Goal: Task Accomplishment & Management: Manage account settings

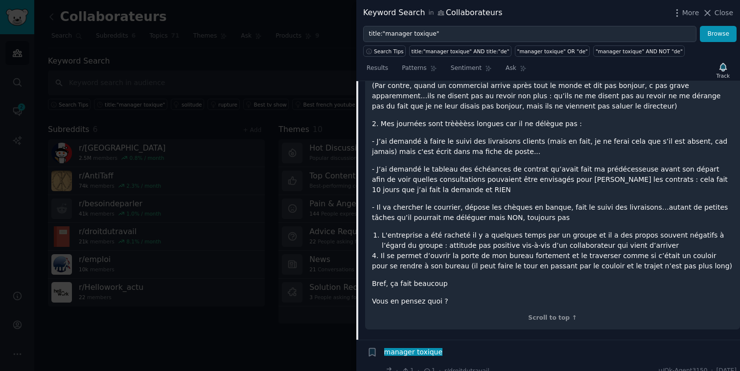
scroll to position [402, 0]
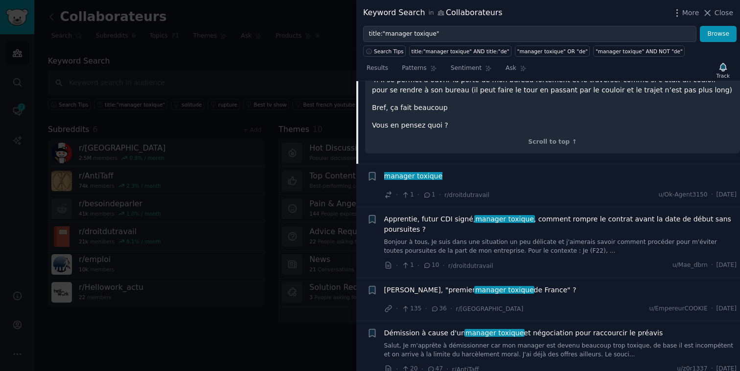
click at [474, 286] on span "manager toxique" at bounding box center [504, 290] width 60 height 8
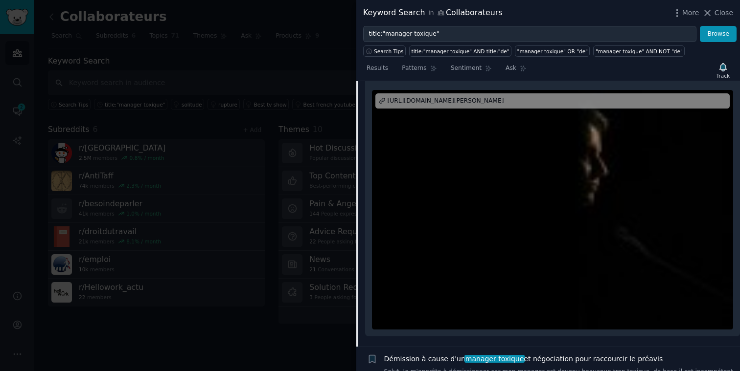
scroll to position [302, 0]
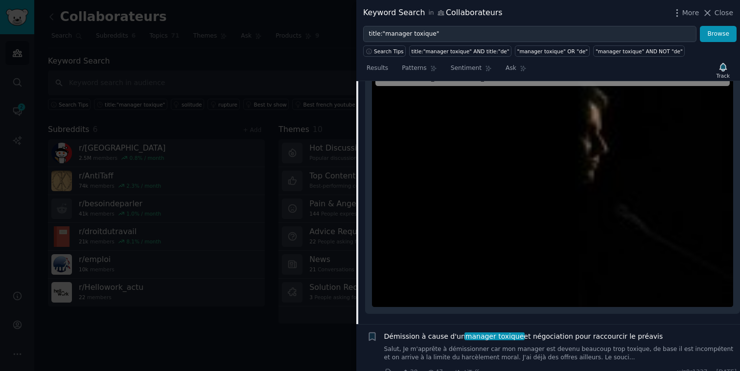
click at [548, 198] on div at bounding box center [552, 187] width 361 height 240
click at [718, 13] on span "Close" at bounding box center [723, 13] width 19 height 10
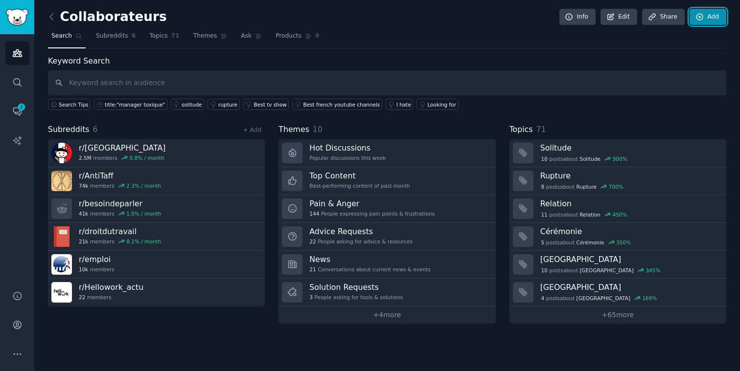
click at [705, 16] on link "Add" at bounding box center [707, 17] width 37 height 17
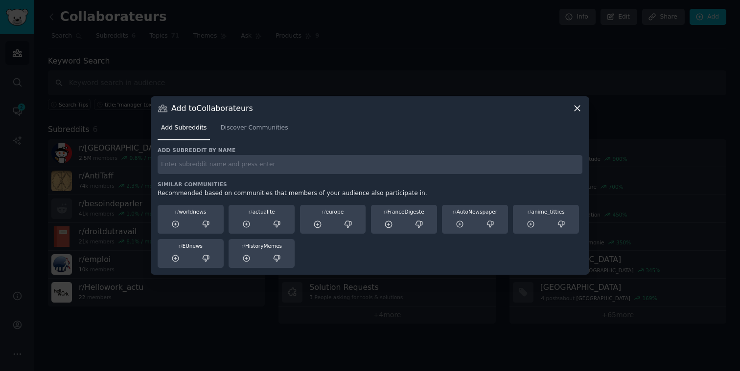
click at [207, 165] on input "text" at bounding box center [369, 164] width 425 height 19
paste input "Toxic Managers"
type input "Toxic Managers"
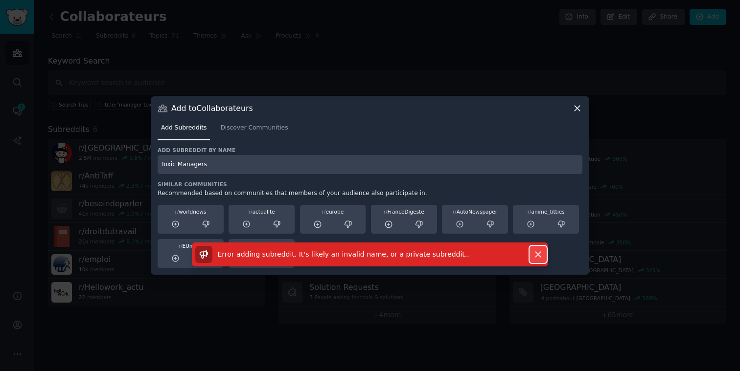
click at [536, 253] on icon "button" at bounding box center [537, 254] width 5 height 5
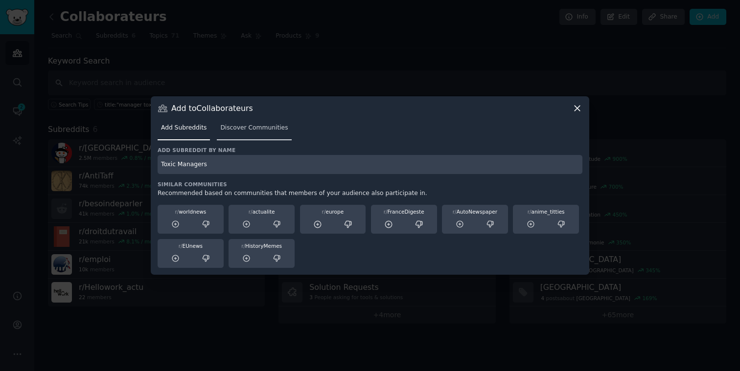
click at [239, 128] on span "Discover Communities" at bounding box center [253, 128] width 67 height 9
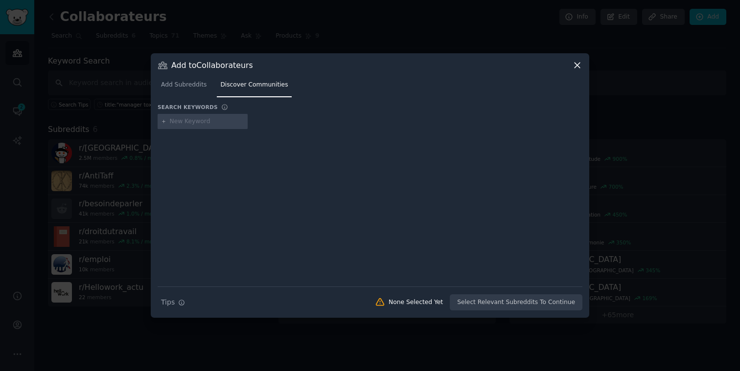
paste input "toxic boss, bad manager, abusive manager, micromanagement, manager toxique, pat…"
type input "toxic boss, bad manager, abusive manager, micromanagement, manager toxique, pat…"
type input "t"
type input "boss"
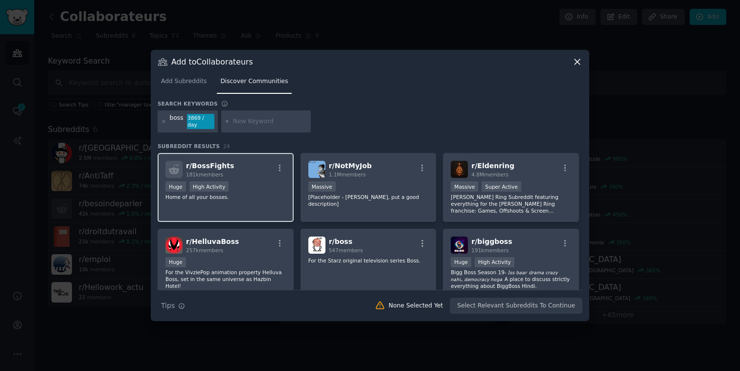
click at [244, 181] on div ">= 80th percentile for submissions / day Huge High Activity" at bounding box center [225, 187] width 120 height 12
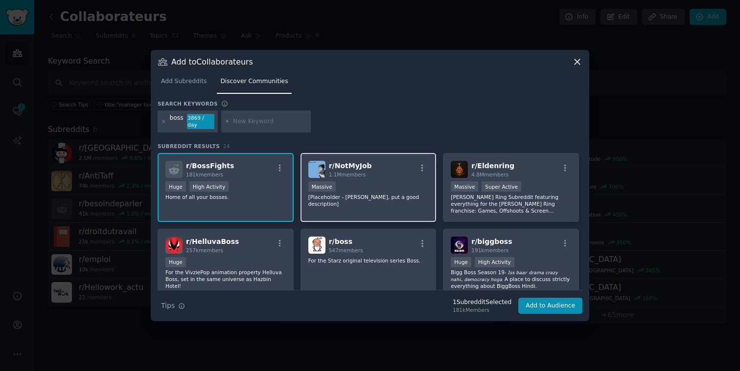
click at [386, 170] on div "r/ NotMyJob 1.1M members" at bounding box center [368, 169] width 120 height 17
click at [251, 117] on input "text" at bounding box center [270, 121] width 74 height 9
paste input "bad manager"
type input "bad manager"
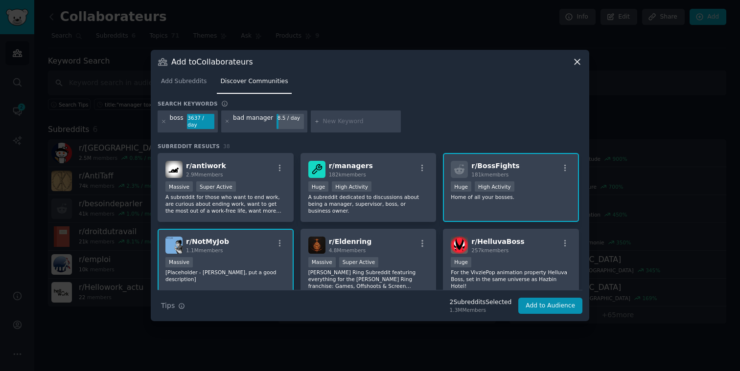
paste input "micromanagement"
type input "micromanagement"
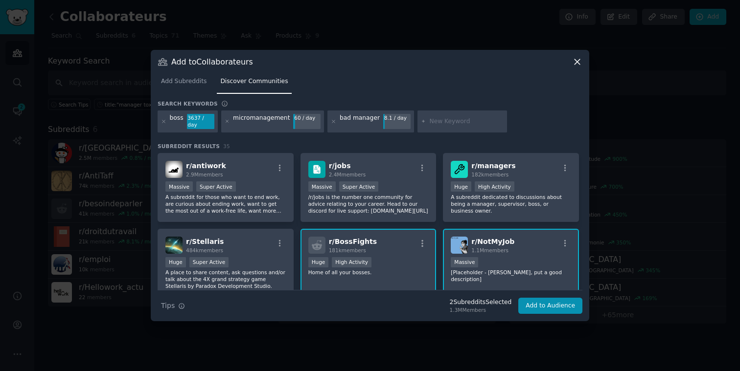
paste input "manager toxique"
type input "manager toxique"
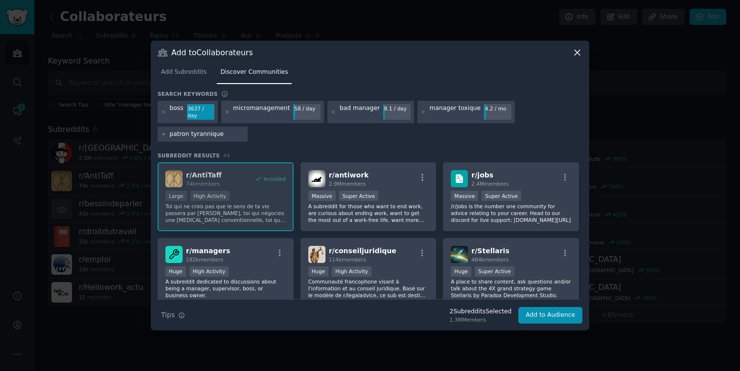
type input "patron tyrannique"
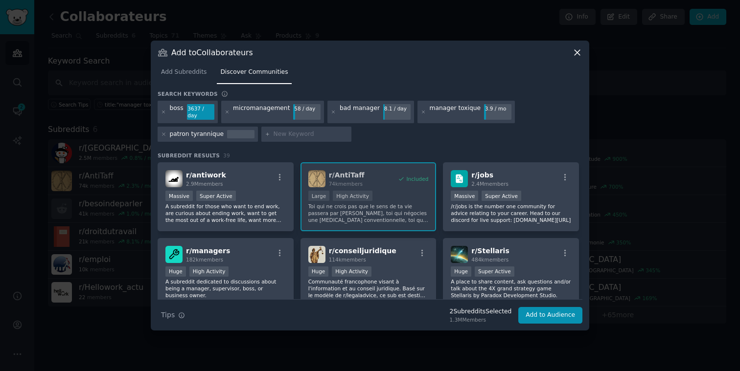
paste input "abusive manager,"
type input "abusive manager"
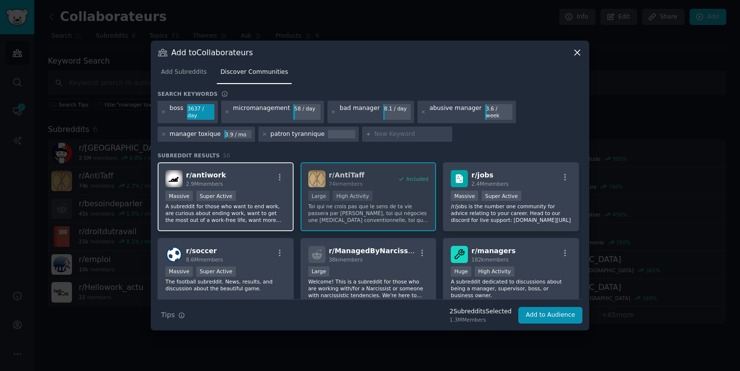
click at [244, 181] on div "r/ antiwork 2.9M members" at bounding box center [225, 178] width 120 height 17
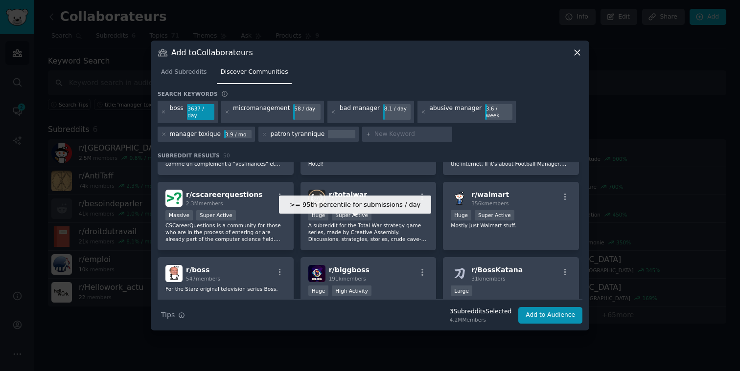
scroll to position [359, 0]
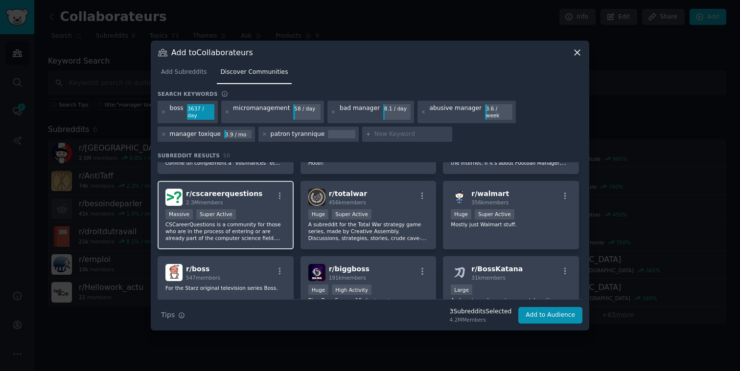
click at [259, 209] on div "Massive Super Active" at bounding box center [225, 215] width 120 height 12
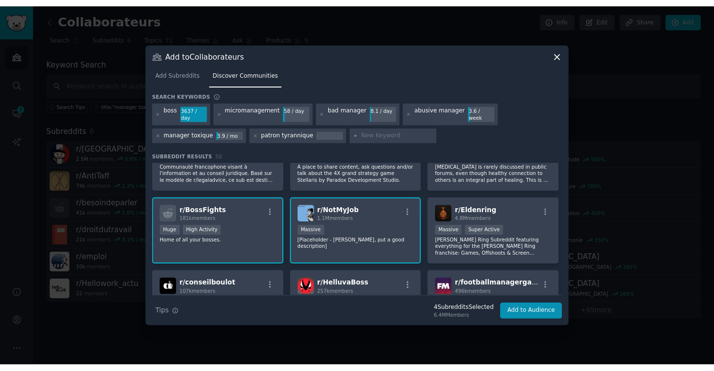
scroll to position [0, 0]
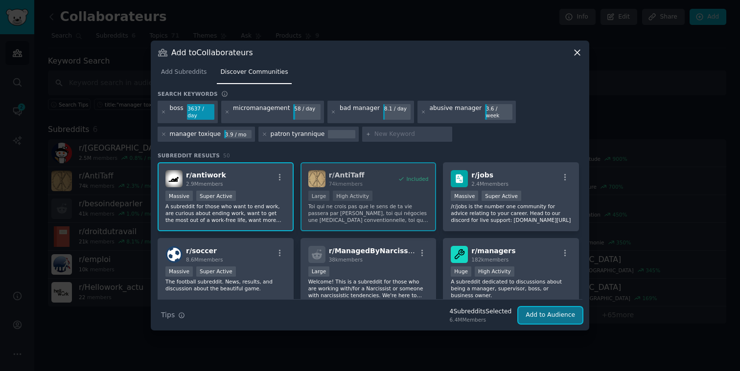
click at [543, 314] on button "Add to Audience" at bounding box center [550, 315] width 64 height 17
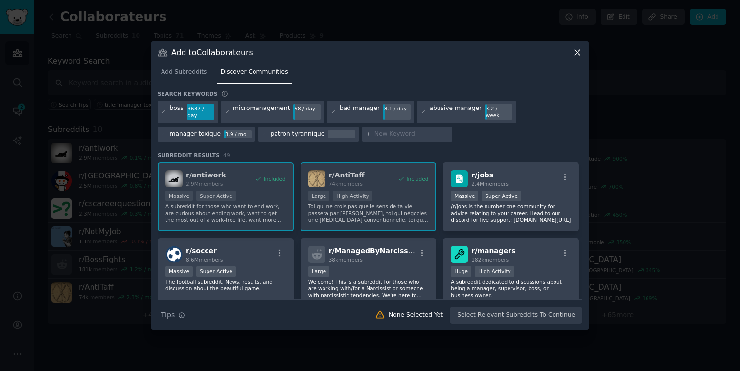
click at [574, 54] on icon at bounding box center [577, 52] width 10 height 10
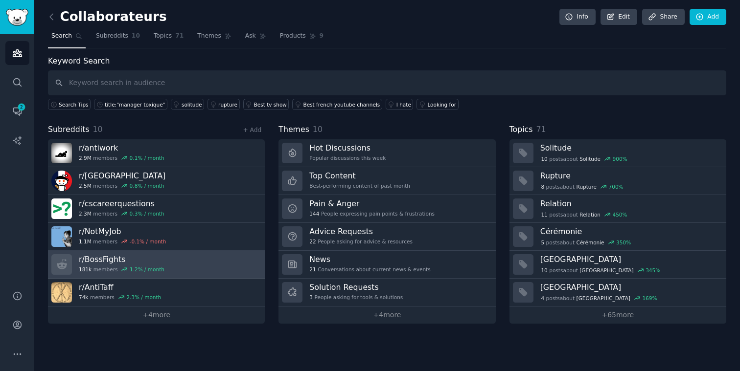
click at [197, 266] on link "r/ BossFights 181k members 1.2 % / month" at bounding box center [156, 265] width 217 height 28
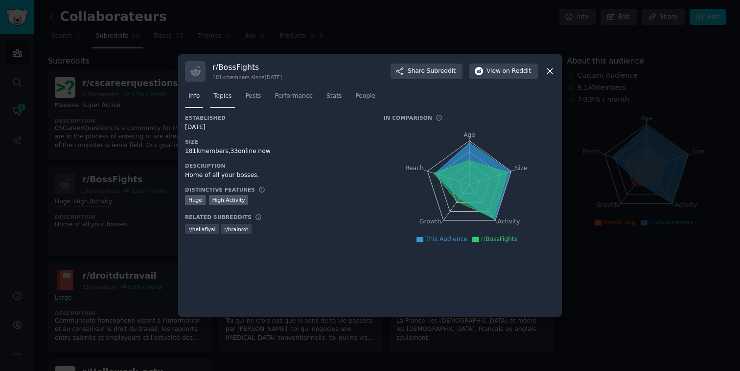
click at [230, 99] on span "Topics" at bounding box center [222, 96] width 18 height 9
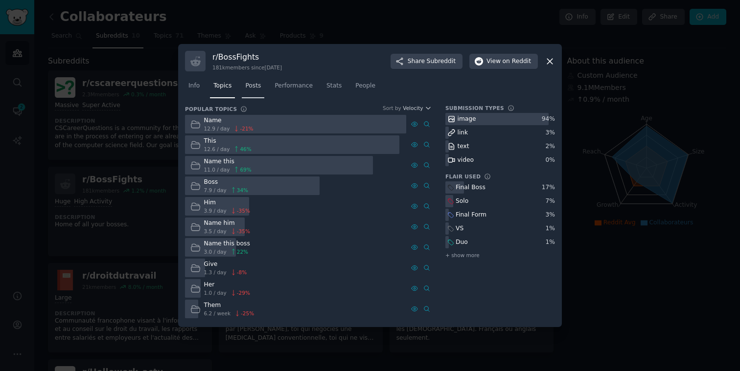
click at [257, 79] on link "Posts" at bounding box center [253, 88] width 22 height 20
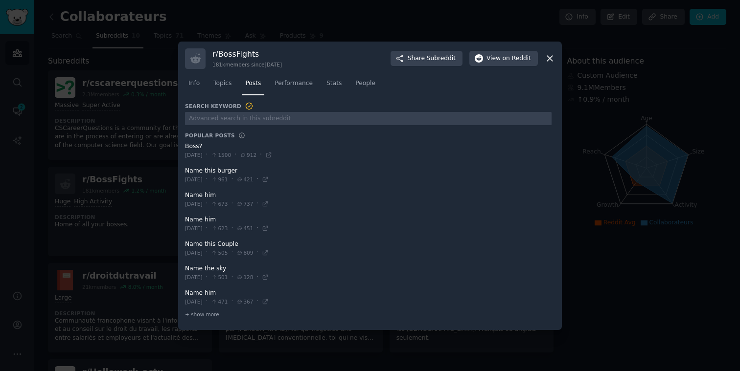
click at [547, 59] on icon at bounding box center [549, 58] width 10 height 10
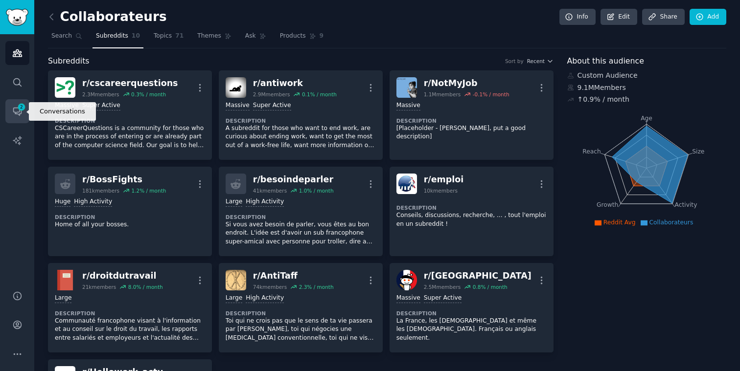
click at [20, 114] on icon "Sidebar" at bounding box center [17, 112] width 8 height 8
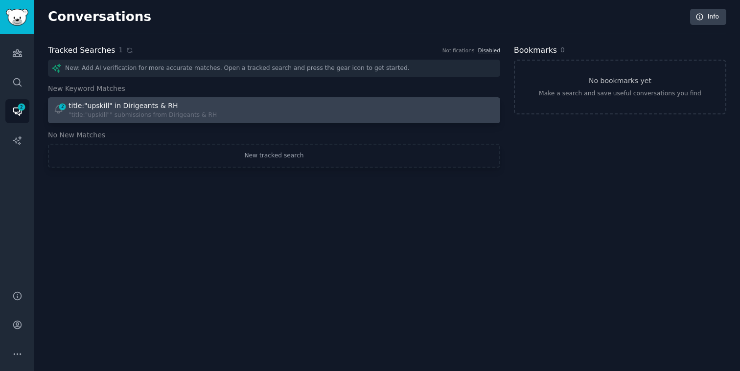
click at [132, 109] on div "title:"upskill" in Dirigeants & RH" at bounding box center [123, 106] width 110 height 10
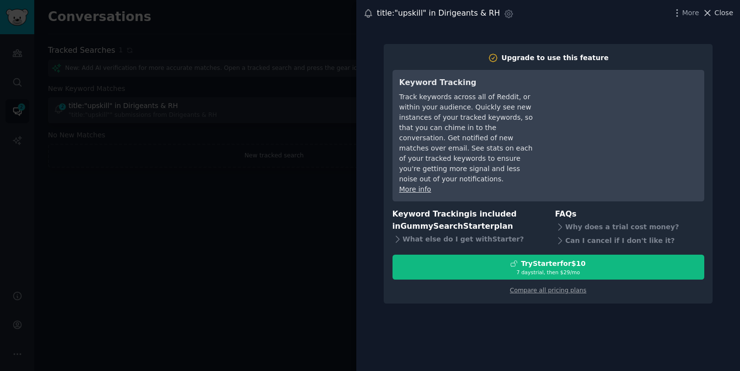
click at [724, 10] on span "Close" at bounding box center [723, 13] width 19 height 10
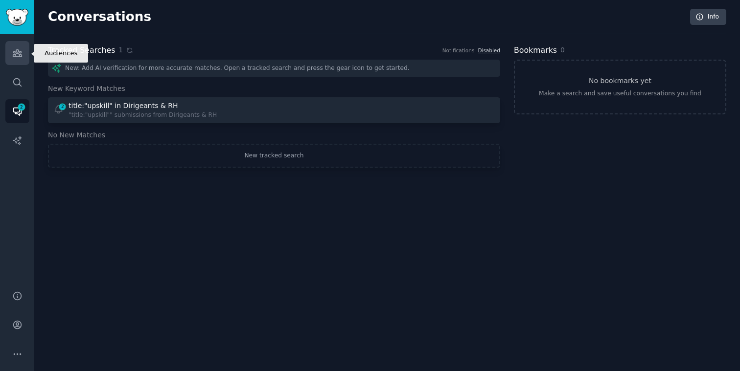
click at [15, 54] on icon "Sidebar" at bounding box center [17, 53] width 9 height 7
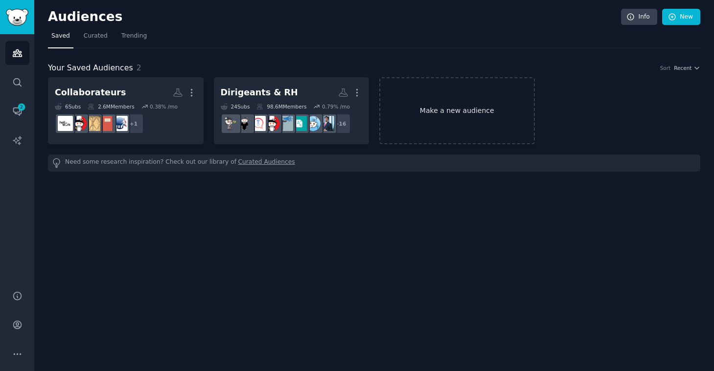
click at [481, 116] on link "Make a new audience" at bounding box center [457, 110] width 156 height 67
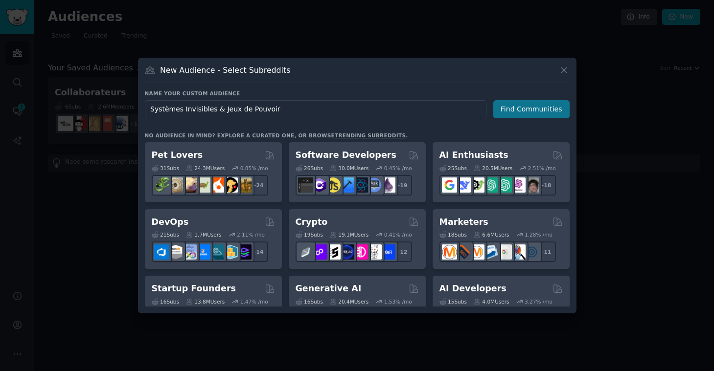
type input "Systèmes Invisibles & Jeux de Pouvoir"
click at [540, 108] on button "Find Communities" at bounding box center [531, 109] width 76 height 18
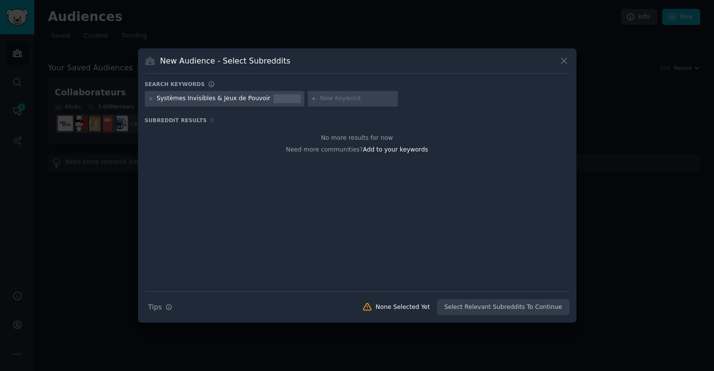
click at [333, 99] on input "text" at bounding box center [357, 98] width 74 height 9
type input "science des organisations"
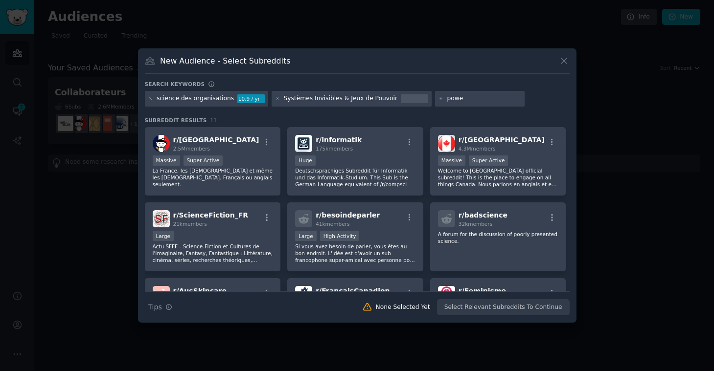
type input "power"
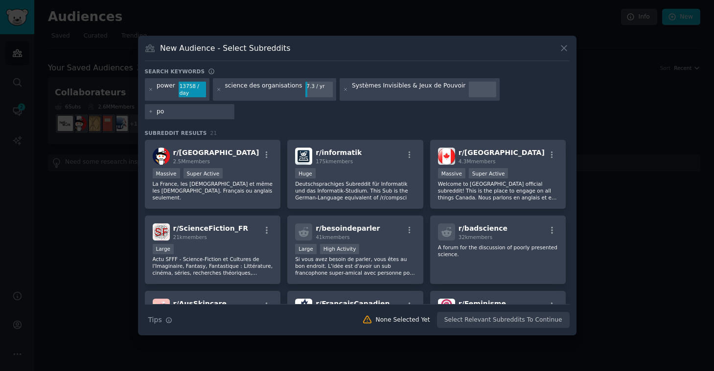
type input "p"
type input "jeux de pouvoirs"
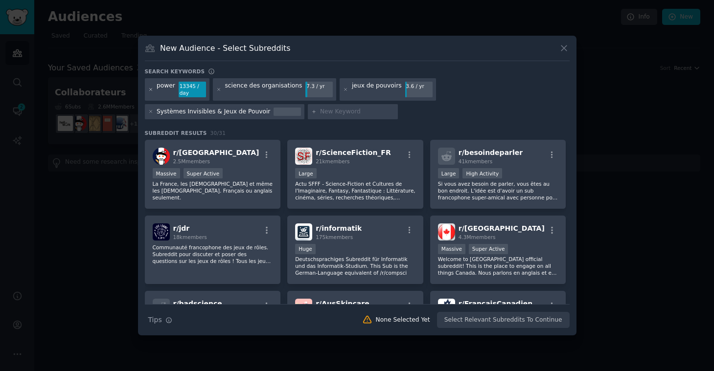
click at [150, 89] on icon at bounding box center [150, 89] width 2 height 2
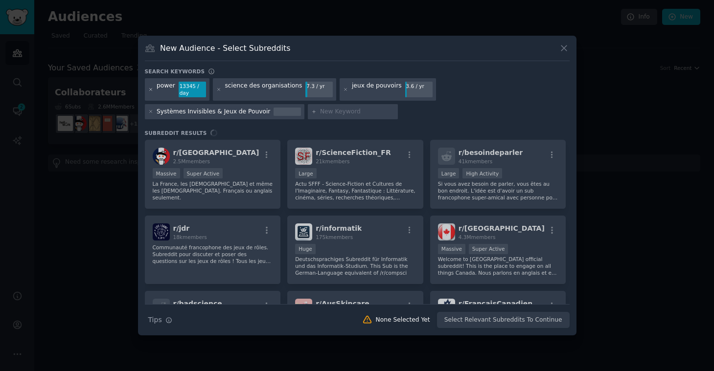
click at [150, 89] on icon at bounding box center [150, 89] width 2 height 2
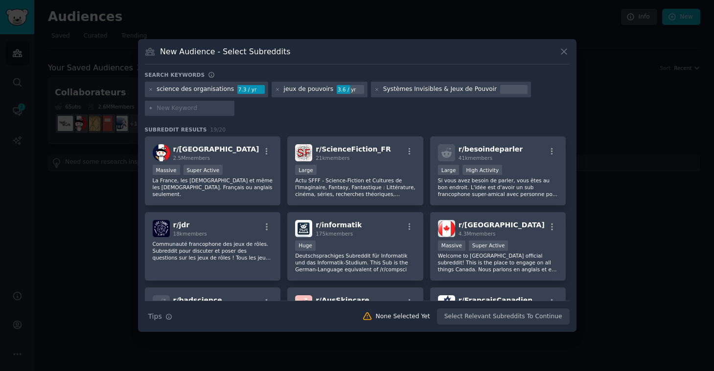
click at [150, 92] on div at bounding box center [150, 89] width 5 height 9
click at [150, 90] on icon at bounding box center [150, 89] width 5 height 5
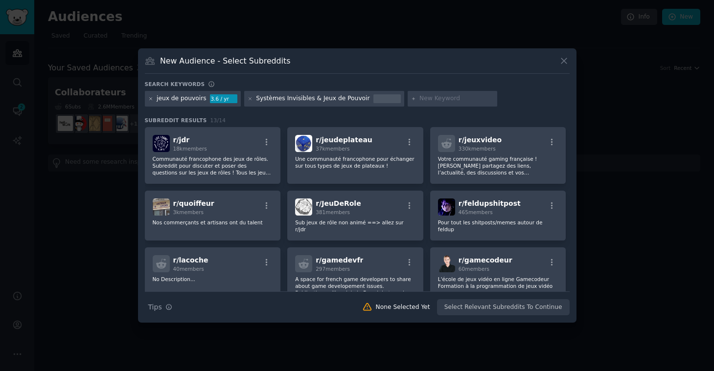
click at [150, 99] on icon at bounding box center [150, 98] width 2 height 2
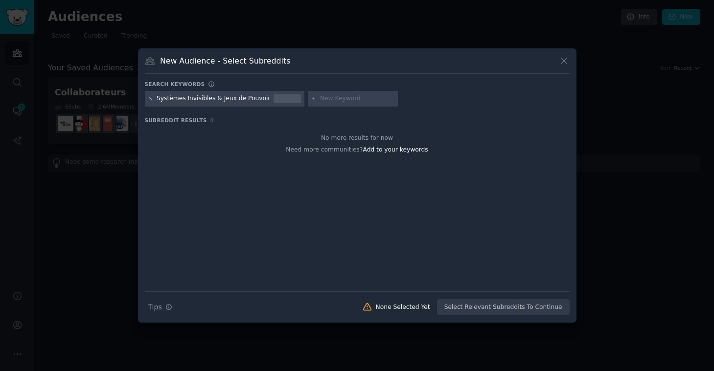
click at [149, 99] on icon at bounding box center [150, 98] width 5 height 5
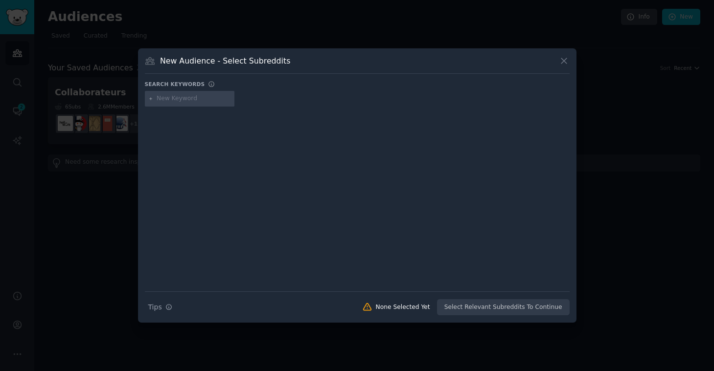
click at [180, 98] on input "text" at bounding box center [194, 98] width 74 height 9
paste input "favoritism at work"
type input "favoritism at work"
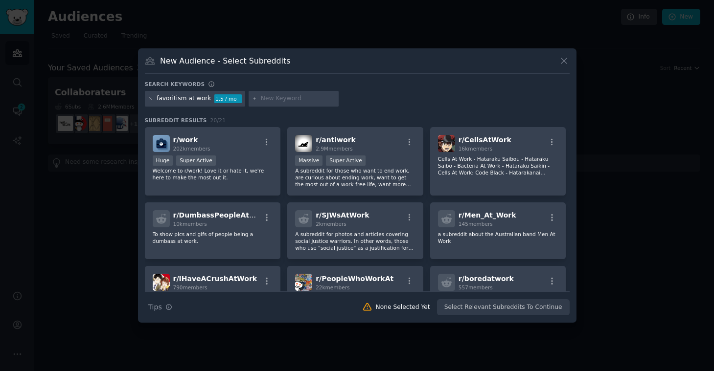
paste input "politics at work"
type input "politics at work"
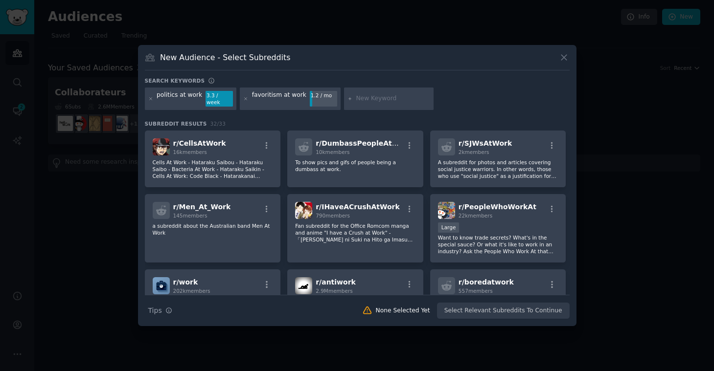
paste input "bureau politics"
type input "bureau politics"
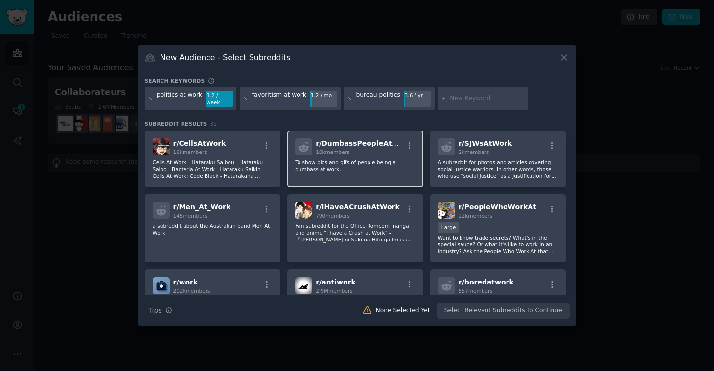
paste input "favoritisme"
type input "favoritisme"
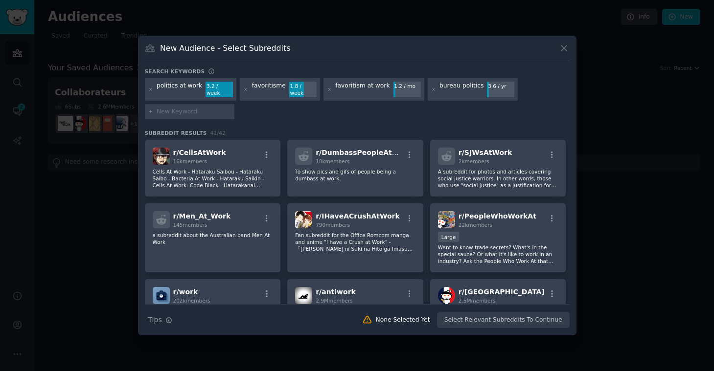
paste input "népotisme"
type input "népotisme"
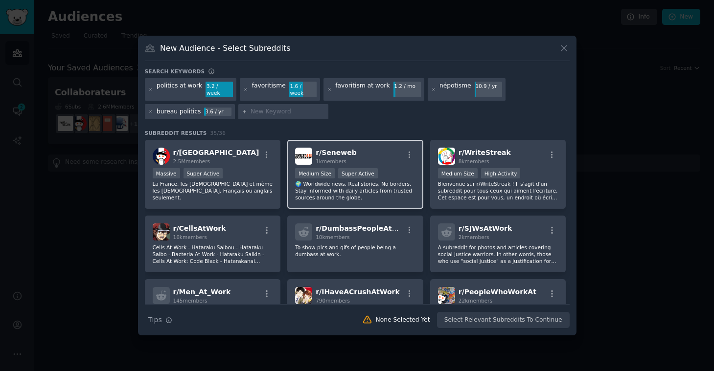
paste input "corporate politics."
type input "corporate politics."
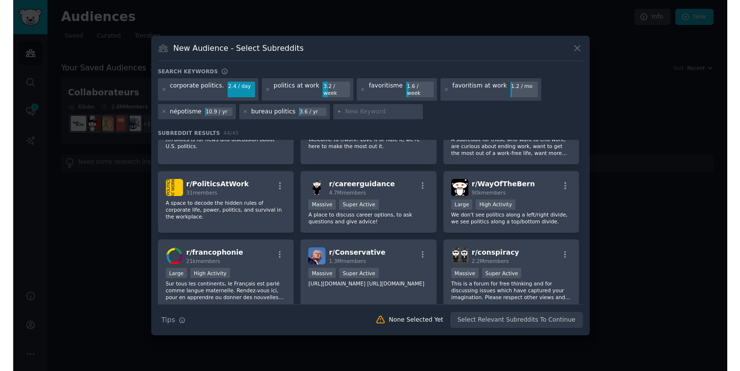
scroll to position [262, 0]
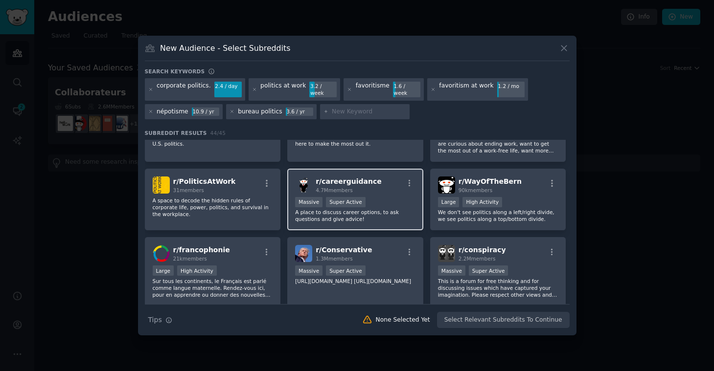
click at [384, 185] on div "r/ careerguidance 4.7M members" at bounding box center [355, 185] width 120 height 17
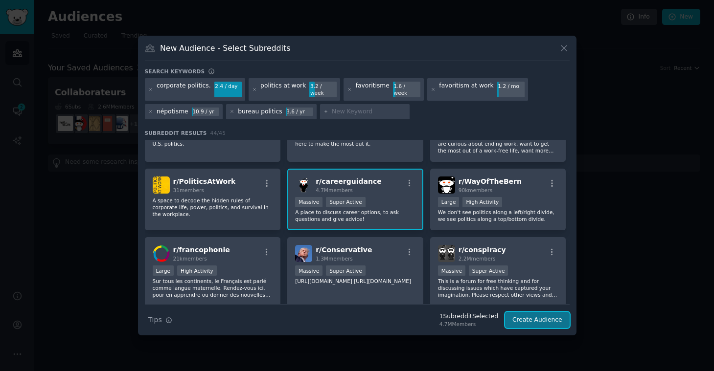
click at [542, 315] on button "Create Audience" at bounding box center [537, 320] width 65 height 17
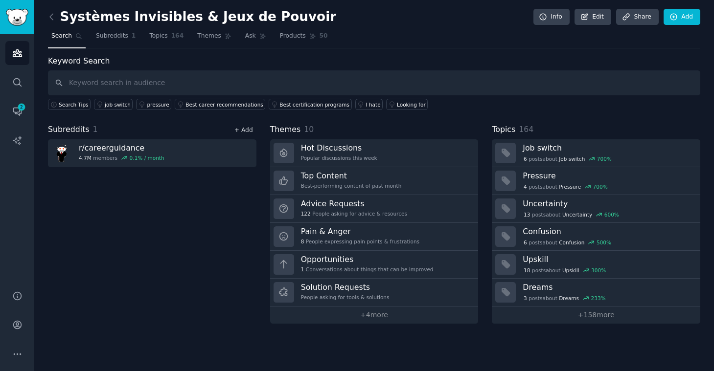
click at [248, 129] on link "+ Add" at bounding box center [243, 130] width 19 height 7
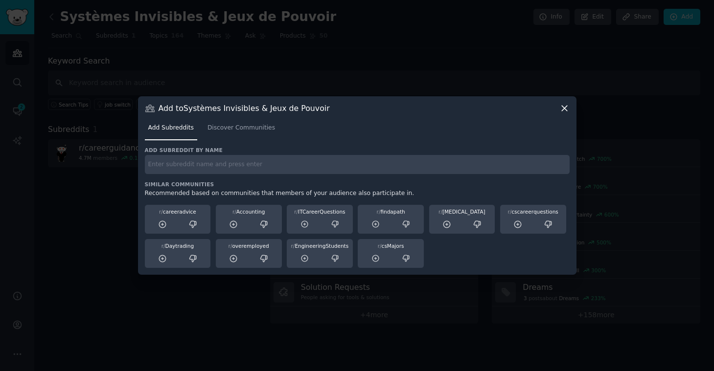
click at [218, 164] on input "text" at bounding box center [357, 164] width 425 height 19
paste input "Workplace"
type input "Workplace"
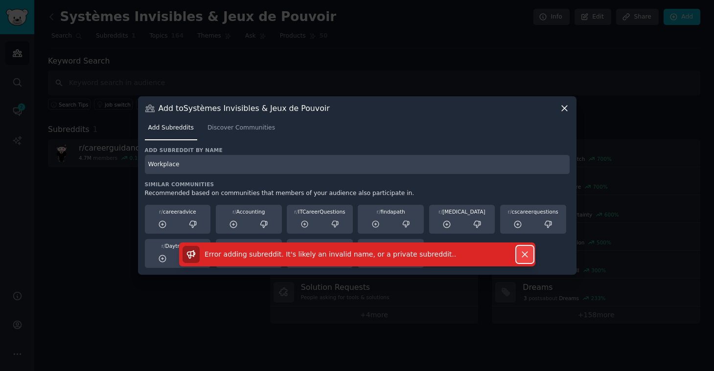
click at [522, 250] on icon "button" at bounding box center [524, 254] width 10 height 10
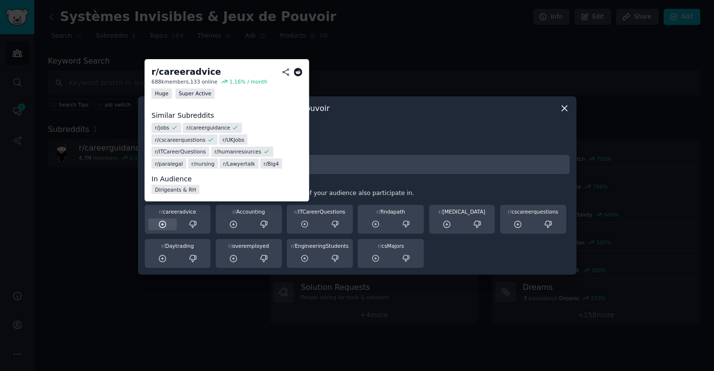
click at [162, 223] on icon at bounding box center [162, 224] width 9 height 9
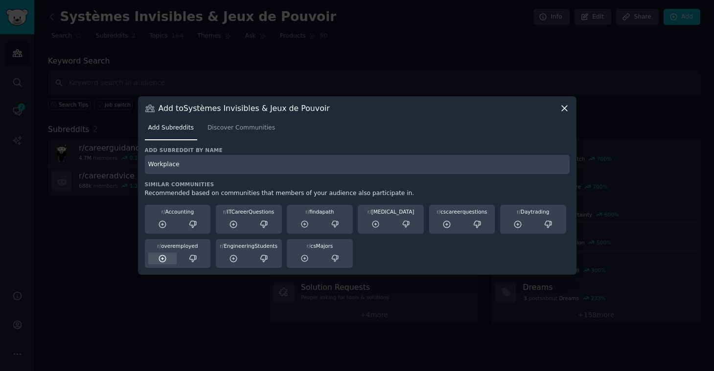
click at [161, 256] on icon at bounding box center [162, 258] width 9 height 9
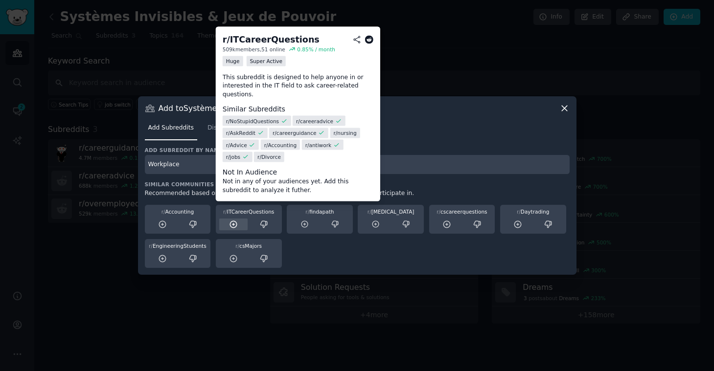
click at [234, 224] on icon at bounding box center [233, 224] width 6 height 6
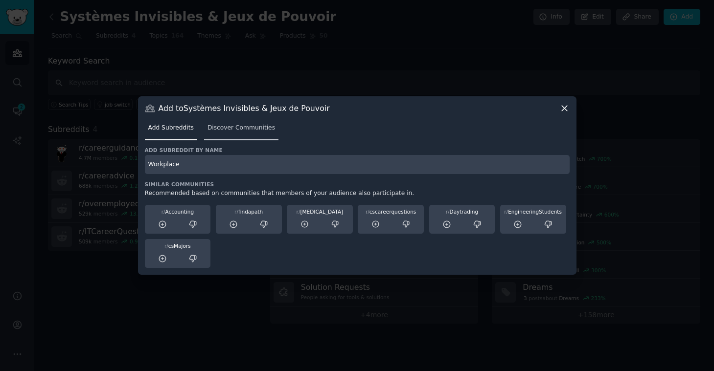
click at [232, 132] on span "Discover Communities" at bounding box center [240, 128] width 67 height 9
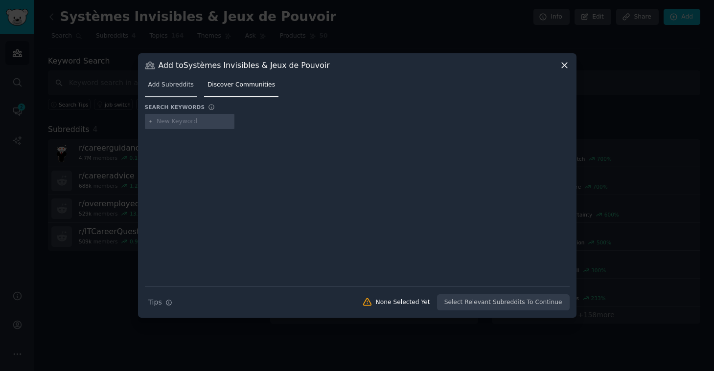
click at [169, 84] on span "Add Subreddits" at bounding box center [170, 85] width 45 height 9
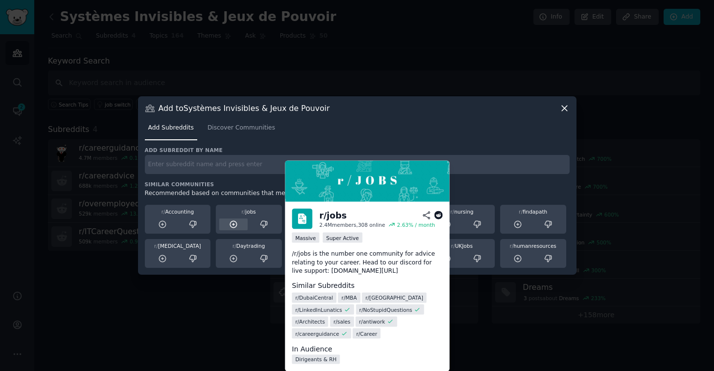
click at [234, 224] on icon at bounding box center [233, 224] width 6 height 6
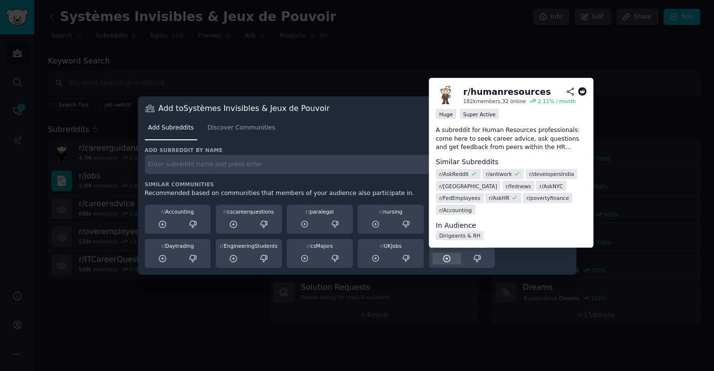
click at [445, 257] on icon at bounding box center [446, 258] width 9 height 9
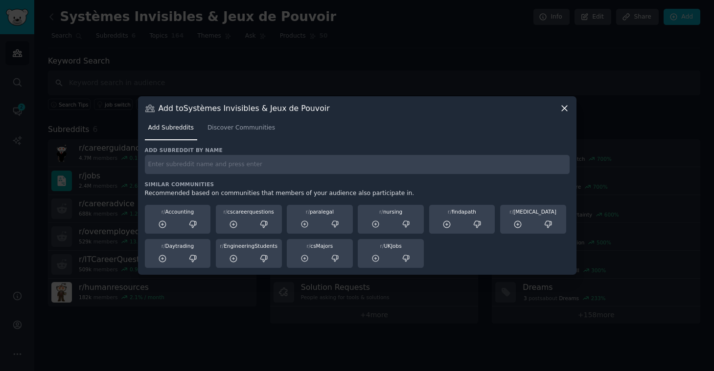
click at [563, 112] on icon at bounding box center [564, 108] width 10 height 10
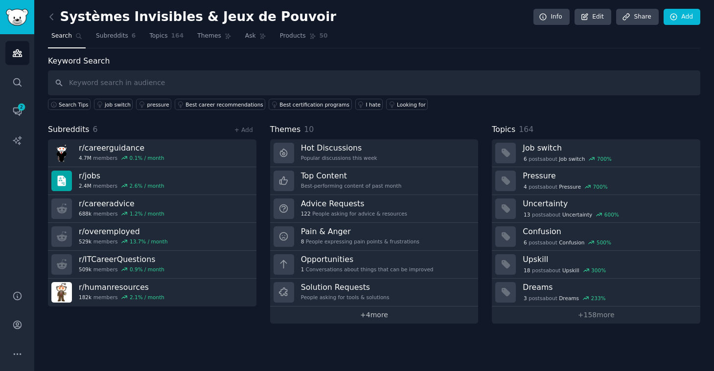
click at [373, 316] on link "+ 4 more" at bounding box center [374, 315] width 208 height 17
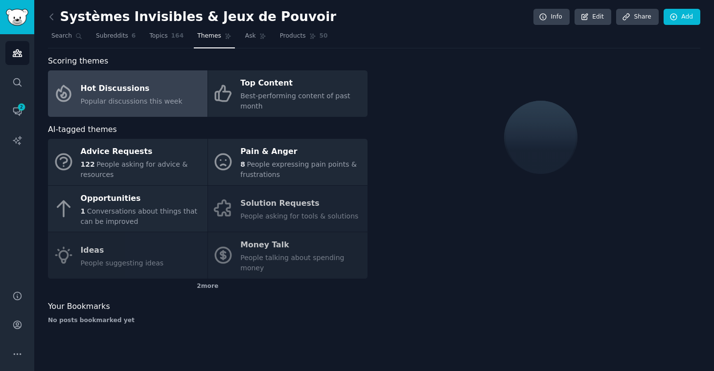
click at [131, 97] on span "Popular discussions this week" at bounding box center [132, 101] width 102 height 8
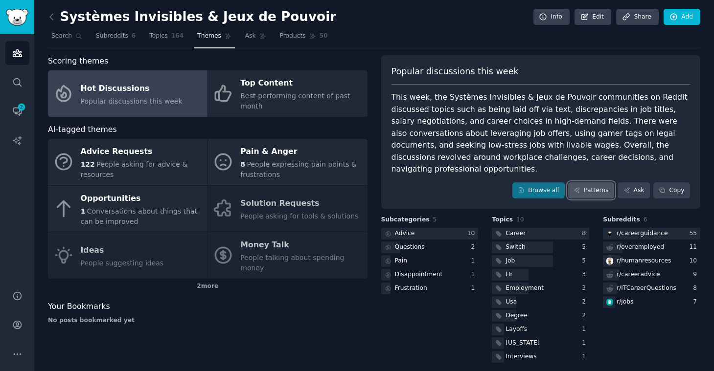
click at [602, 182] on link "Patterns" at bounding box center [591, 190] width 46 height 17
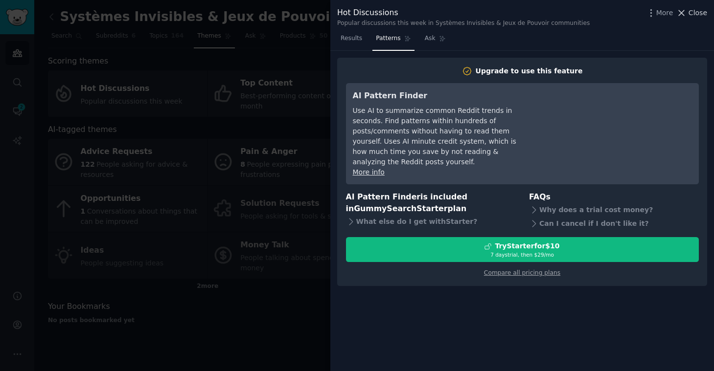
click at [699, 8] on span "Close" at bounding box center [697, 13] width 19 height 10
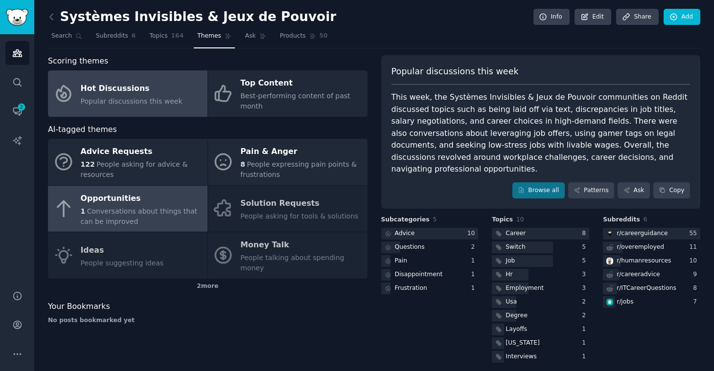
click at [112, 204] on div "Opportunities" at bounding box center [142, 199] width 122 height 16
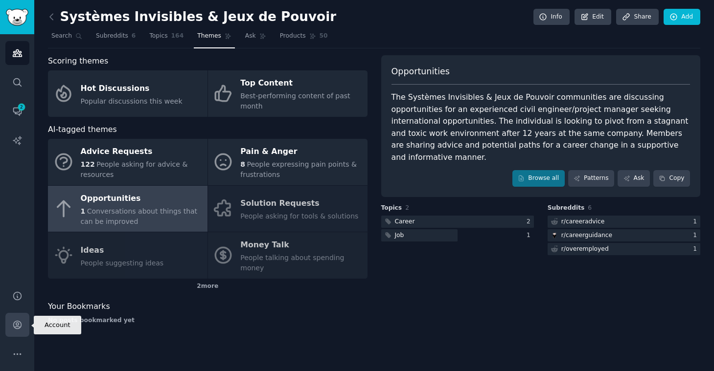
click at [16, 327] on icon "Sidebar" at bounding box center [17, 325] width 8 height 8
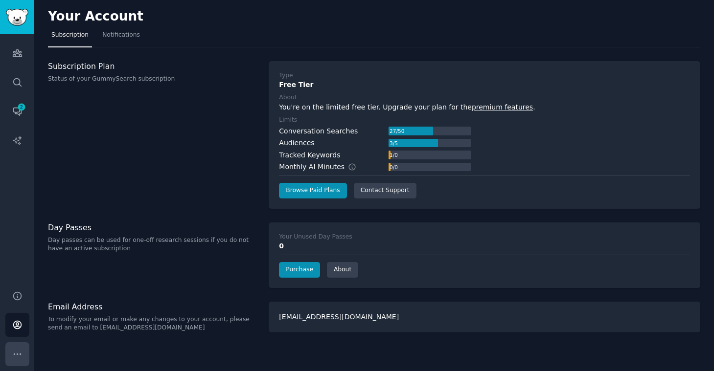
click at [19, 354] on icon "Sidebar" at bounding box center [17, 354] width 10 height 10
click at [115, 37] on span "Notifications" at bounding box center [121, 35] width 38 height 9
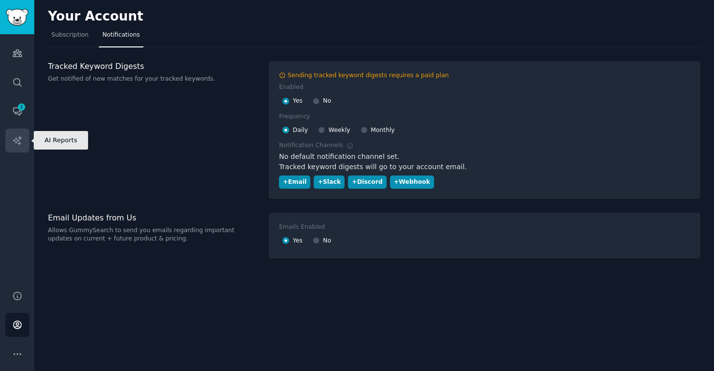
click at [20, 137] on icon "Sidebar" at bounding box center [17, 140] width 8 height 8
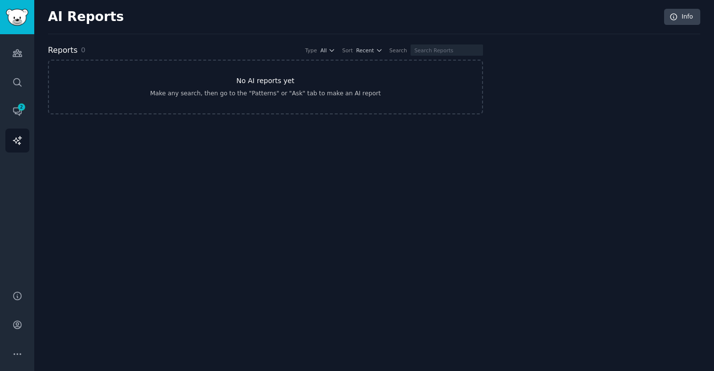
click at [216, 86] on link "No AI reports yet Make any search, then go to the "Patterns" or "Ask" tab to ma…" at bounding box center [265, 87] width 435 height 55
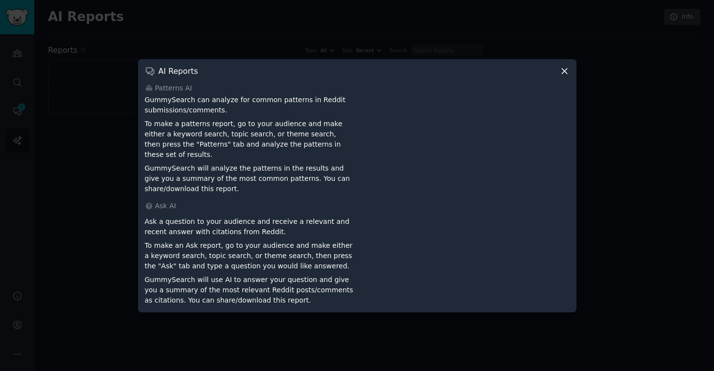
click at [566, 74] on icon at bounding box center [564, 71] width 10 height 10
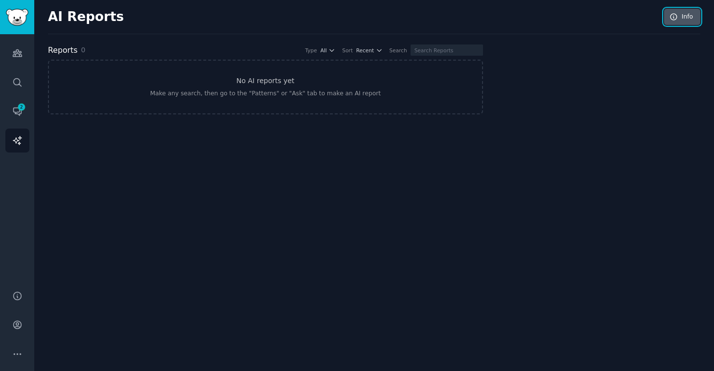
click at [688, 16] on link "Info" at bounding box center [682, 17] width 36 height 17
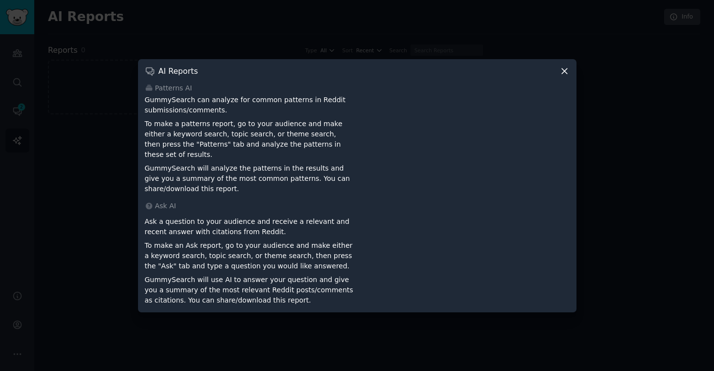
click at [565, 73] on icon at bounding box center [564, 71] width 10 height 10
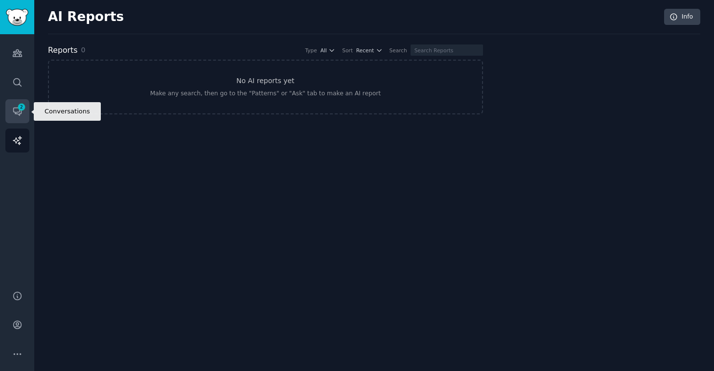
click at [17, 109] on span "2" at bounding box center [21, 107] width 9 height 7
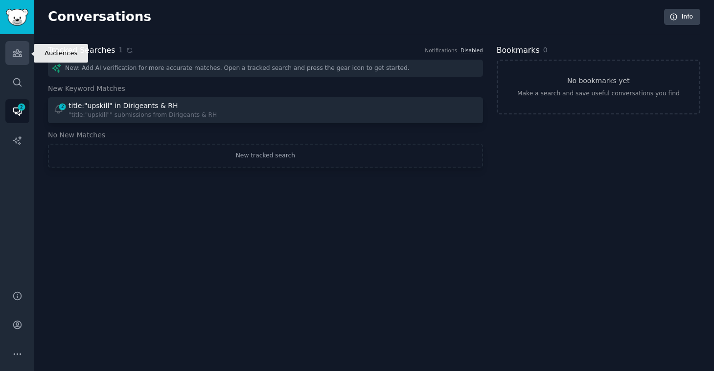
click at [20, 51] on icon "Sidebar" at bounding box center [17, 53] width 9 height 7
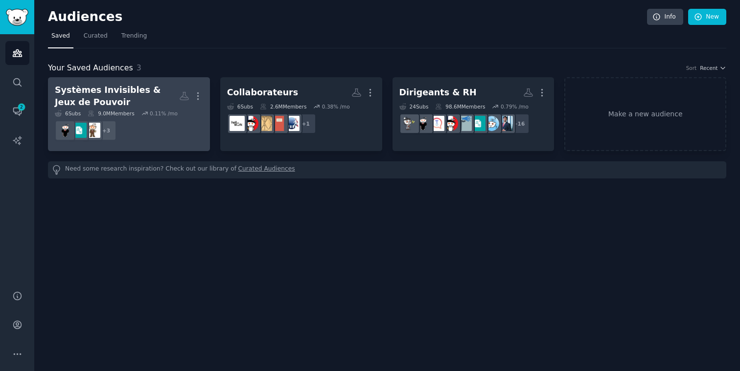
click at [156, 132] on dd "+ 3" at bounding box center [129, 130] width 148 height 27
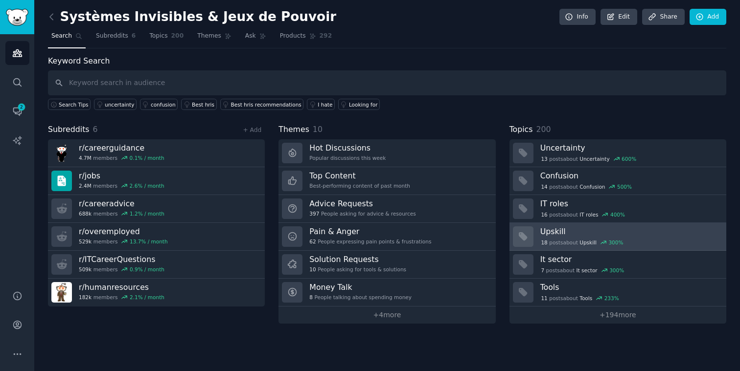
click at [568, 237] on div "18 post s about Upskill 300 %" at bounding box center [629, 242] width 179 height 10
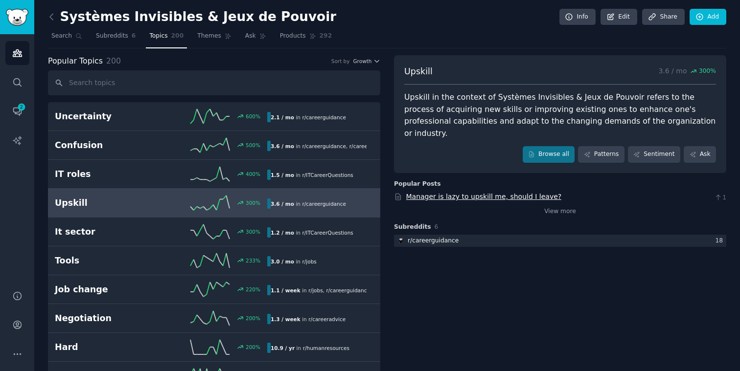
click at [479, 193] on link "Manager is lazy to upskill me, should I leave?" at bounding box center [484, 197] width 156 height 8
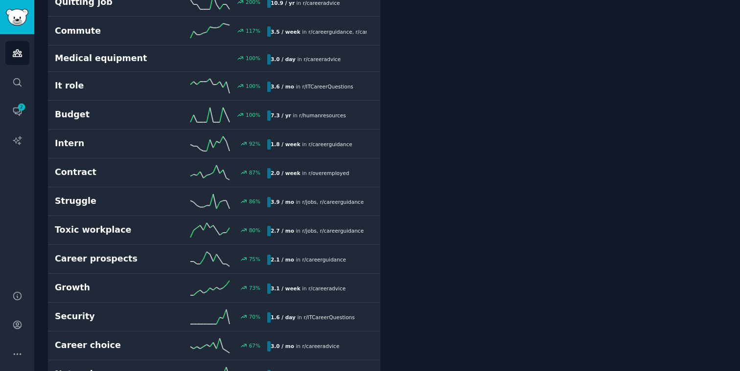
scroll to position [403, 0]
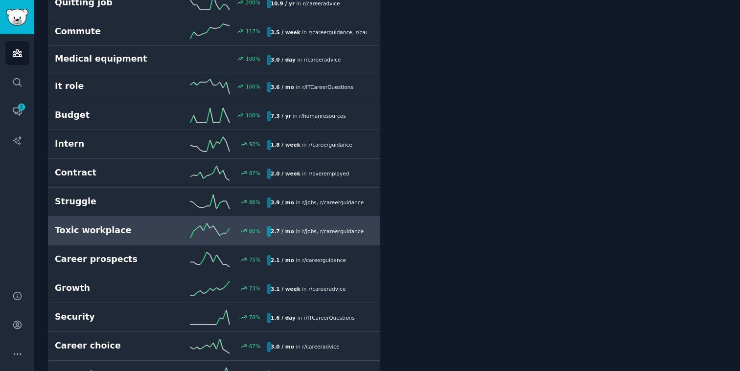
click at [106, 226] on h2 "Toxic workplace" at bounding box center [108, 230] width 106 height 12
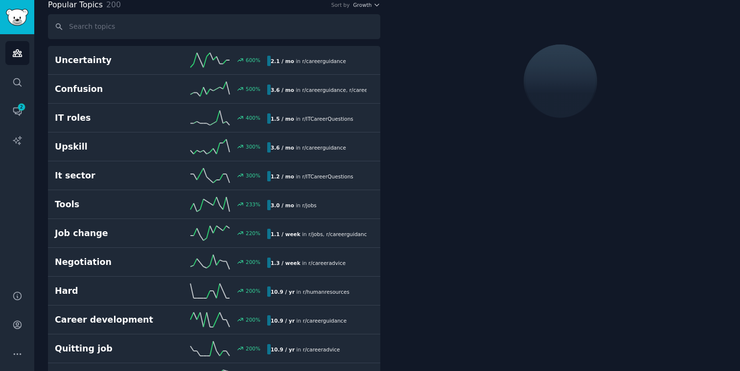
scroll to position [55, 0]
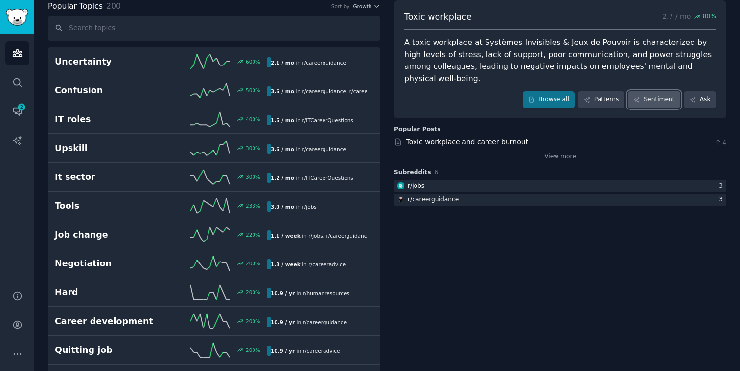
click at [652, 91] on link "Sentiment" at bounding box center [654, 99] width 52 height 17
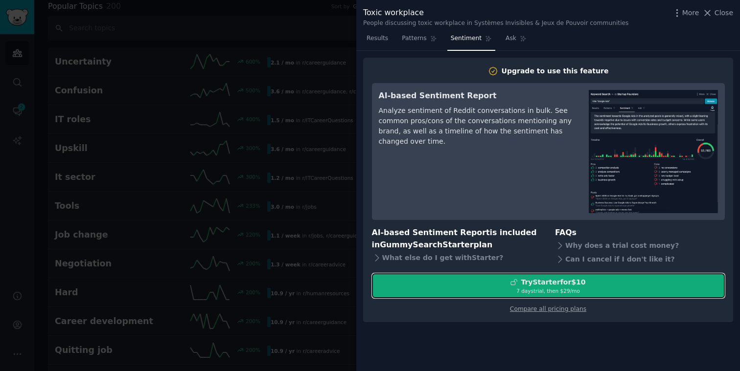
click at [551, 285] on div "Try Starter for $10" at bounding box center [552, 282] width 65 height 10
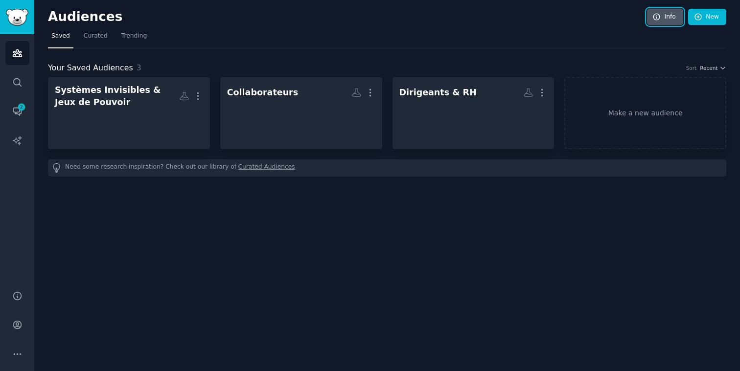
click at [663, 18] on link "Info" at bounding box center [665, 17] width 36 height 17
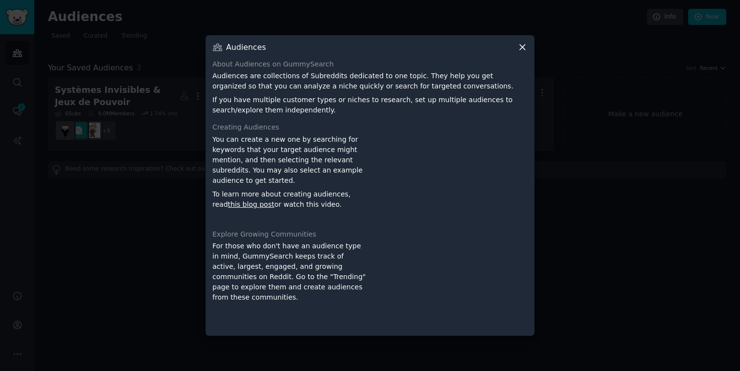
click at [523, 44] on icon at bounding box center [522, 47] width 10 height 10
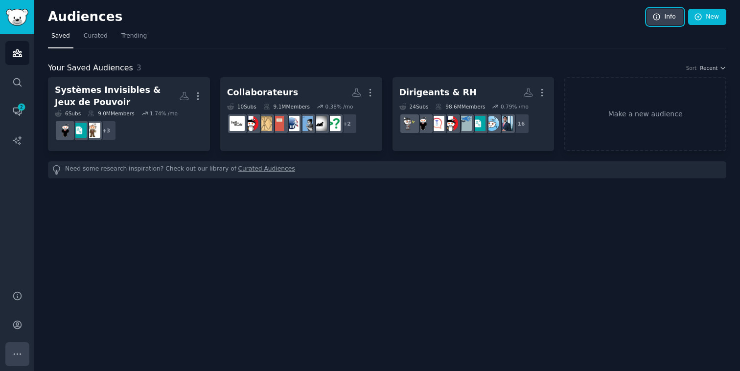
click at [23, 356] on button "More" at bounding box center [17, 354] width 24 height 24
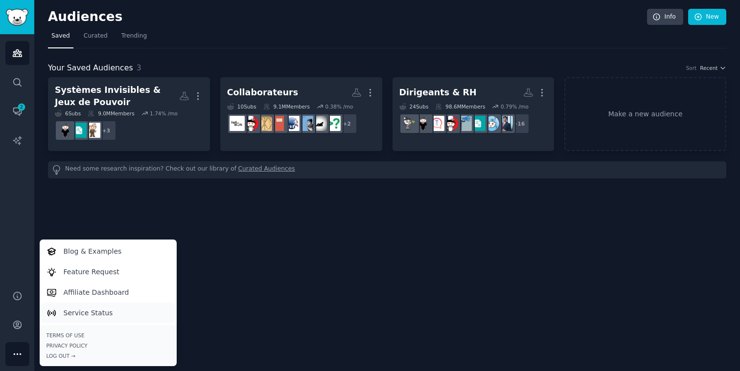
click at [83, 310] on p "Service Status" at bounding box center [88, 313] width 49 height 10
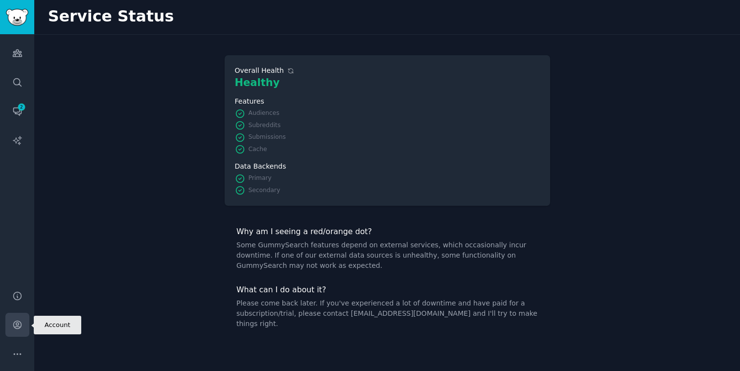
click at [19, 325] on icon "Sidebar" at bounding box center [17, 325] width 10 height 10
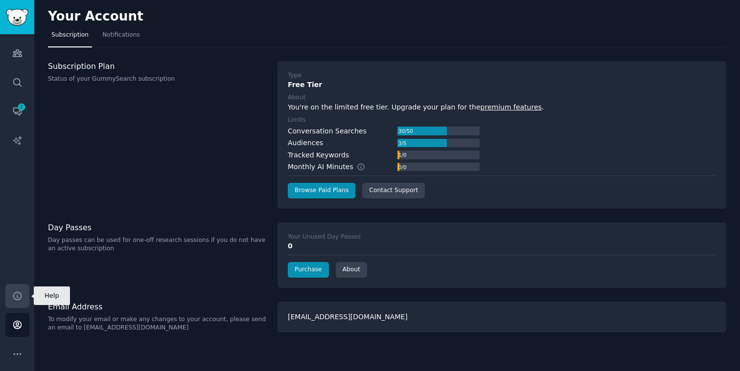
click at [16, 296] on icon "Sidebar" at bounding box center [17, 296] width 10 height 10
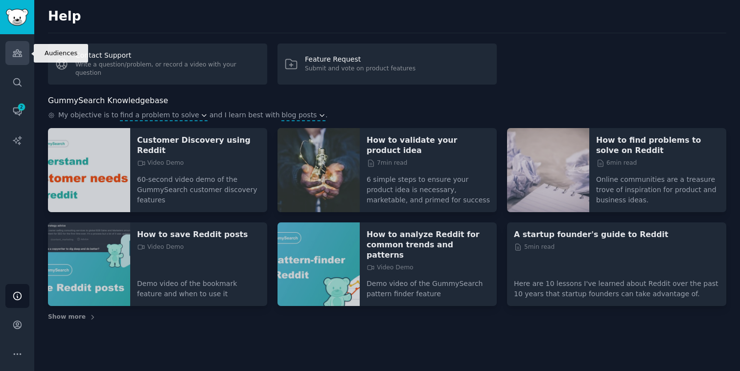
click at [17, 60] on link "Audiences" at bounding box center [17, 53] width 24 height 24
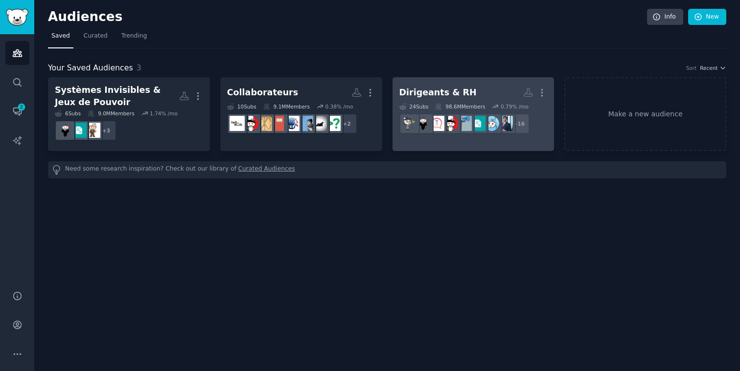
click at [488, 96] on h2 "Dirigeants & RH More" at bounding box center [473, 92] width 148 height 17
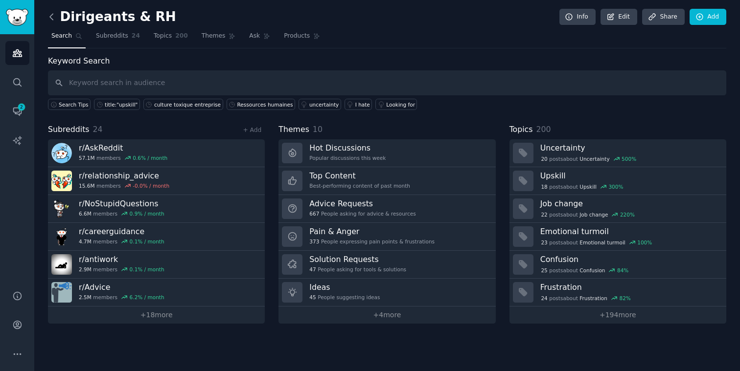
click at [50, 19] on icon at bounding box center [51, 17] width 10 height 10
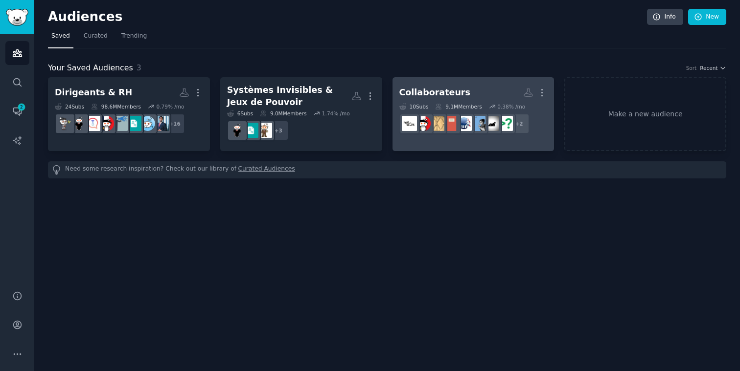
click at [477, 91] on h2 "Collaborateurs More" at bounding box center [473, 92] width 148 height 17
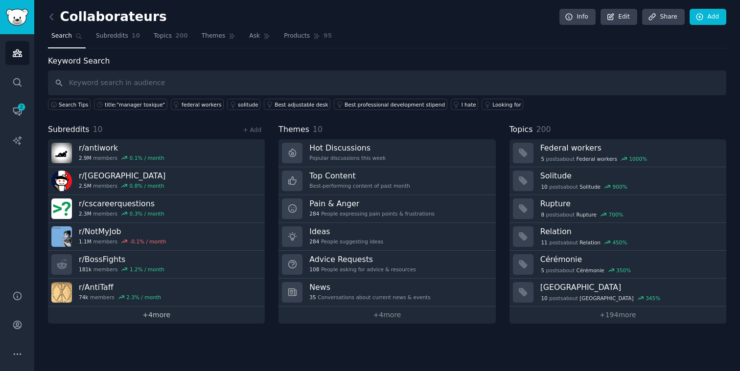
click at [143, 317] on link "+ 4 more" at bounding box center [156, 315] width 217 height 17
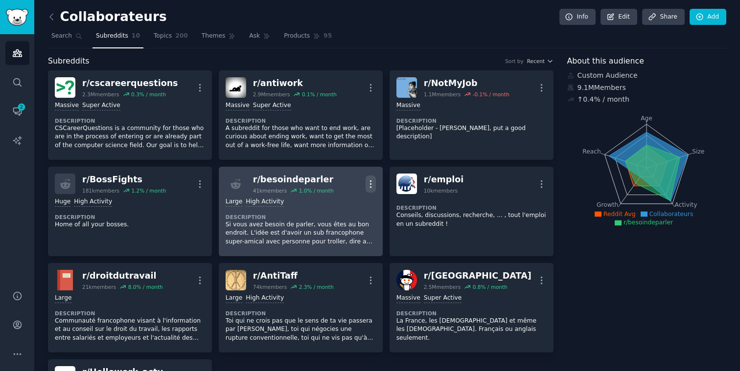
click at [372, 184] on icon "button" at bounding box center [370, 184] width 10 height 10
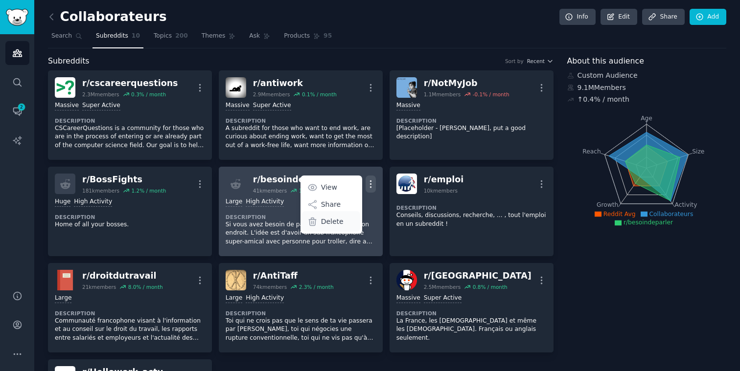
click at [330, 220] on p "Delete" at bounding box center [332, 222] width 22 height 10
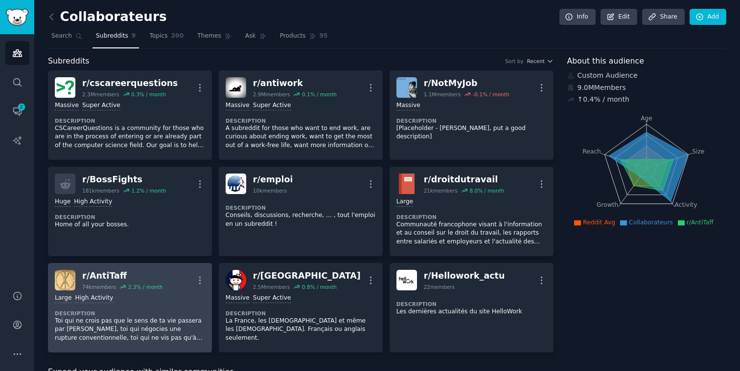
click at [154, 305] on div "Large High Activity Description Toi qui ne crois pas que le sens de ta vie pass…" at bounding box center [130, 318] width 150 height 55
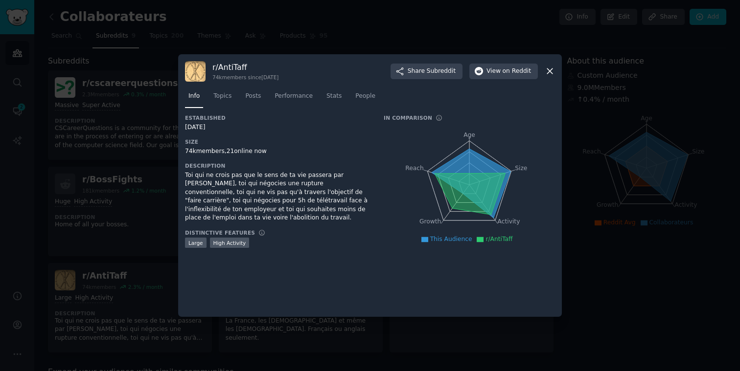
click at [549, 69] on icon at bounding box center [549, 71] width 10 height 10
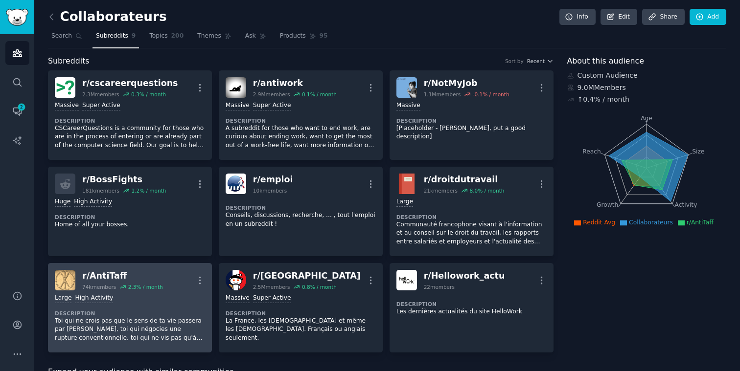
click at [170, 275] on div "r/ AntiTaff 74k members 2.3 % / month More" at bounding box center [130, 280] width 150 height 21
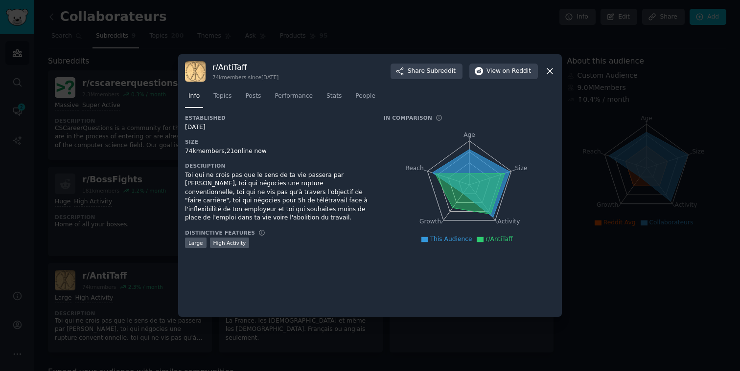
click at [548, 73] on icon at bounding box center [549, 71] width 5 height 5
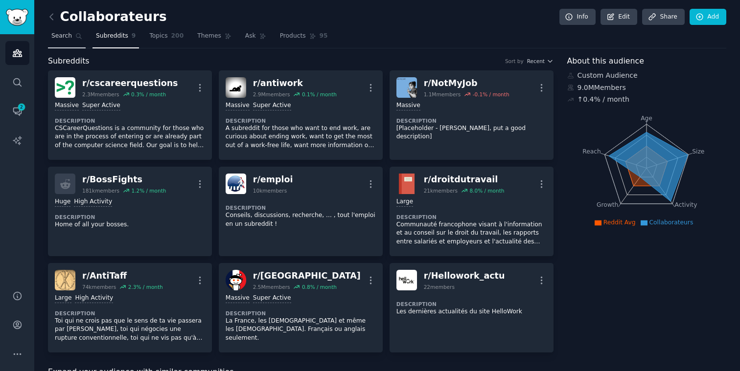
click at [62, 35] on span "Search" at bounding box center [61, 36] width 21 height 9
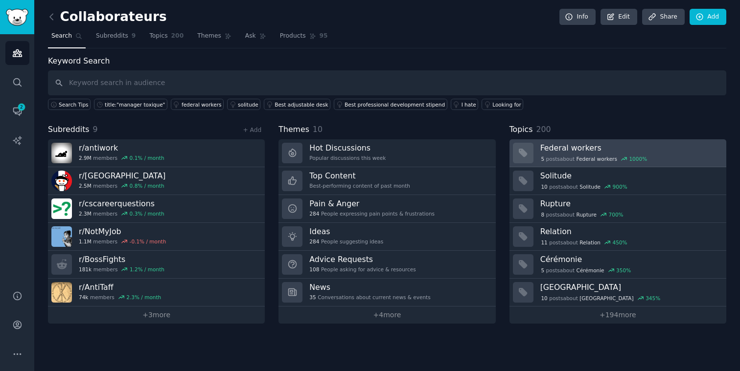
click at [667, 159] on div "5 post s about Federal workers 1000 %" at bounding box center [629, 159] width 179 height 9
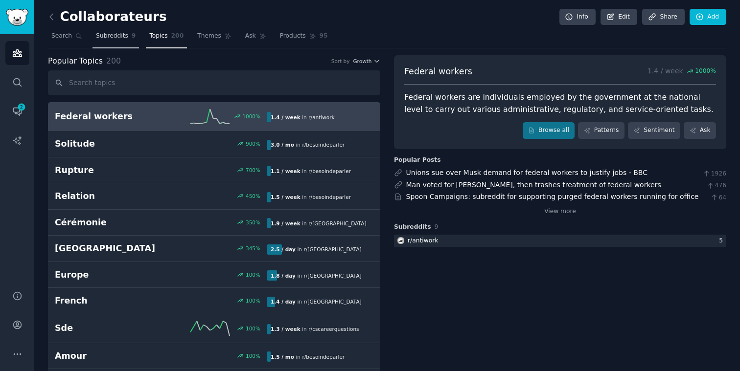
click at [121, 33] on span "Subreddits" at bounding box center [112, 36] width 32 height 9
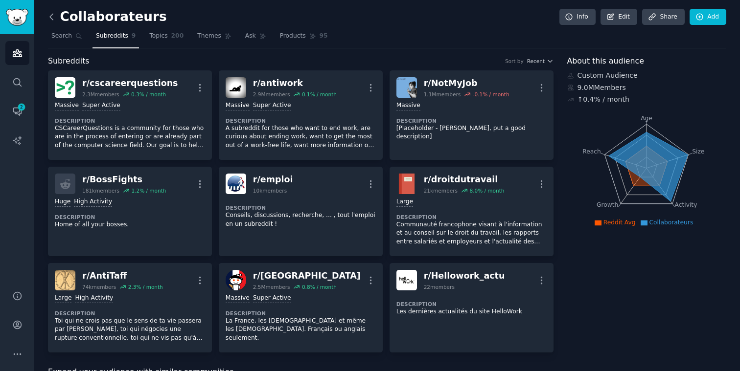
click at [51, 20] on icon at bounding box center [51, 17] width 10 height 10
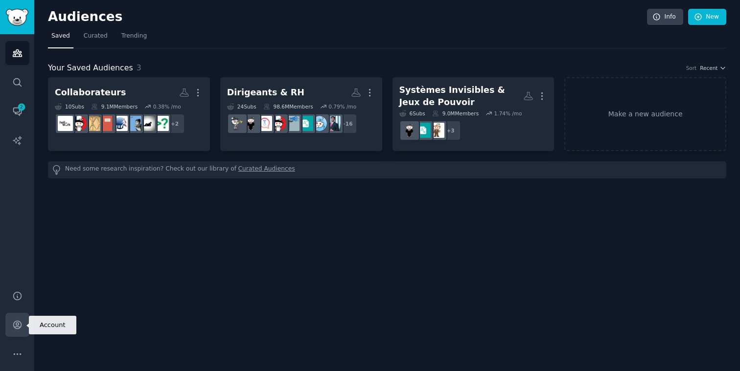
click at [17, 325] on icon "Sidebar" at bounding box center [17, 325] width 8 height 8
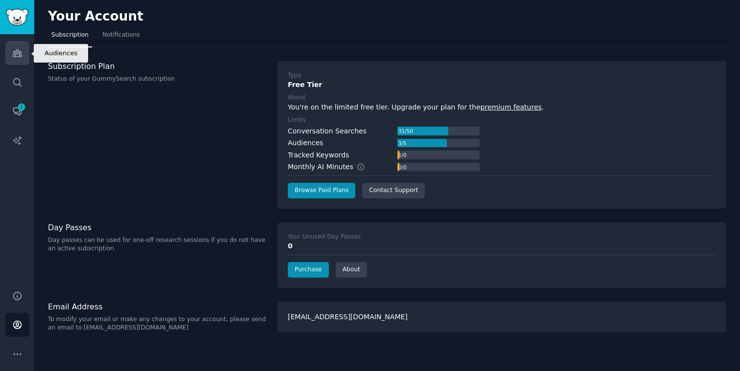
click at [18, 51] on icon "Sidebar" at bounding box center [17, 53] width 9 height 7
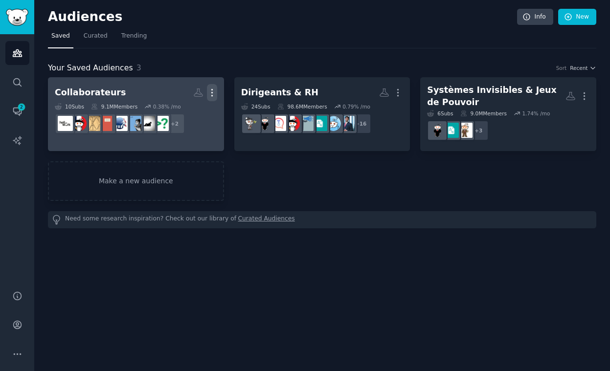
click at [214, 95] on icon "button" at bounding box center [212, 93] width 10 height 10
click at [174, 93] on link "View" at bounding box center [178, 96] width 46 height 21
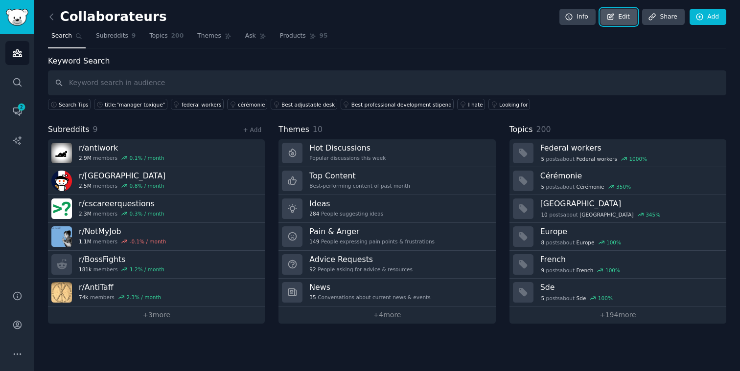
click at [622, 19] on link "Edit" at bounding box center [618, 17] width 37 height 17
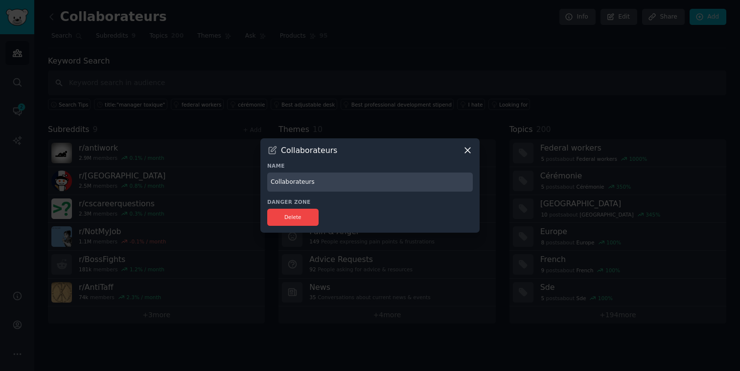
click at [467, 150] on icon at bounding box center [467, 150] width 5 height 5
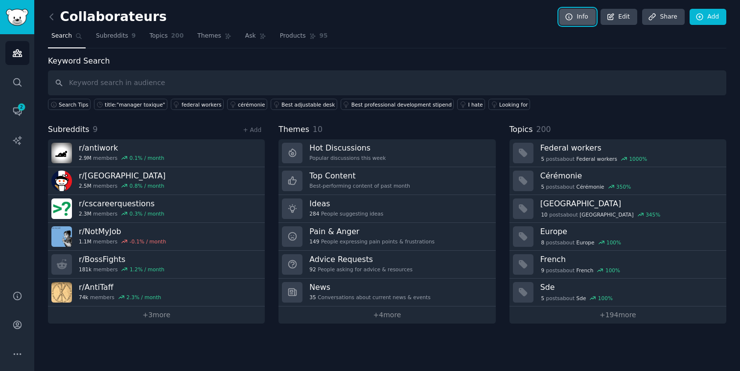
click at [573, 20] on icon at bounding box center [568, 17] width 9 height 9
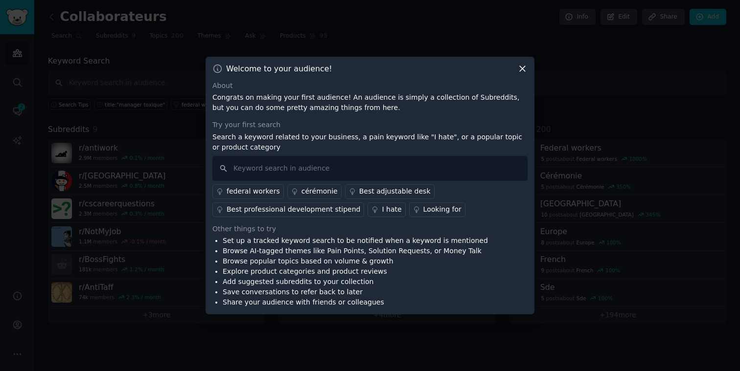
click at [525, 69] on icon at bounding box center [522, 69] width 10 height 10
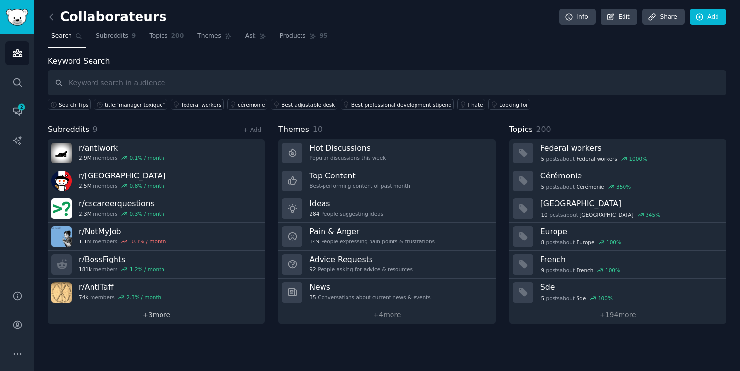
click at [144, 312] on link "+ 3 more" at bounding box center [156, 315] width 217 height 17
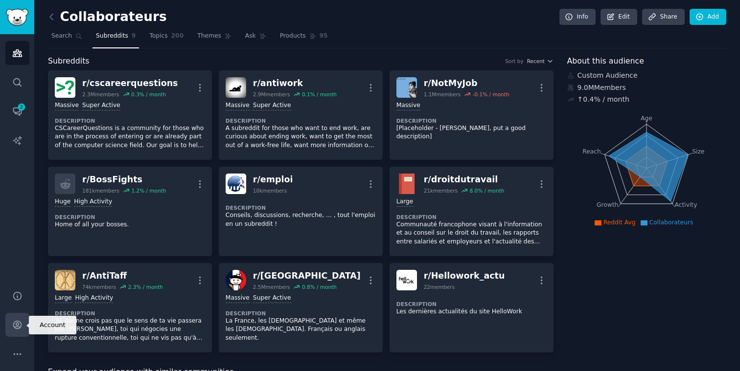
click at [21, 319] on link "Account" at bounding box center [17, 325] width 24 height 24
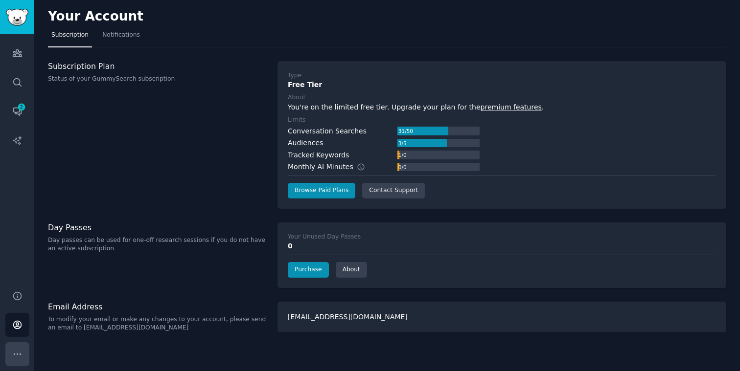
click at [21, 355] on icon "Sidebar" at bounding box center [17, 354] width 10 height 10
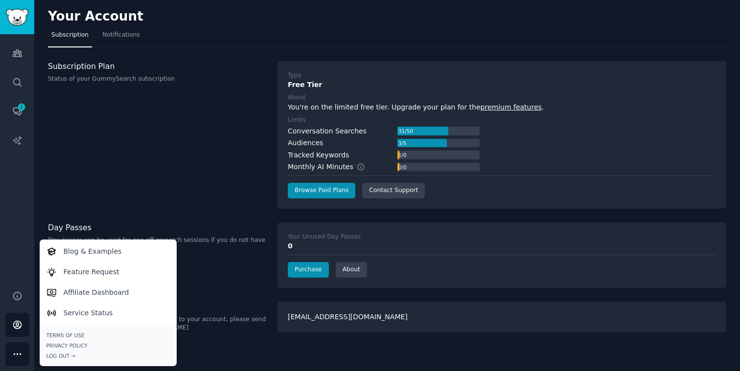
click at [84, 68] on h3 "Subscription Plan" at bounding box center [157, 66] width 219 height 10
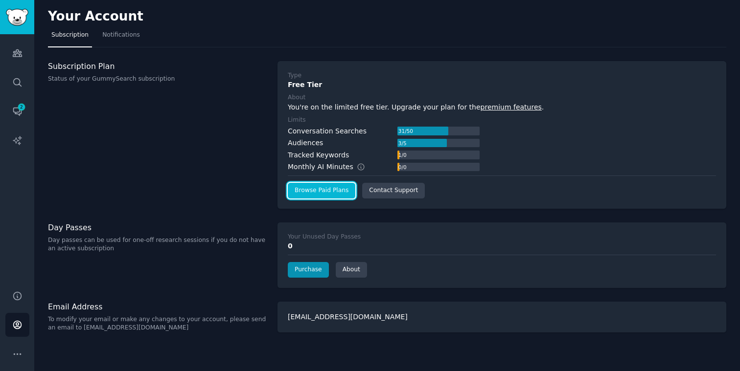
click at [317, 191] on link "Browse Paid Plans" at bounding box center [321, 191] width 67 height 16
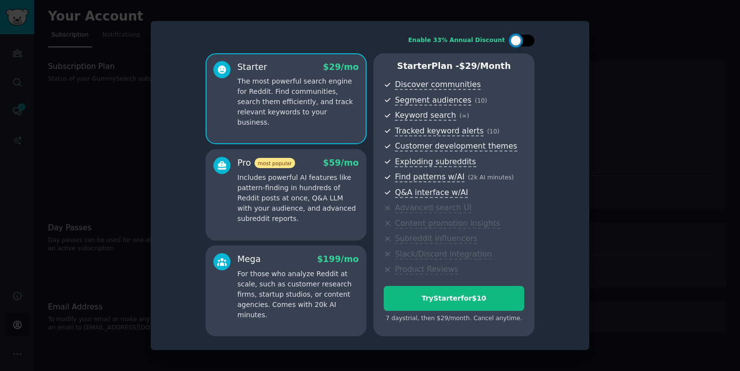
click at [532, 38] on div at bounding box center [522, 41] width 24 height 12
checkbox input "true"
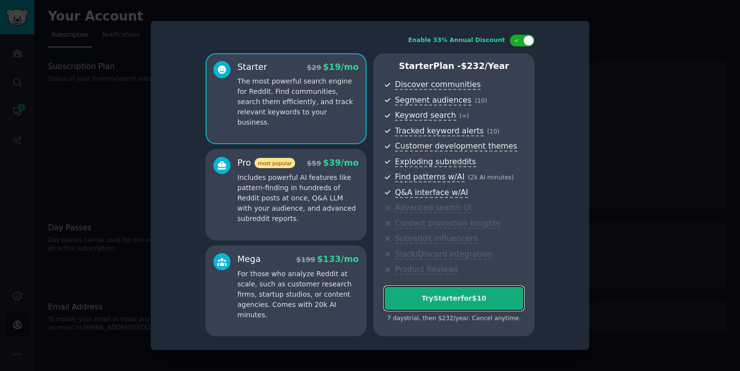
click at [425, 301] on div "Try Starter for $10" at bounding box center [453, 298] width 139 height 10
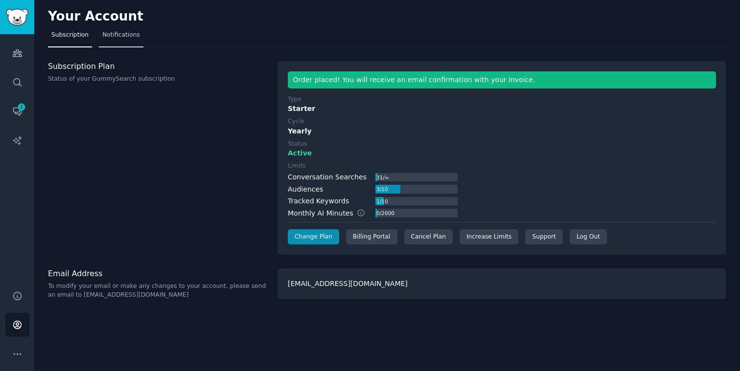
click at [121, 39] on span "Notifications" at bounding box center [121, 35] width 38 height 9
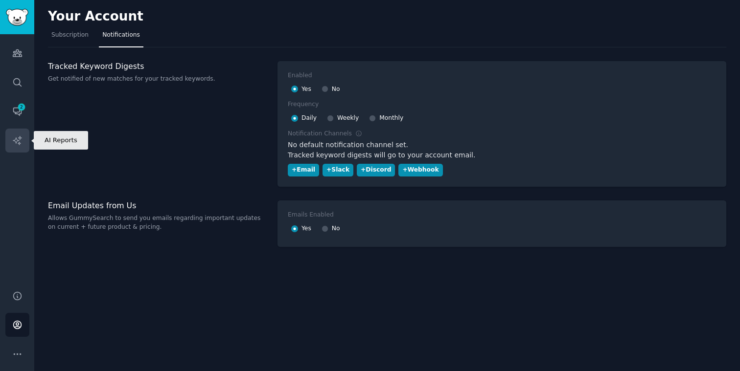
click at [19, 137] on icon "Sidebar" at bounding box center [17, 140] width 8 height 8
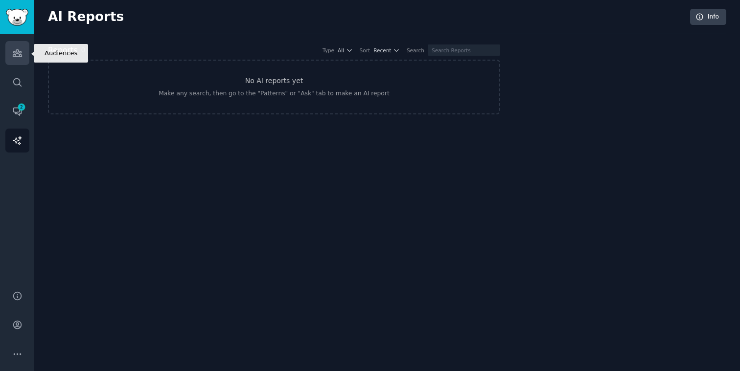
click at [17, 55] on icon "Sidebar" at bounding box center [17, 53] width 10 height 10
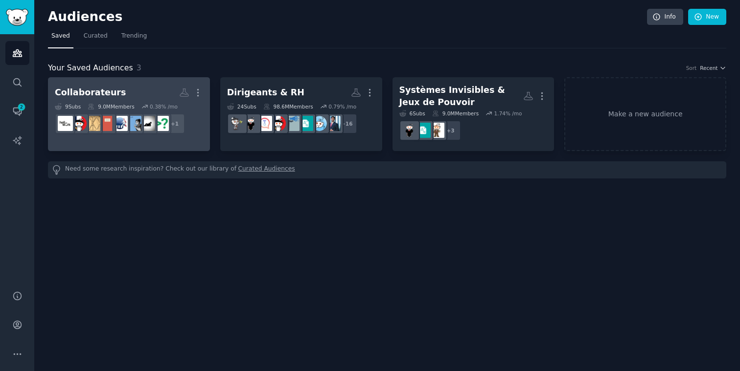
click at [90, 90] on div "Collaborateurs" at bounding box center [90, 93] width 71 height 12
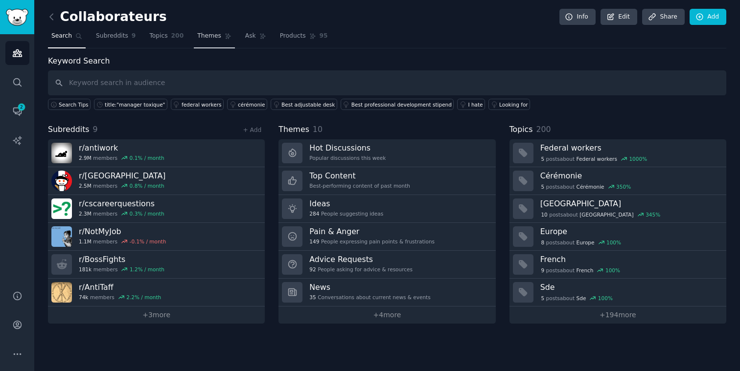
click at [207, 32] on span "Themes" at bounding box center [209, 36] width 24 height 9
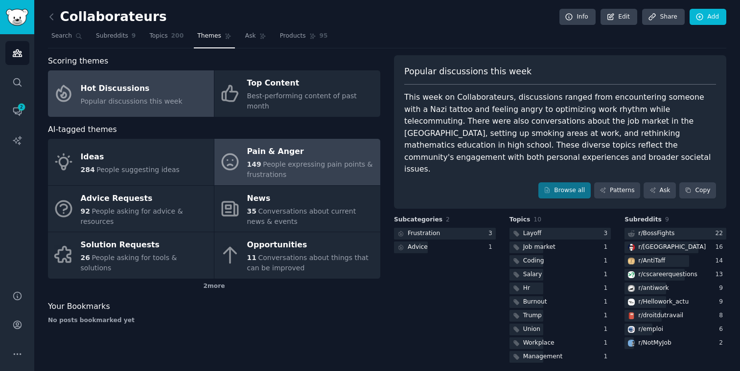
click at [283, 160] on span "People expressing pain points & frustrations" at bounding box center [310, 169] width 126 height 18
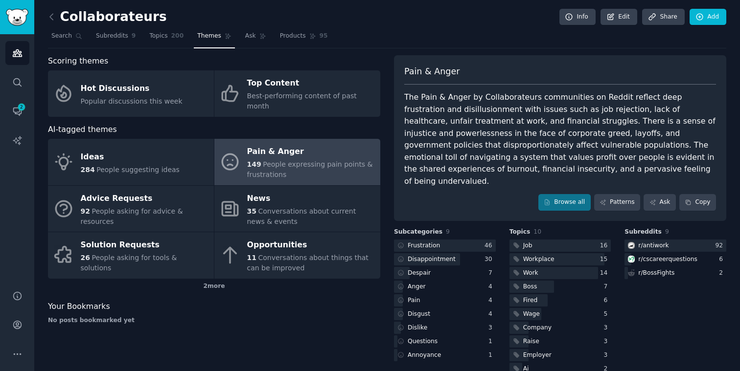
scroll to position [7, 0]
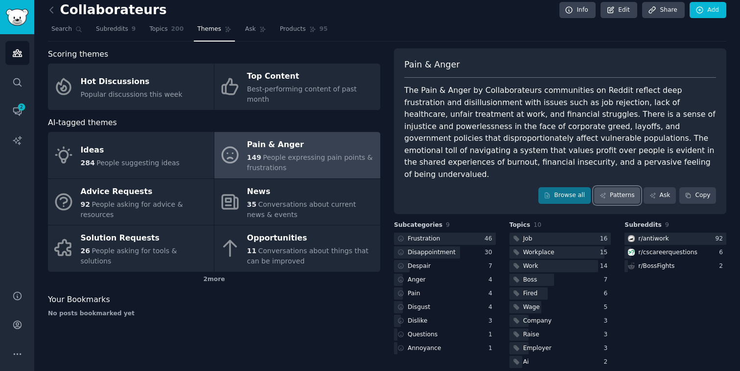
click at [621, 187] on link "Patterns" at bounding box center [617, 195] width 46 height 17
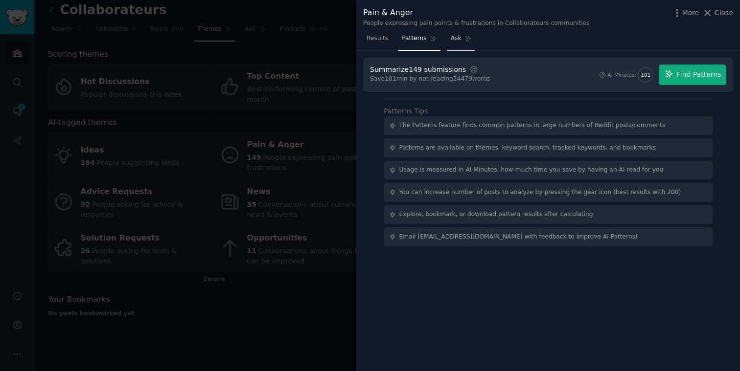
click at [455, 39] on span "Ask" at bounding box center [455, 38] width 11 height 9
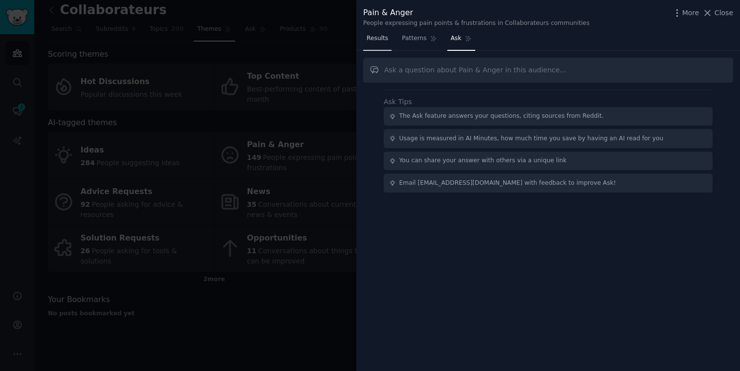
click at [381, 38] on span "Results" at bounding box center [377, 38] width 22 height 9
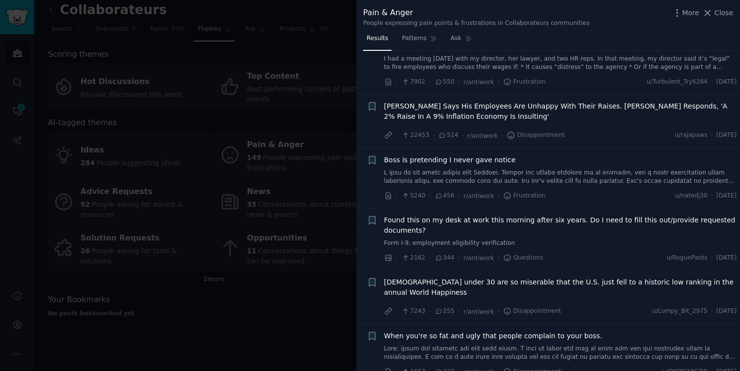
scroll to position [89, 0]
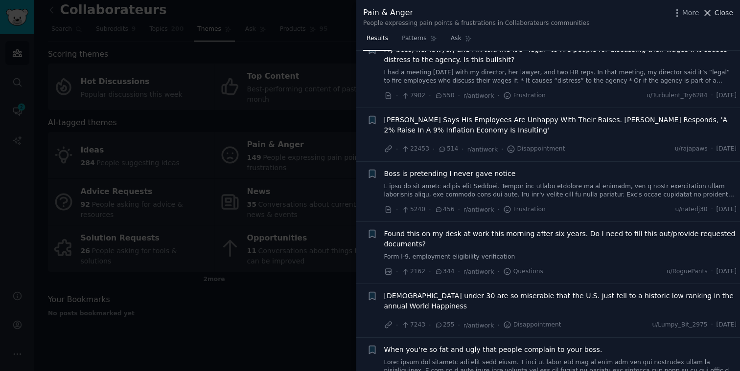
click at [720, 13] on span "Close" at bounding box center [723, 13] width 19 height 10
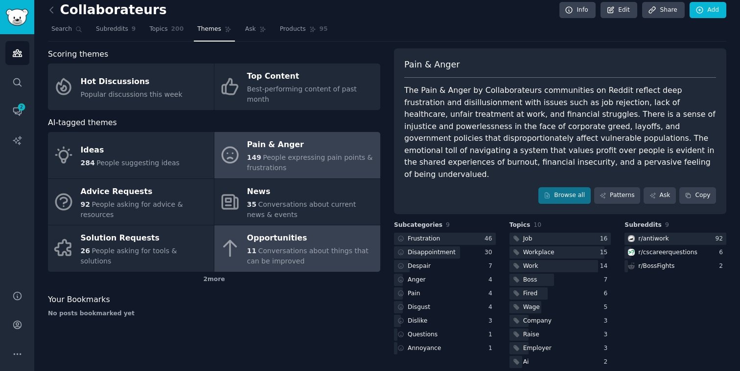
click at [289, 247] on span "Conversations about things that can be improved" at bounding box center [307, 256] width 121 height 18
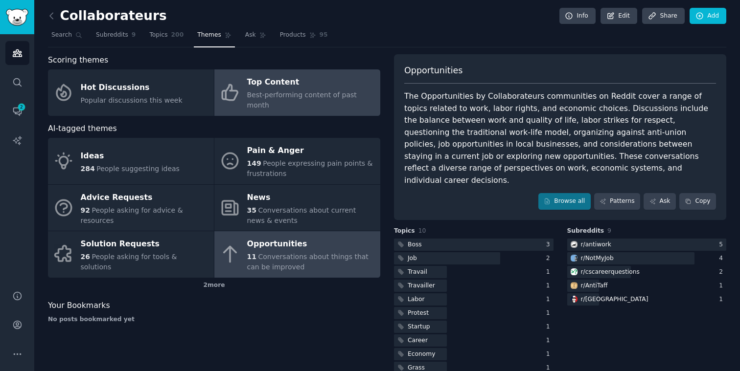
scroll to position [2, 0]
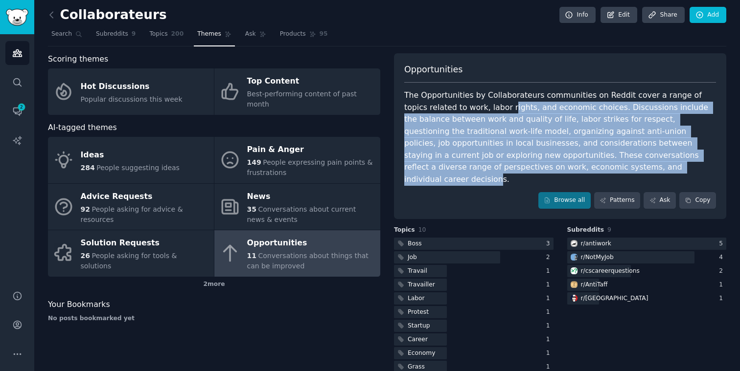
drag, startPoint x: 482, startPoint y: 107, endPoint x: 574, endPoint y: 163, distance: 107.5
click at [574, 163] on div "The Opportunities by Collaborateurs communities on Reddit cover a range of topi…" at bounding box center [560, 138] width 312 height 96
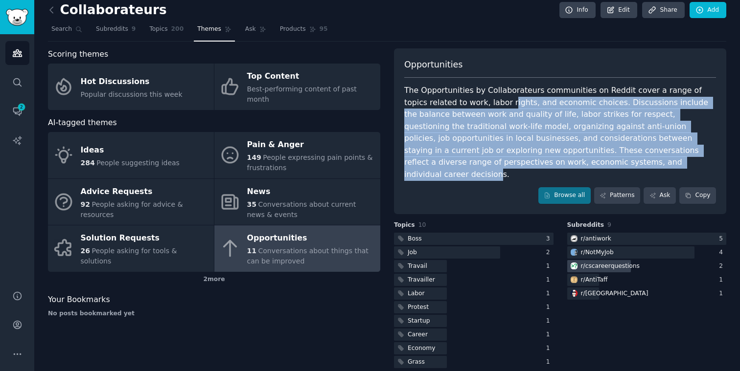
scroll to position [0, 0]
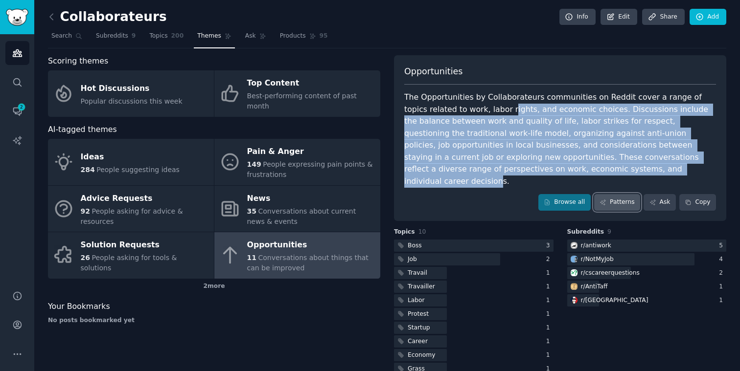
click at [612, 194] on link "Patterns" at bounding box center [617, 202] width 46 height 17
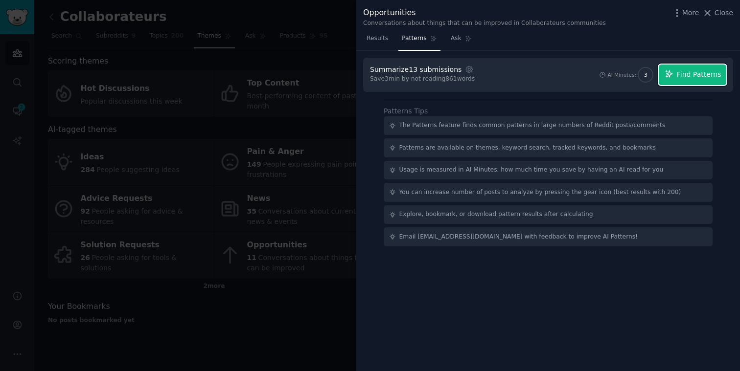
click at [701, 72] on span "Find Patterns" at bounding box center [698, 74] width 45 height 10
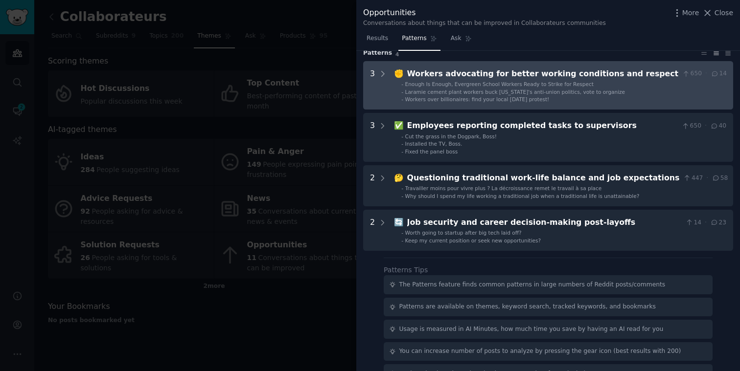
scroll to position [33, 0]
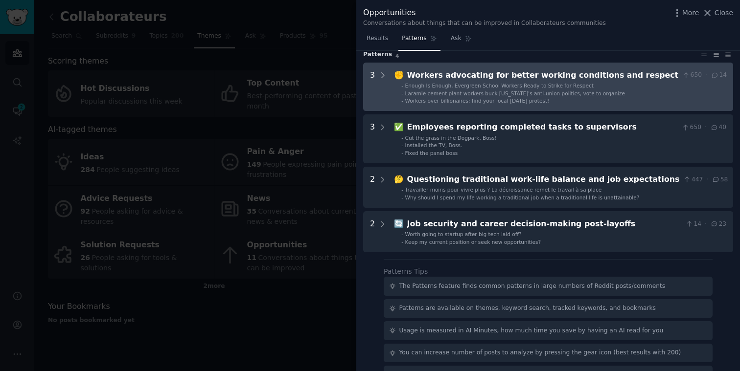
click at [606, 80] on div "Workers advocating for better working conditions and respect" at bounding box center [542, 75] width 271 height 12
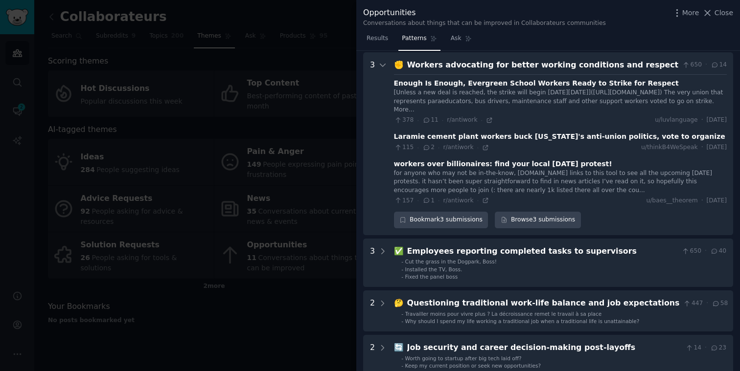
scroll to position [42, 0]
click at [382, 65] on icon at bounding box center [382, 66] width 9 height 9
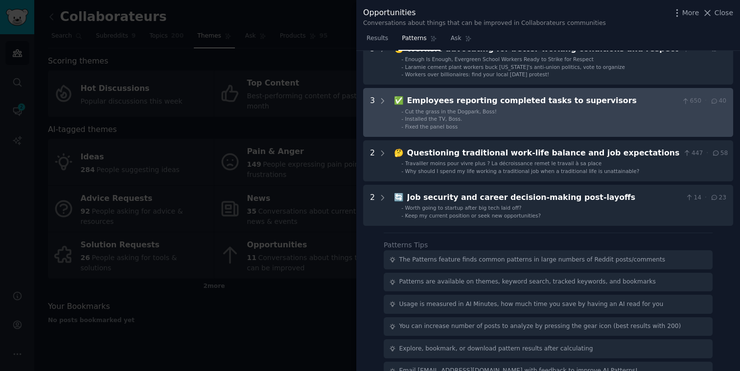
scroll to position [67, 0]
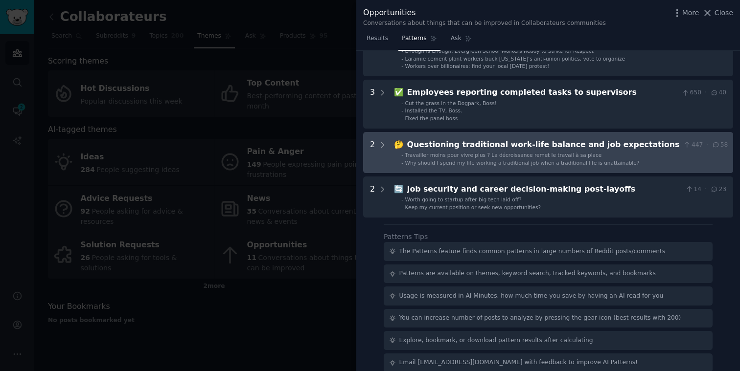
click at [527, 154] on span "Travailler moins pour vivre plus ? La décroissance remet le travail à sa place" at bounding box center [503, 155] width 197 height 6
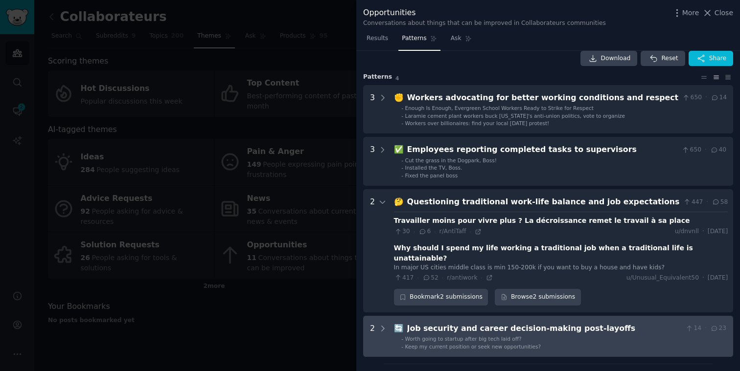
scroll to position [0, 0]
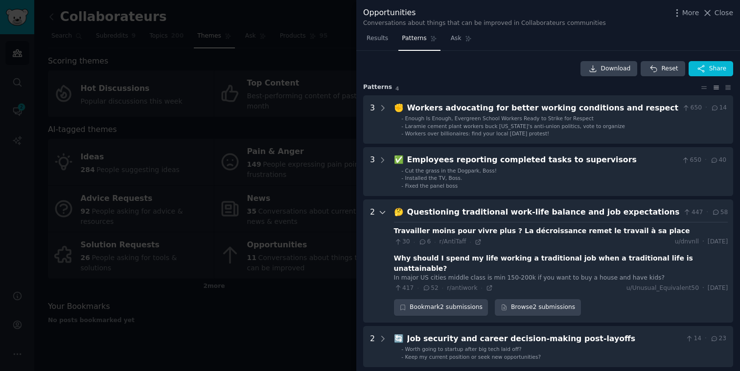
click at [381, 213] on icon at bounding box center [382, 212] width 9 height 9
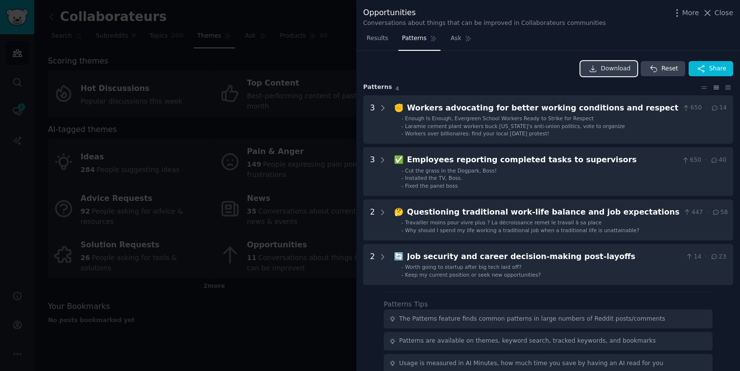
click at [609, 70] on span "Download" at bounding box center [616, 69] width 30 height 9
click at [724, 89] on icon at bounding box center [727, 87] width 10 height 7
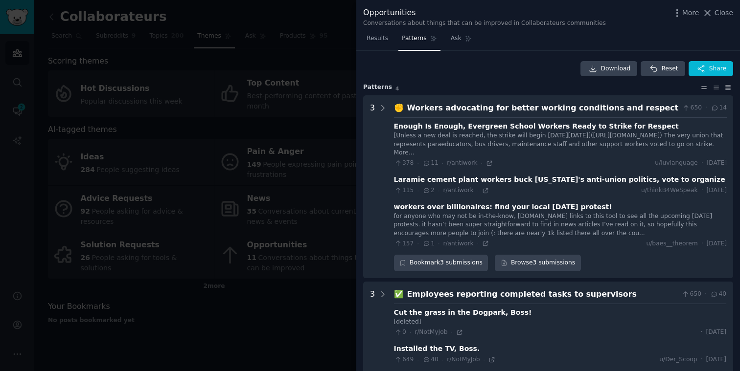
click at [701, 90] on icon at bounding box center [703, 87] width 10 height 7
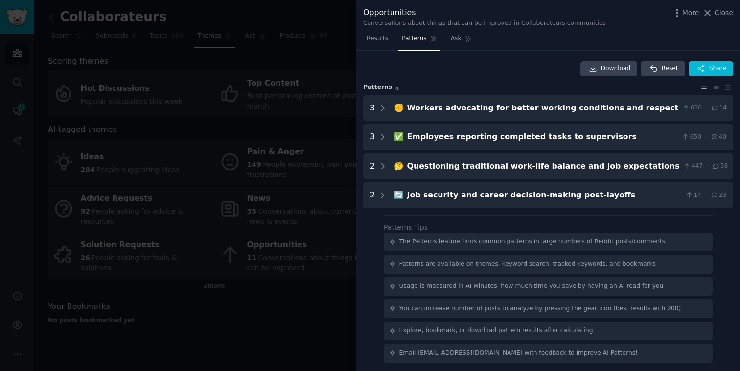
scroll to position [1, 0]
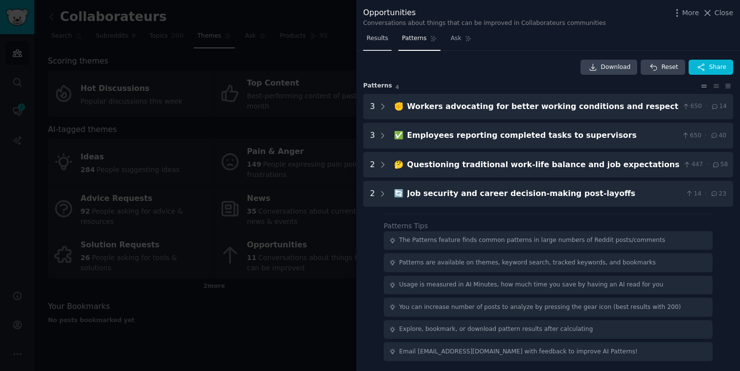
click at [377, 41] on span "Results" at bounding box center [377, 38] width 22 height 9
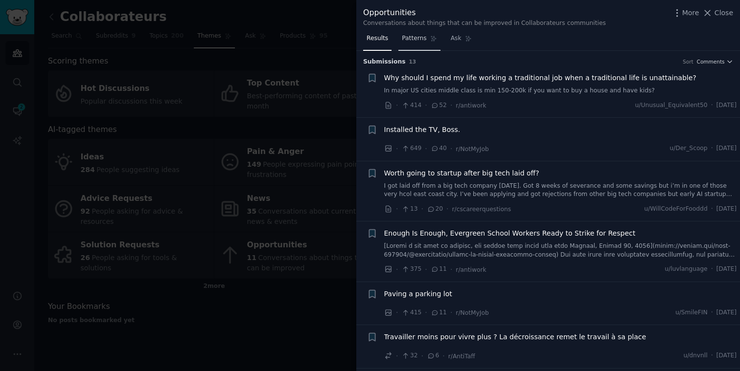
click at [416, 40] on span "Patterns" at bounding box center [414, 38] width 24 height 9
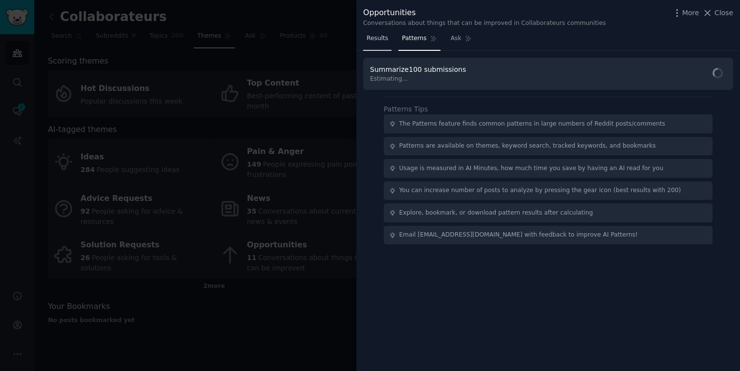
click at [381, 37] on span "Results" at bounding box center [377, 38] width 22 height 9
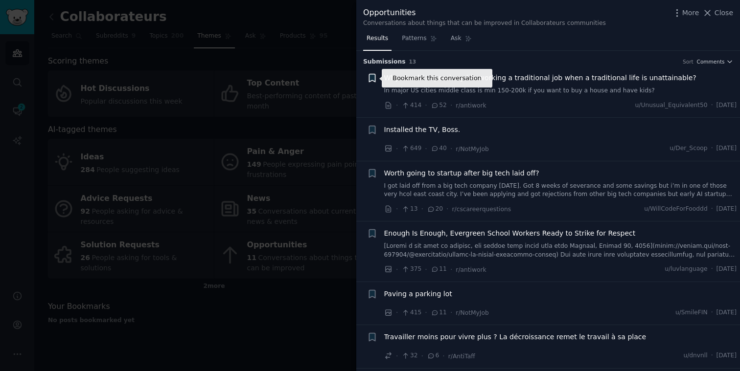
click at [373, 77] on icon "button" at bounding box center [372, 78] width 6 height 8
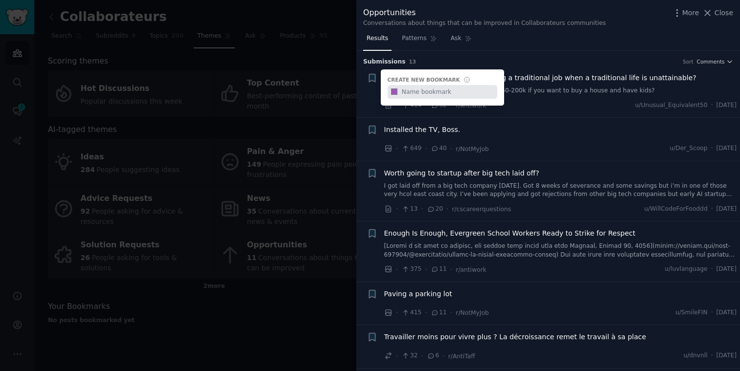
click at [492, 64] on h3 "Submission s 13 Sort Comments" at bounding box center [548, 62] width 370 height 9
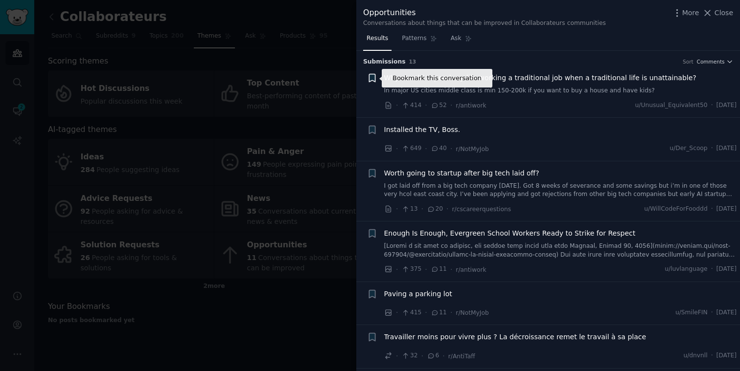
click at [371, 81] on icon "button" at bounding box center [372, 78] width 6 height 8
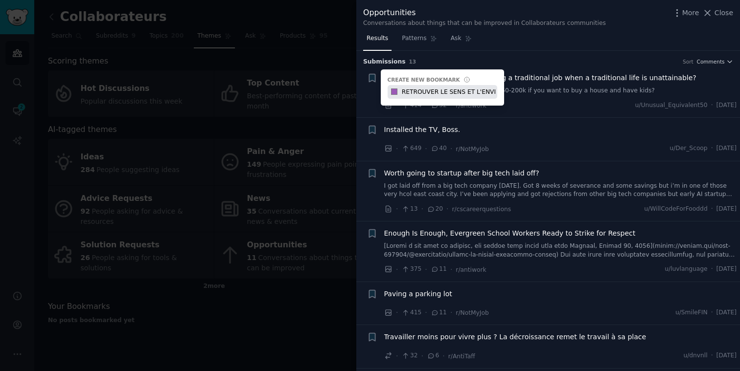
scroll to position [0, 0]
type input "RETROUVER LE SENS ET L'ENVIE"
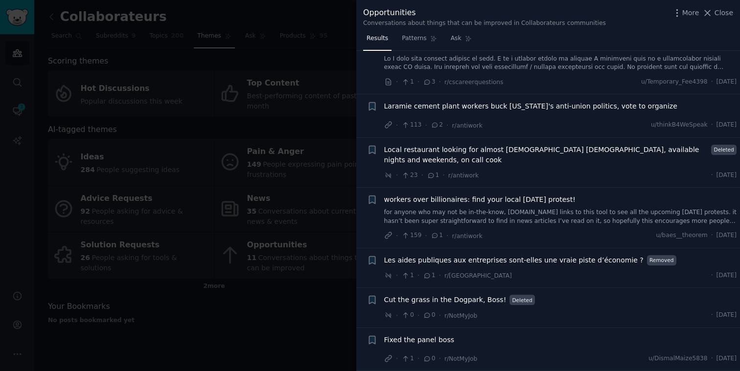
scroll to position [0, 0]
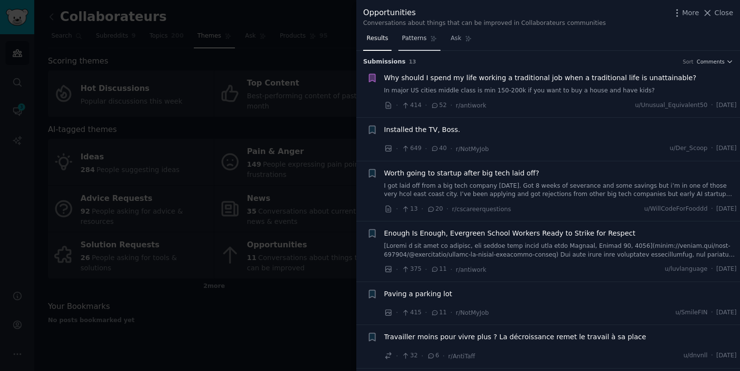
click at [417, 37] on span "Patterns" at bounding box center [414, 38] width 24 height 9
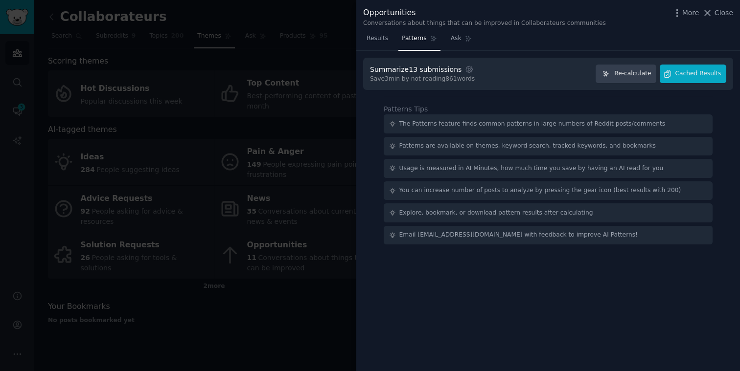
click at [483, 75] on div "Summarize 13 submissions Settings Save 3 min by not reading 861 words Re-calcul…" at bounding box center [548, 74] width 356 height 19
click at [465, 69] on icon "button" at bounding box center [469, 69] width 9 height 9
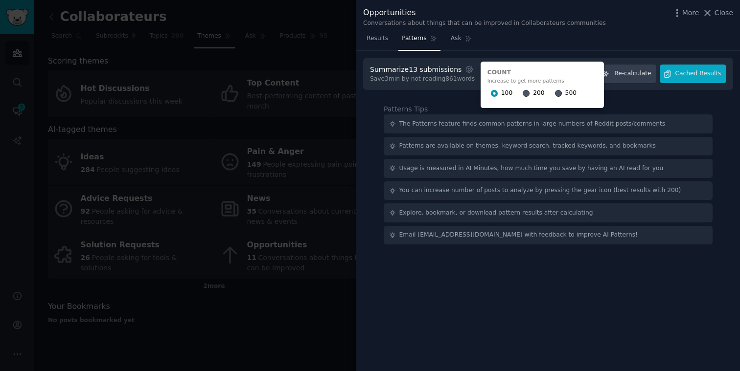
click at [586, 49] on div "Results Patterns Ask" at bounding box center [547, 41] width 383 height 20
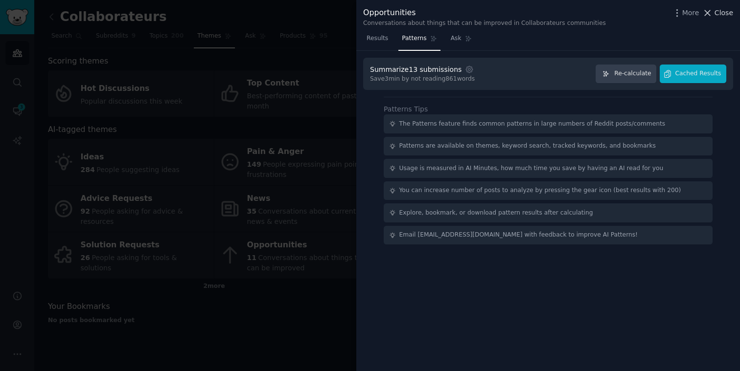
click at [723, 12] on span "Close" at bounding box center [723, 13] width 19 height 10
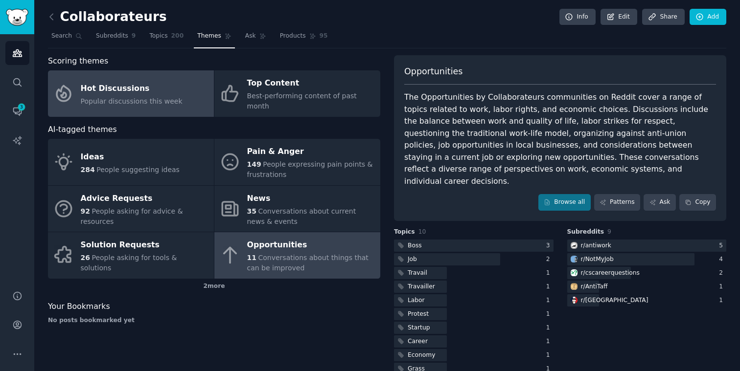
click at [134, 97] on span "Popular discussions this week" at bounding box center [132, 101] width 102 height 8
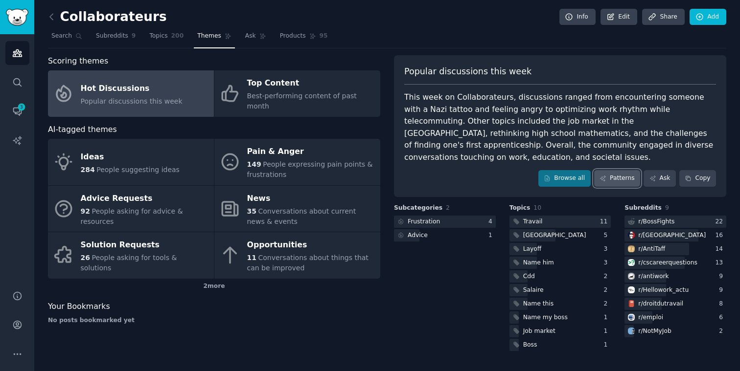
click at [615, 170] on link "Patterns" at bounding box center [617, 178] width 46 height 17
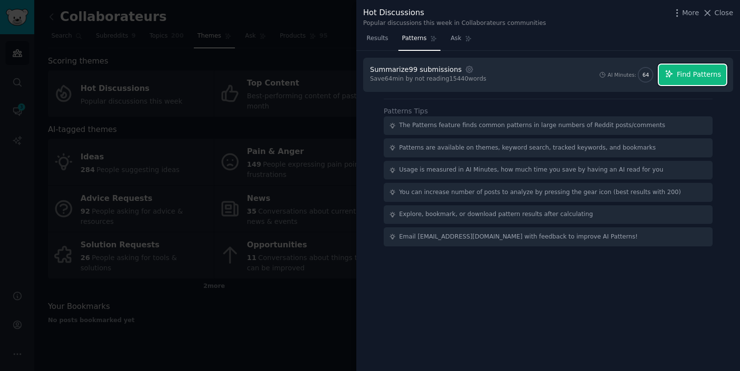
click at [677, 77] on span "Find Patterns" at bounding box center [698, 74] width 45 height 10
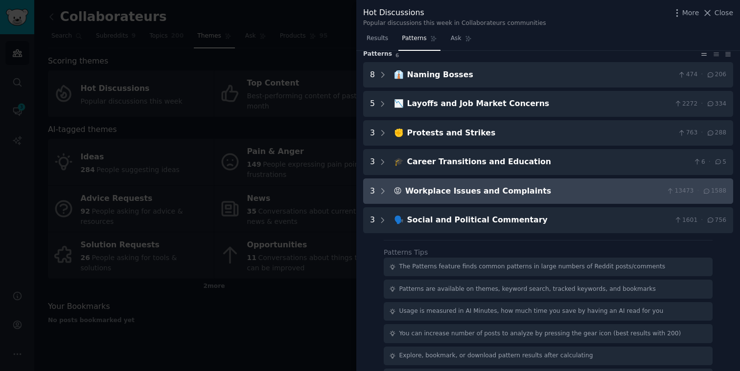
scroll to position [32, 0]
click at [382, 190] on icon at bounding box center [382, 192] width 2 height 5
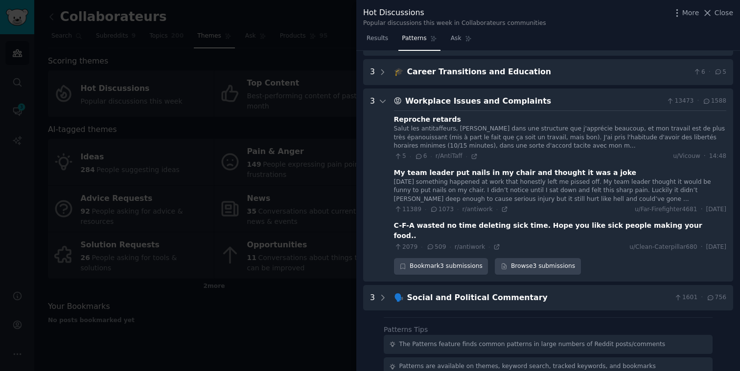
scroll to position [122, 0]
click at [411, 259] on div "Bookmark 3 submissions" at bounding box center [441, 267] width 94 height 17
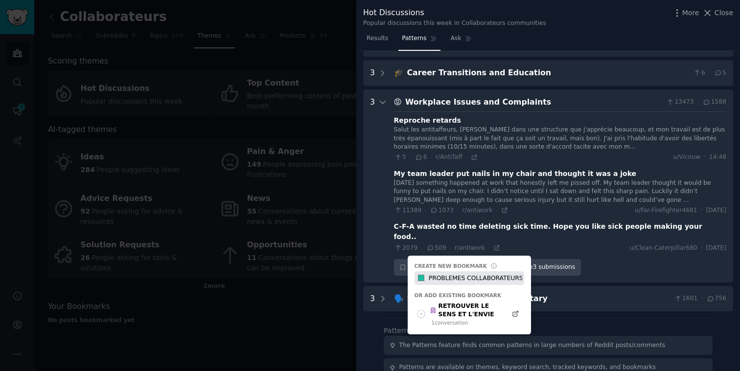
type input "PROBLEMES COLLABORATEURS"
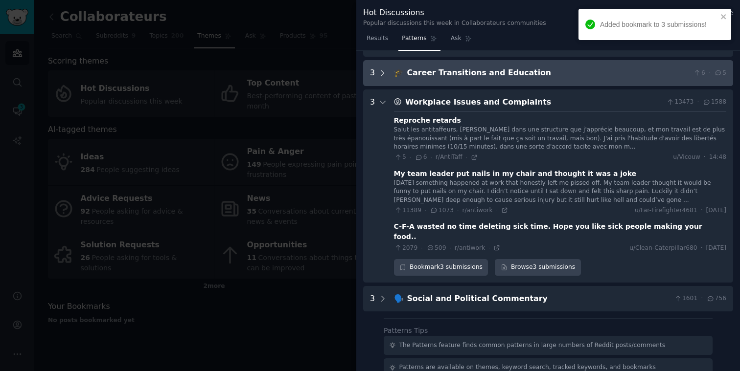
click at [381, 74] on icon at bounding box center [382, 72] width 2 height 5
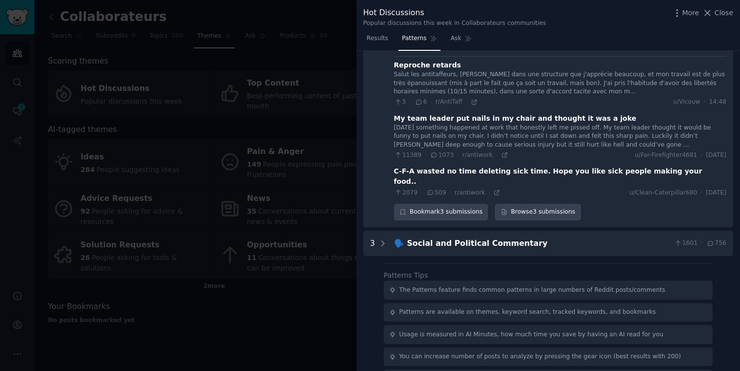
scroll to position [363, 0]
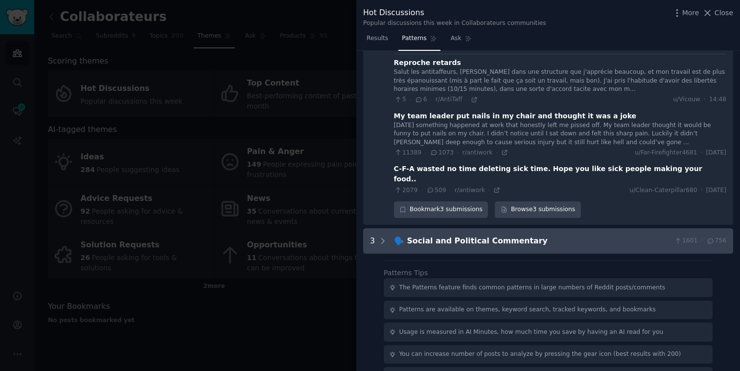
click at [410, 236] on div "Social and Political Commentary" at bounding box center [538, 241] width 263 height 12
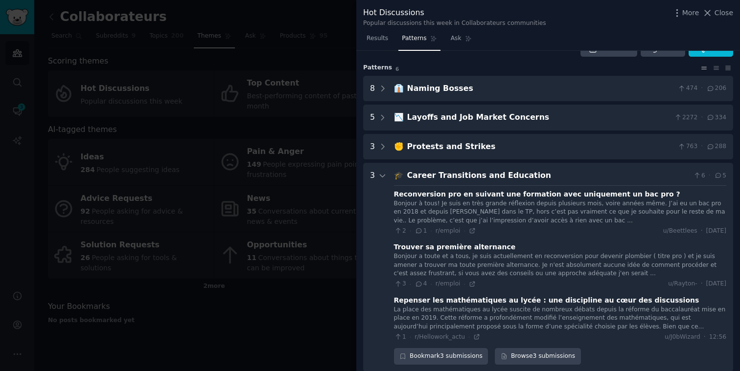
scroll to position [0, 0]
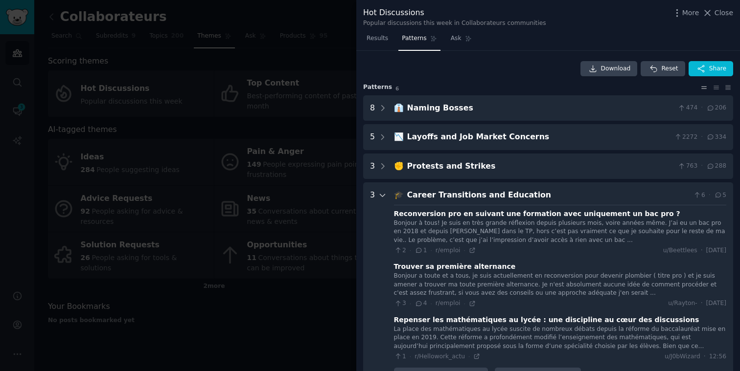
click at [383, 193] on icon at bounding box center [382, 195] width 9 height 9
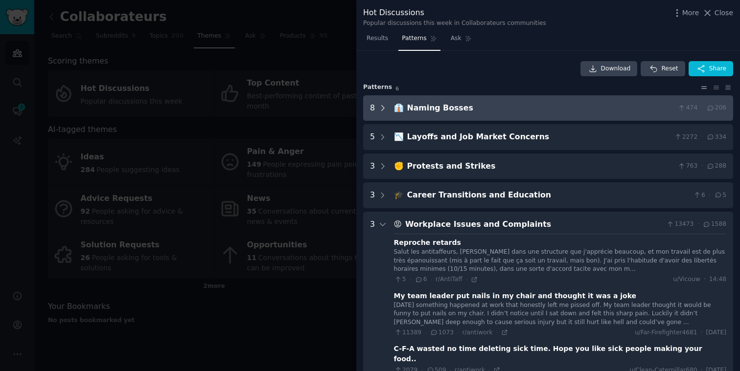
click at [384, 106] on icon at bounding box center [382, 108] width 9 height 9
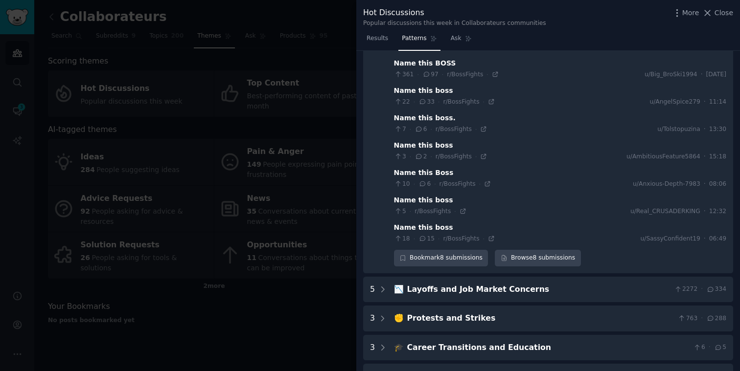
scroll to position [92, 0]
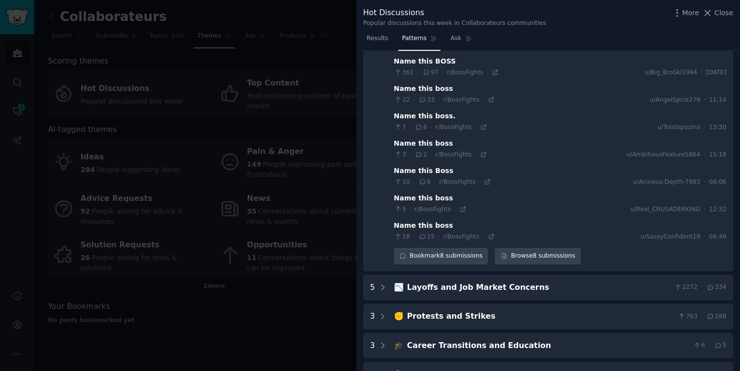
click at [427, 225] on div "Name this boss" at bounding box center [423, 226] width 59 height 10
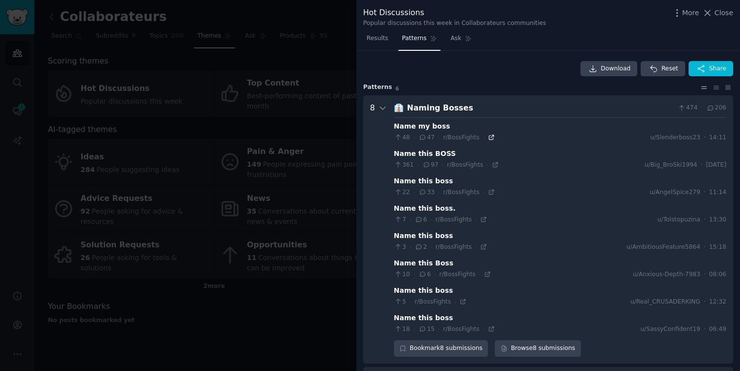
click at [493, 136] on icon at bounding box center [491, 137] width 4 height 4
click at [493, 163] on icon at bounding box center [495, 165] width 4 height 4
click at [490, 195] on icon at bounding box center [491, 192] width 4 height 4
click at [385, 104] on icon at bounding box center [382, 108] width 9 height 9
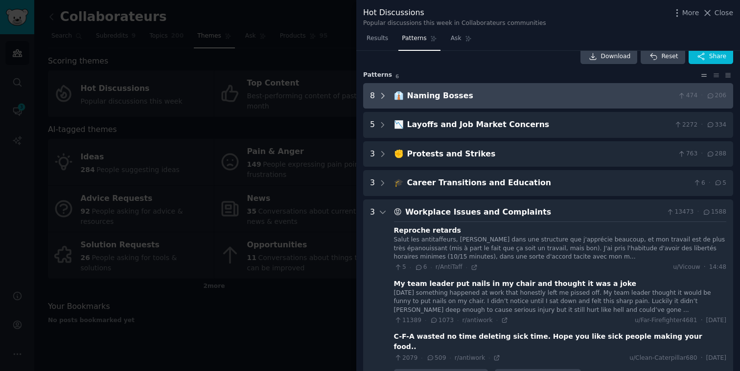
click at [383, 93] on icon at bounding box center [382, 95] width 9 height 9
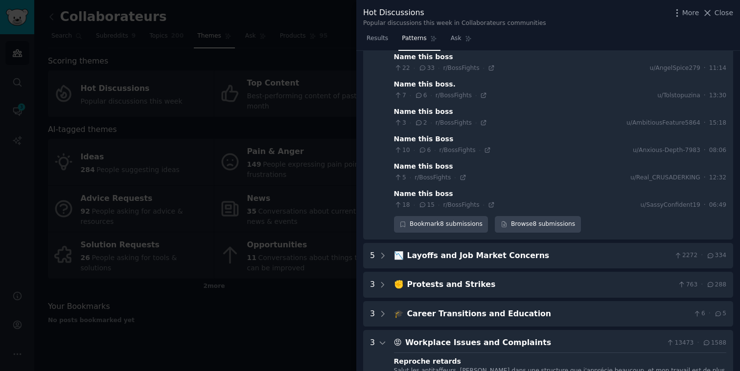
scroll to position [125, 0]
click at [484, 123] on icon at bounding box center [483, 122] width 7 height 7
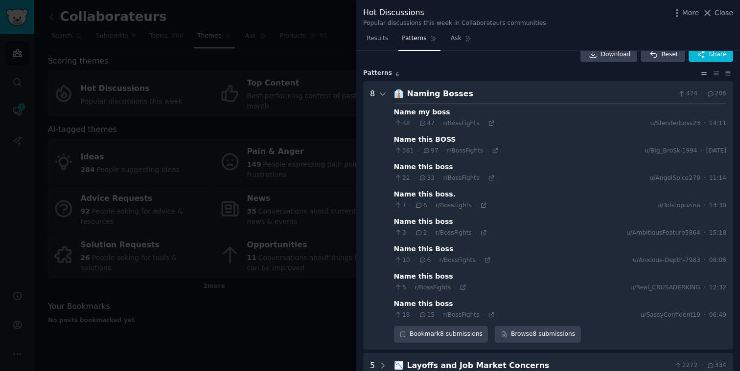
scroll to position [0, 0]
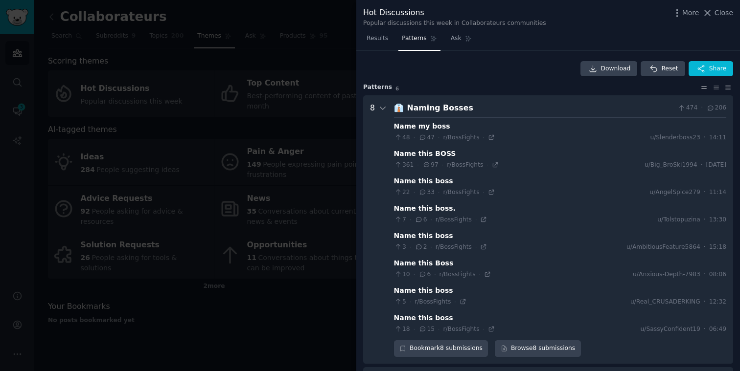
click at [485, 250] on div "3 · 2 · r/BossFights ·" at bounding box center [440, 247] width 93 height 9
click at [485, 247] on icon at bounding box center [483, 247] width 7 height 7
click at [383, 110] on icon at bounding box center [382, 108] width 9 height 9
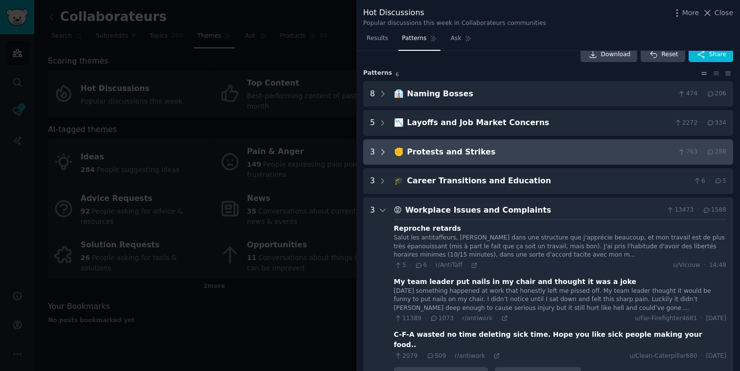
click at [381, 149] on icon at bounding box center [382, 152] width 9 height 9
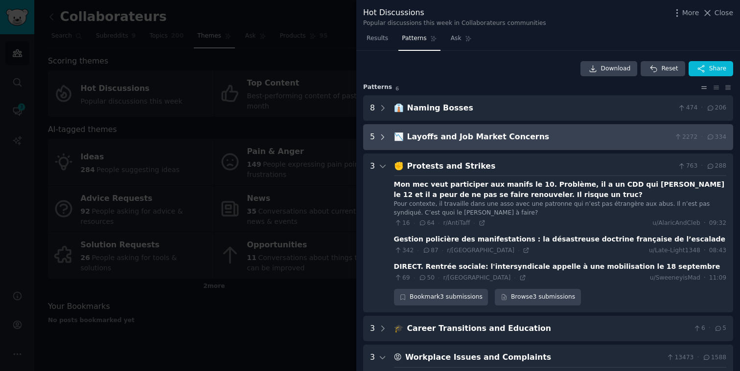
click at [384, 135] on icon at bounding box center [382, 137] width 9 height 9
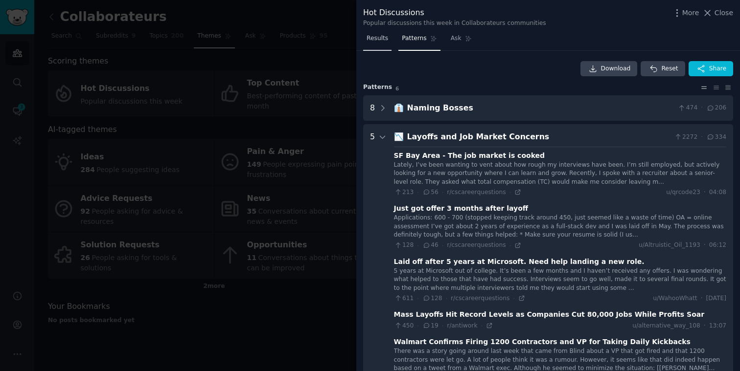
click at [383, 36] on span "Results" at bounding box center [377, 38] width 22 height 9
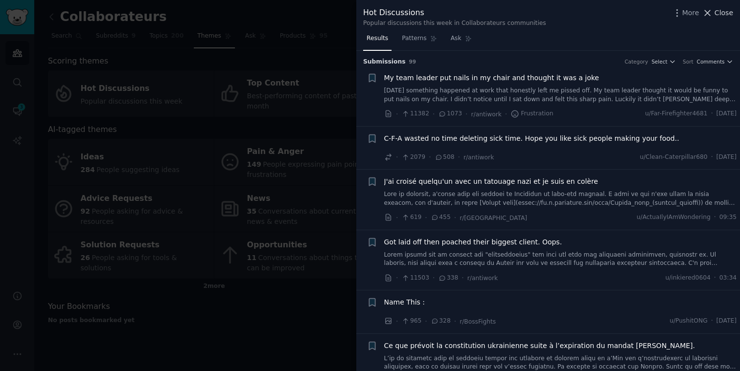
click at [724, 13] on span "Close" at bounding box center [723, 13] width 19 height 10
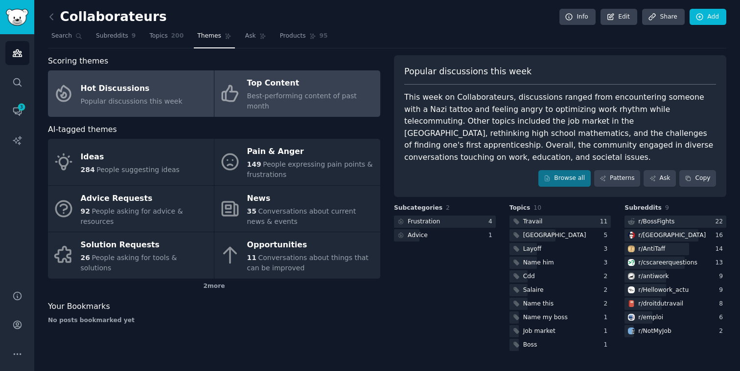
click at [257, 86] on div "Top Content" at bounding box center [311, 84] width 128 height 16
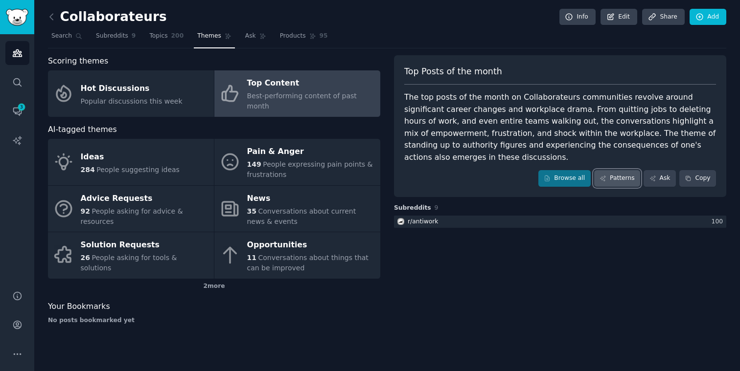
click at [606, 184] on link "Patterns" at bounding box center [617, 178] width 46 height 17
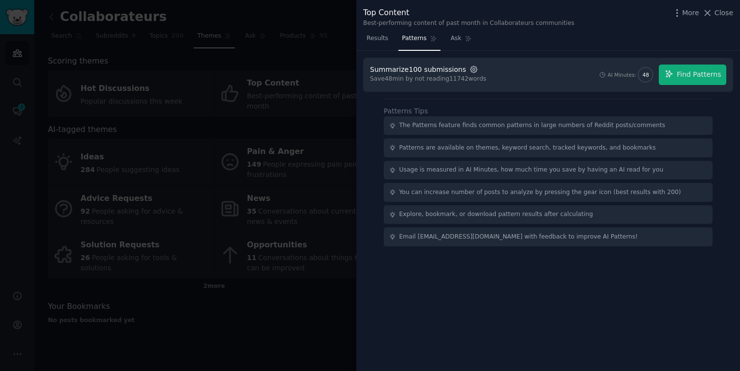
click at [469, 67] on icon "button" at bounding box center [473, 69] width 9 height 9
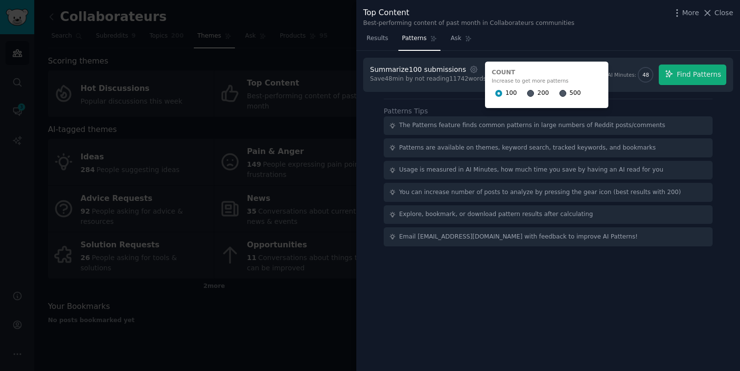
click at [580, 294] on div "Summarize 100 submissions Settings Count Increase to get more patterns 100 200 …" at bounding box center [547, 211] width 383 height 321
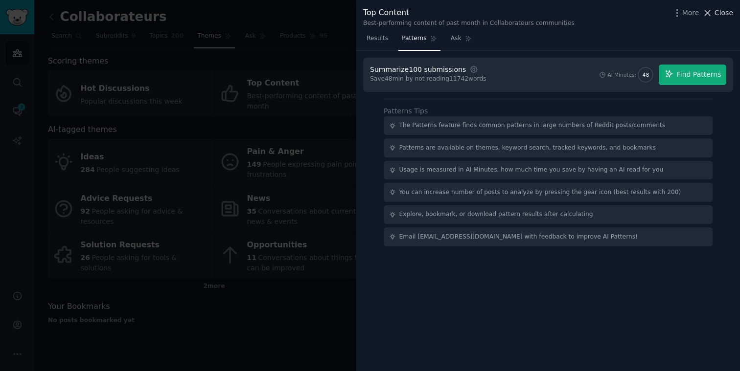
click at [718, 10] on span "Close" at bounding box center [723, 13] width 19 height 10
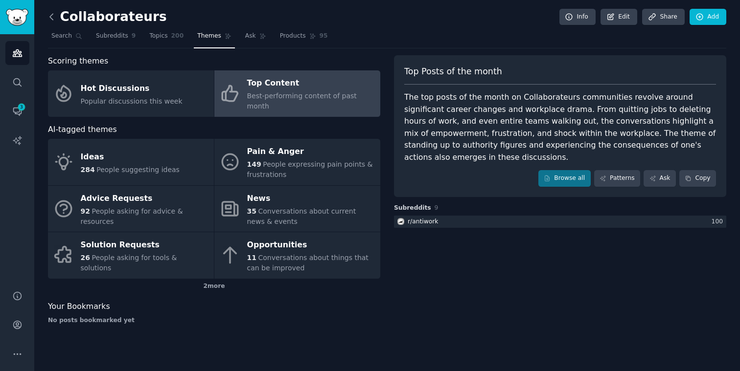
click at [52, 13] on icon at bounding box center [51, 17] width 10 height 10
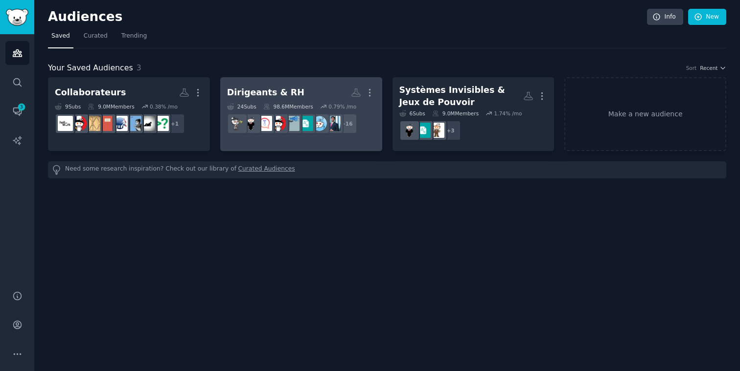
click at [331, 91] on h2 "Dirigeants & RH Custom Audience More" at bounding box center [301, 92] width 148 height 17
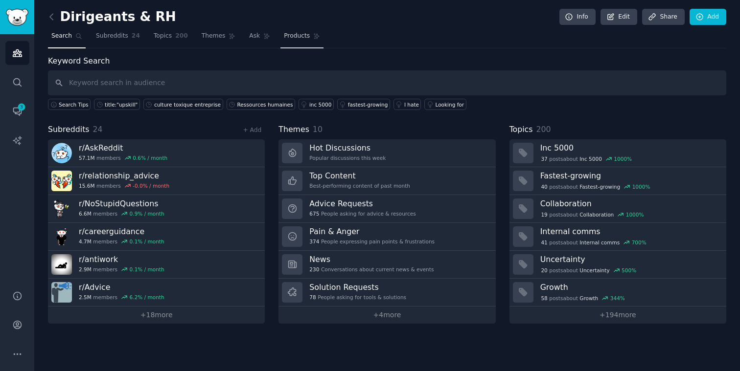
click at [298, 30] on link "Products" at bounding box center [301, 38] width 43 height 20
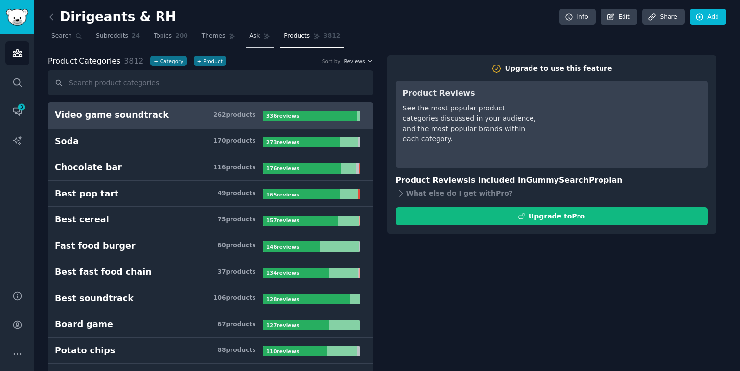
click at [253, 38] on span "Ask" at bounding box center [254, 36] width 11 height 9
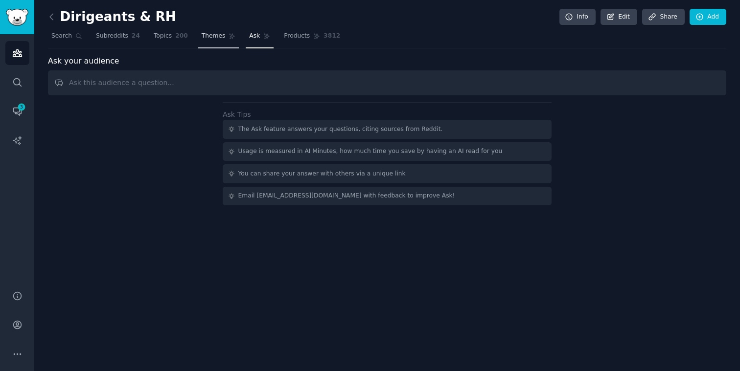
click at [215, 35] on span "Themes" at bounding box center [214, 36] width 24 height 9
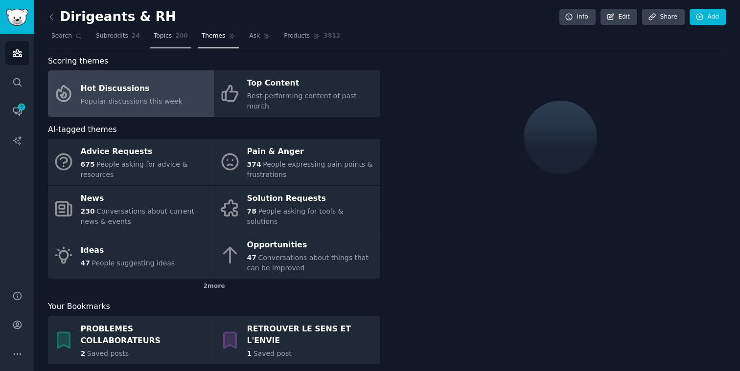
click at [164, 32] on span "Topics" at bounding box center [163, 36] width 18 height 9
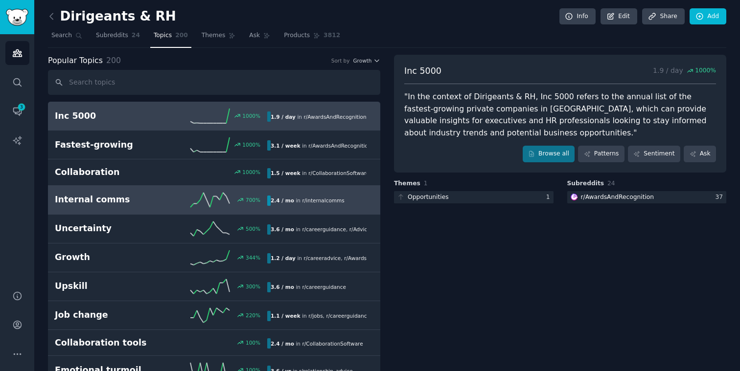
scroll to position [3, 0]
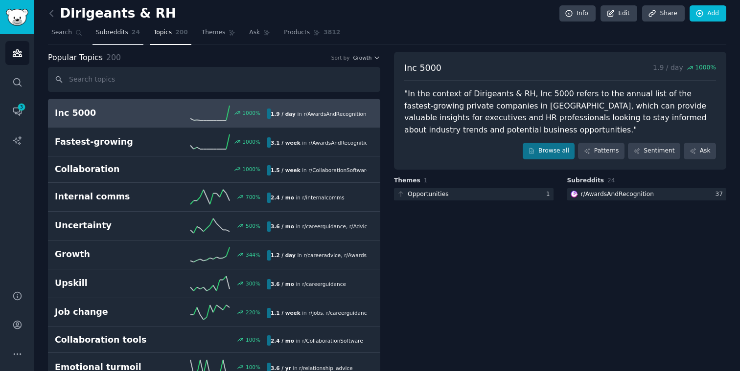
click at [111, 32] on span "Subreddits" at bounding box center [112, 32] width 32 height 9
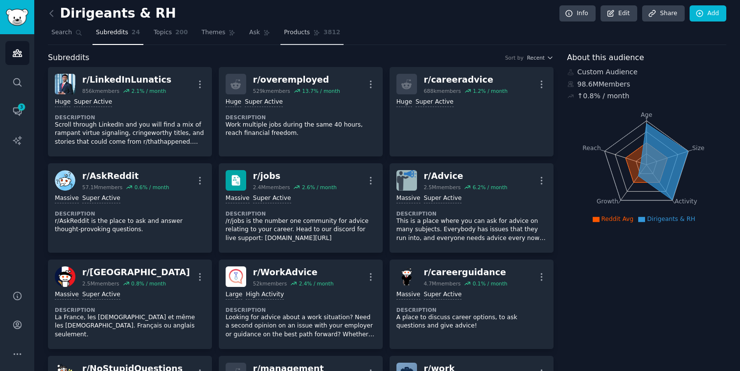
click at [335, 33] on span "3812" at bounding box center [331, 32] width 17 height 9
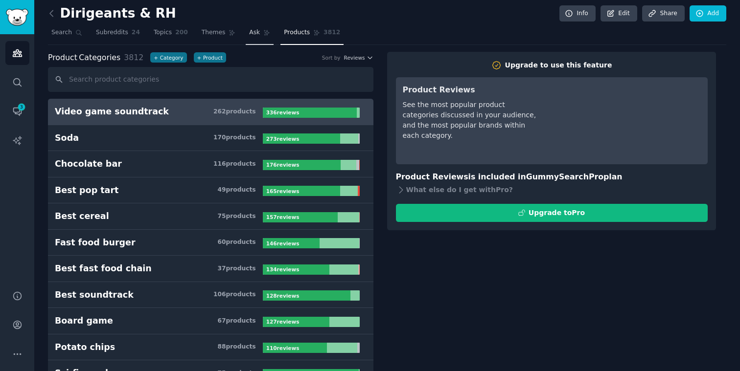
click at [257, 31] on span "Ask" at bounding box center [254, 32] width 11 height 9
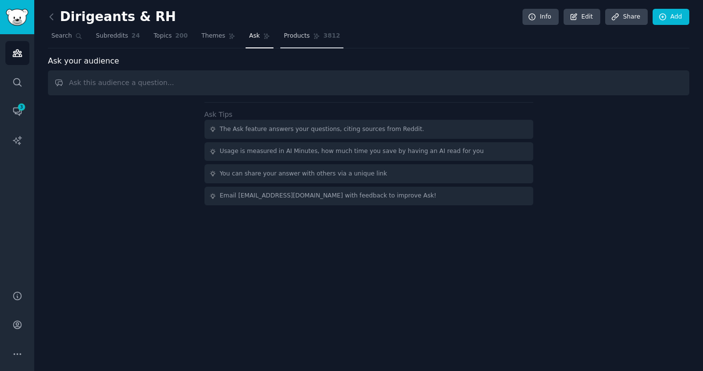
click at [298, 36] on span "Products" at bounding box center [297, 36] width 26 height 9
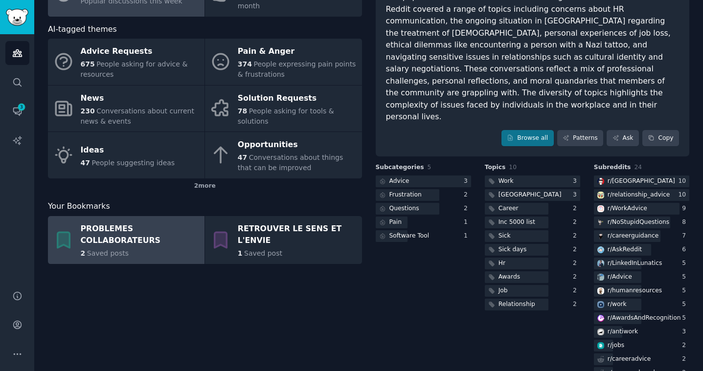
click at [117, 246] on div "PROBLEMES COLLABORATEURS" at bounding box center [140, 234] width 119 height 27
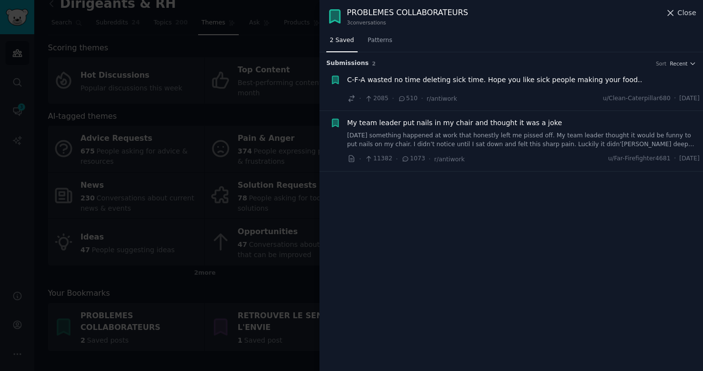
click at [681, 9] on span "Close" at bounding box center [686, 13] width 19 height 10
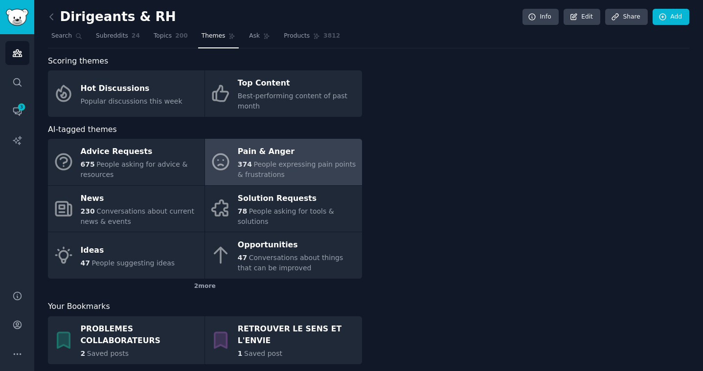
scroll to position [1, 0]
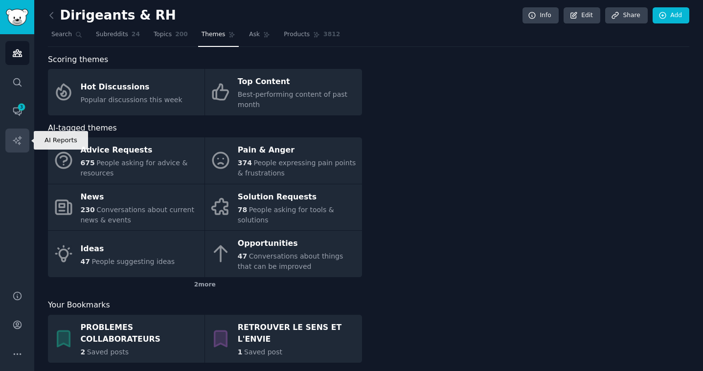
click at [20, 140] on icon "Sidebar" at bounding box center [17, 140] width 10 height 10
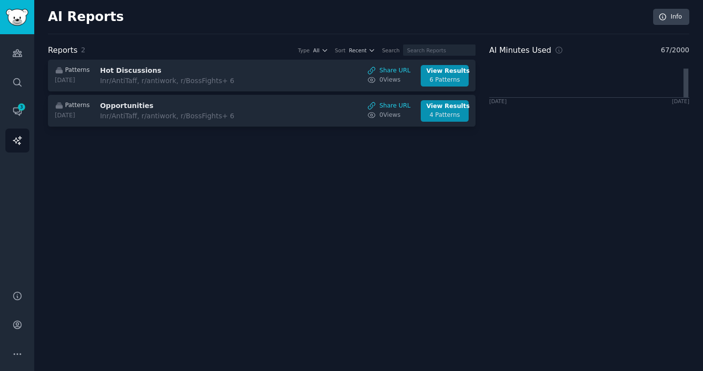
click at [63, 20] on h2 "AI Reports" at bounding box center [86, 17] width 76 height 16
click at [20, 50] on icon "Sidebar" at bounding box center [17, 53] width 10 height 10
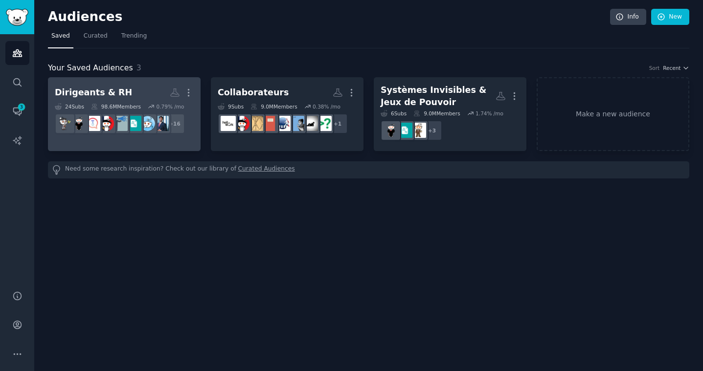
click at [132, 91] on h2 "Dirigeants & RH Custom Audience More" at bounding box center [124, 92] width 139 height 17
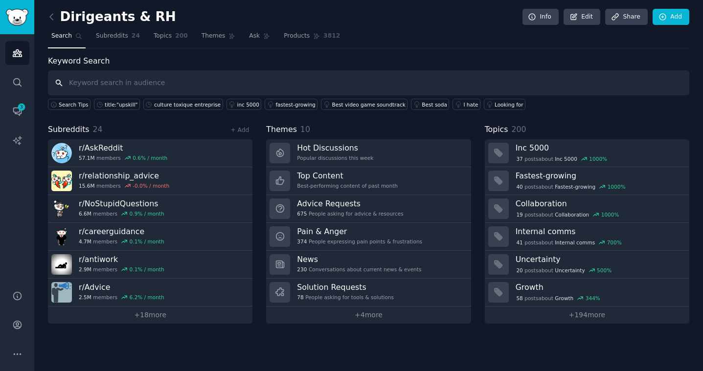
paste input "politics at work"
type input "politics at work"
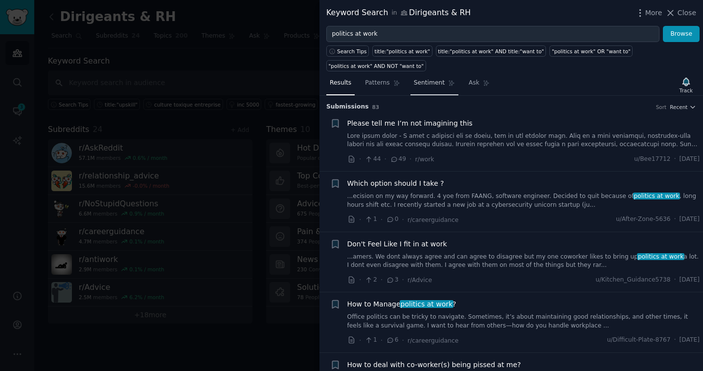
click at [431, 85] on span "Sentiment" at bounding box center [429, 83] width 31 height 9
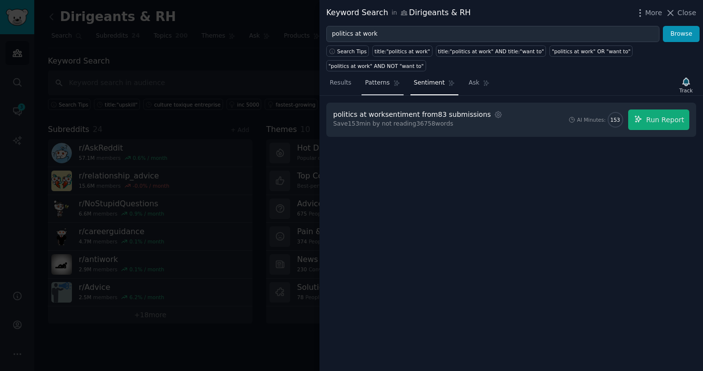
click at [376, 83] on span "Patterns" at bounding box center [377, 83] width 24 height 9
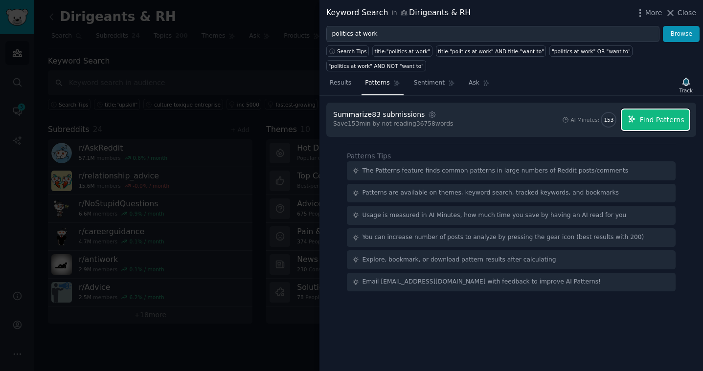
click at [652, 117] on span "Find Patterns" at bounding box center [662, 120] width 45 height 10
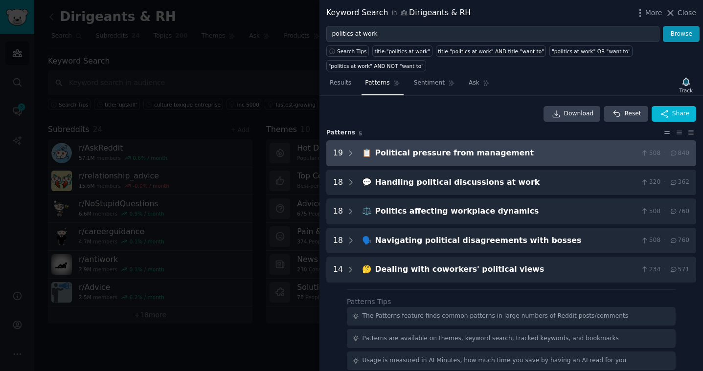
click at [428, 158] on div "Political pressure from management" at bounding box center [506, 153] width 262 height 12
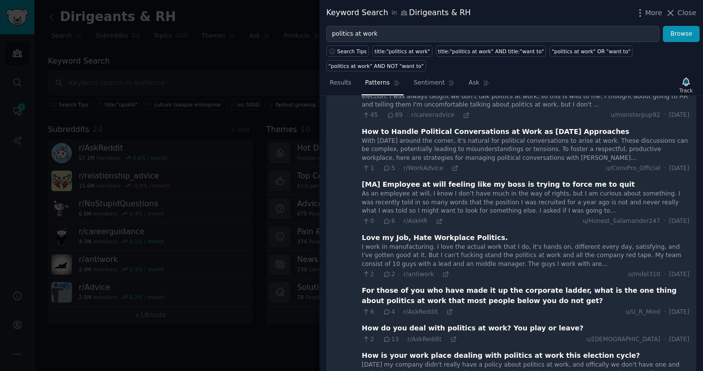
scroll to position [158, 0]
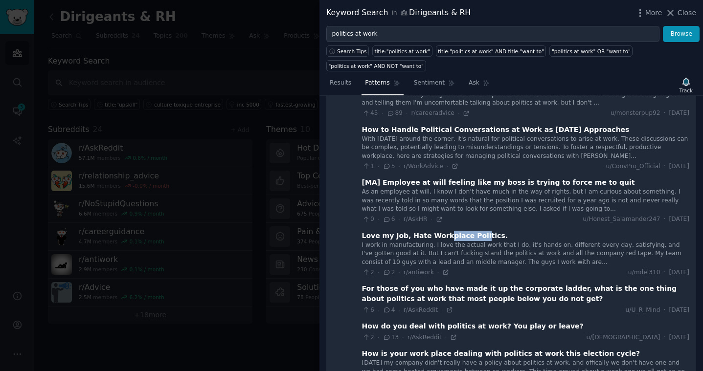
drag, startPoint x: 439, startPoint y: 228, endPoint x: 471, endPoint y: 228, distance: 32.3
click at [471, 231] on div "Love my Job, Hate Workplace Politics." at bounding box center [435, 236] width 146 height 10
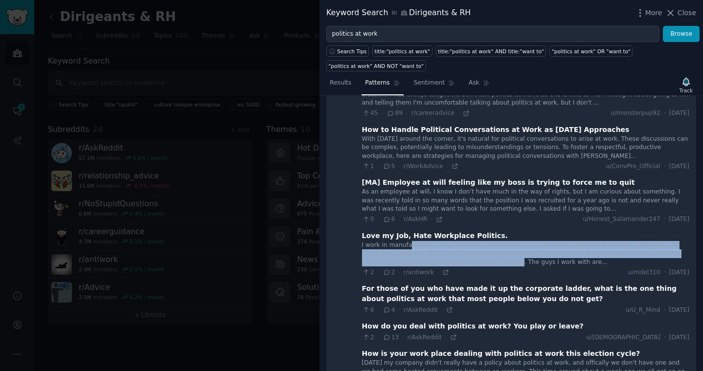
drag, startPoint x: 405, startPoint y: 238, endPoint x: 458, endPoint y: 250, distance: 54.1
click at [458, 250] on div "I work in manufacturing. I love the actual work that I do, it's hands on, diffe…" at bounding box center [525, 254] width 327 height 26
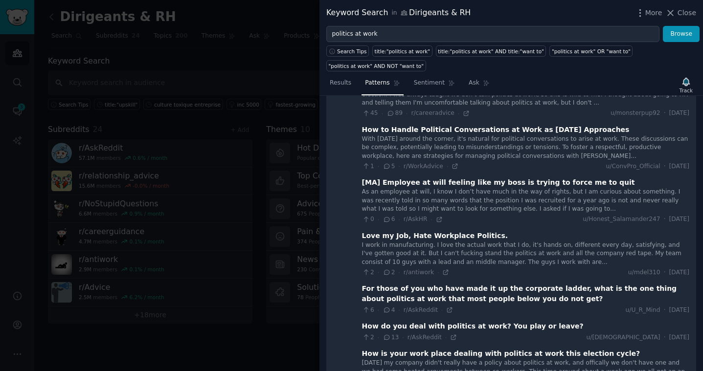
click at [477, 269] on div "2 · 2 · r/antiwork · u/mdel310 · [DATE]" at bounding box center [525, 273] width 327 height 9
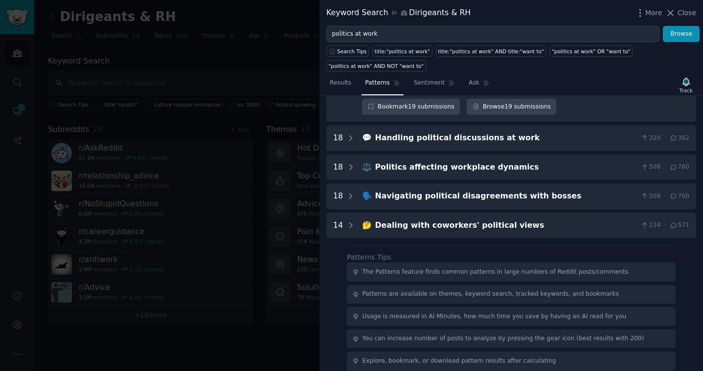
scroll to position [1031, 0]
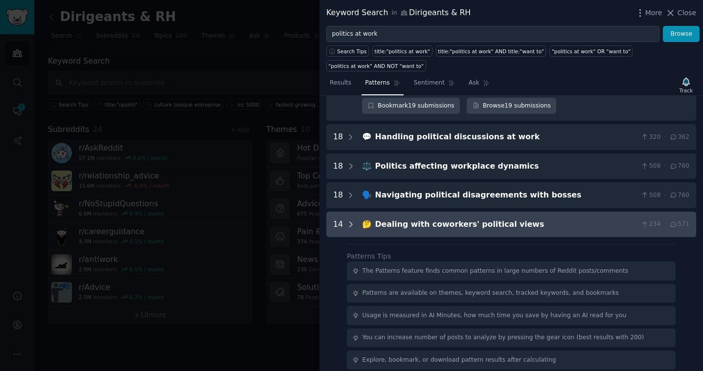
click at [350, 222] on icon at bounding box center [351, 224] width 2 height 5
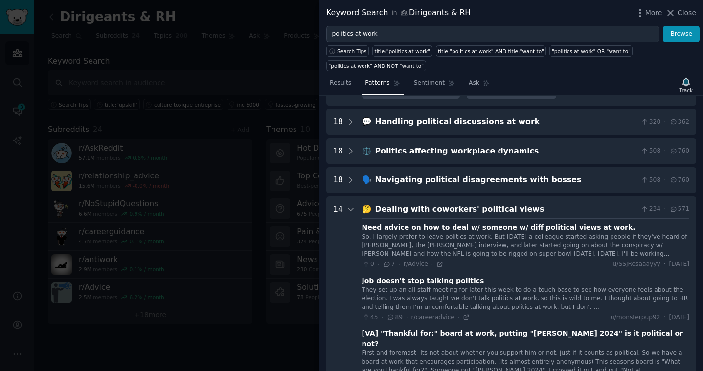
scroll to position [1044, 0]
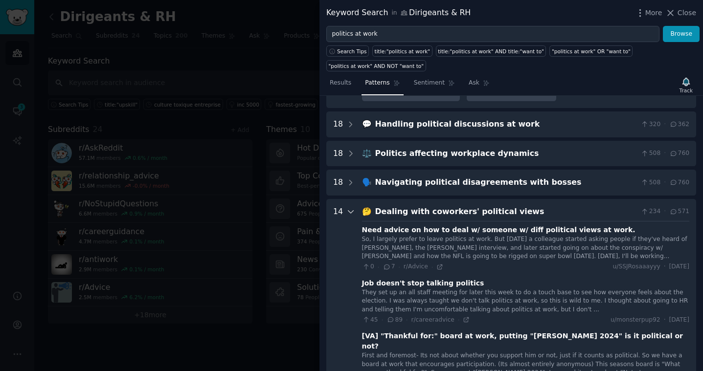
click at [346, 207] on icon at bounding box center [350, 211] width 9 height 9
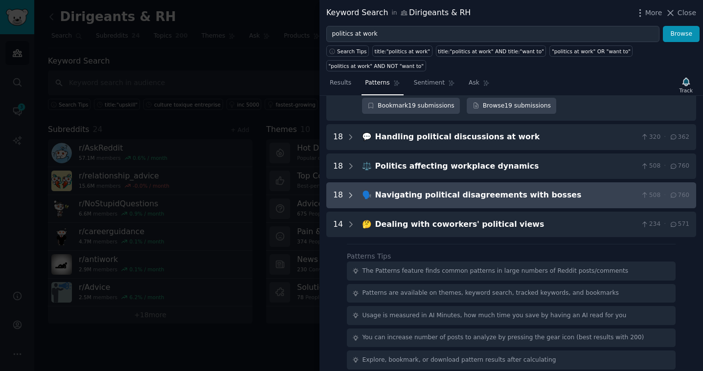
click at [348, 191] on icon at bounding box center [350, 195] width 9 height 9
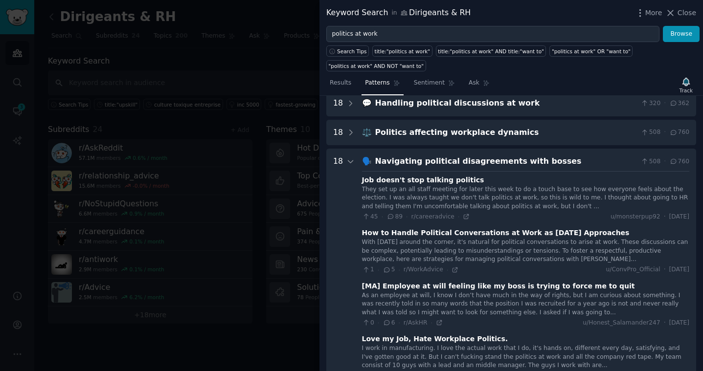
scroll to position [1064, 0]
click at [346, 158] on icon at bounding box center [350, 162] width 9 height 9
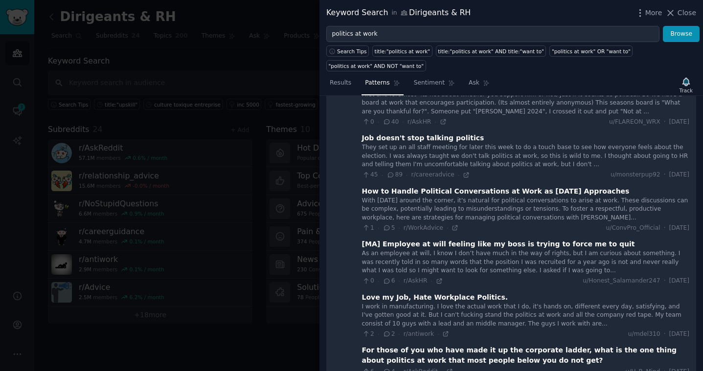
scroll to position [0, 0]
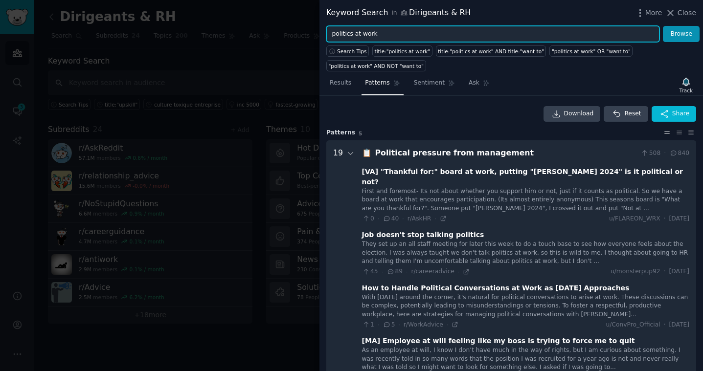
click at [389, 33] on input "politics at work" at bounding box center [492, 34] width 333 height 17
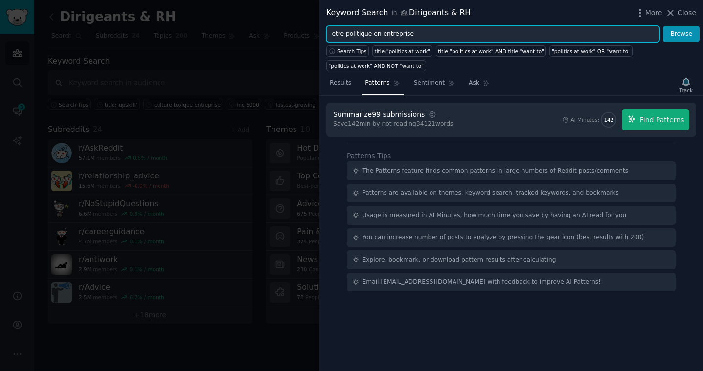
click at [663, 26] on button "Browse" at bounding box center [681, 34] width 37 height 17
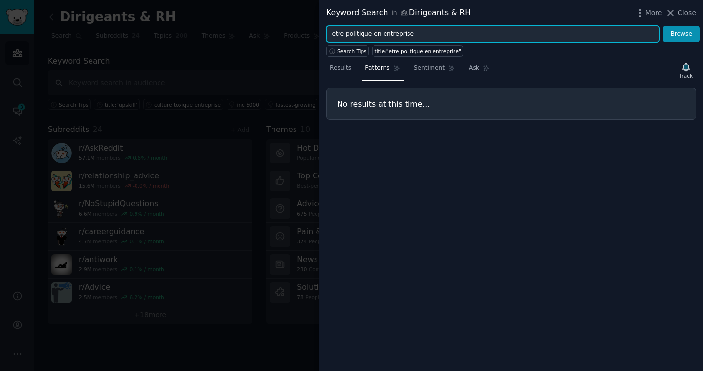
click at [348, 33] on input "etre politique en entreprise" at bounding box center [492, 34] width 333 height 17
click at [432, 35] on input "etre politique en entreprise" at bounding box center [492, 34] width 333 height 17
type input "m"
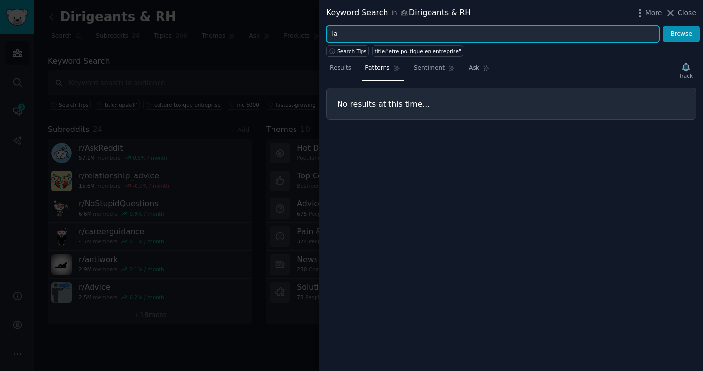
type input "l"
type input "etre poltique"
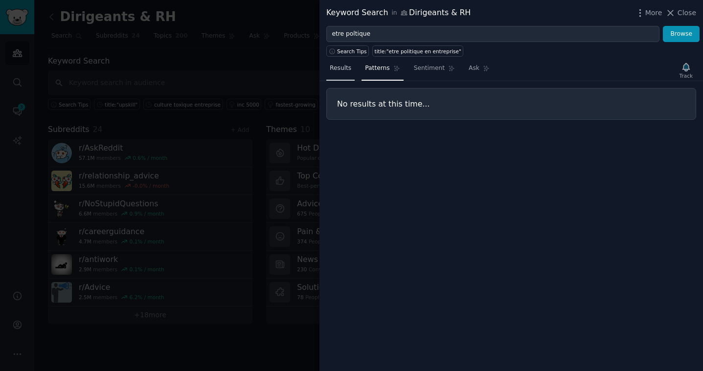
click at [343, 66] on span "Results" at bounding box center [341, 68] width 22 height 9
click at [684, 12] on span "Close" at bounding box center [686, 13] width 19 height 10
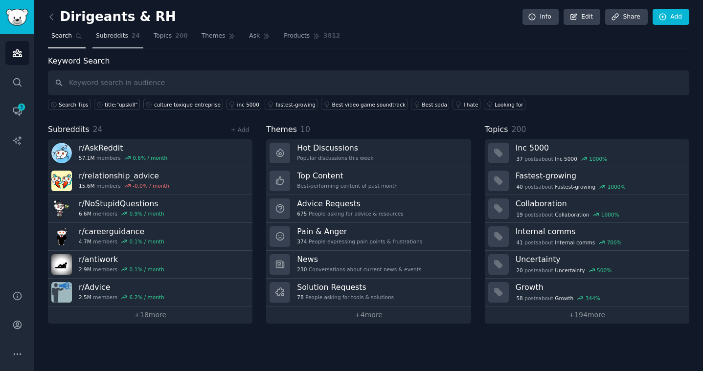
click at [116, 34] on span "Subreddits" at bounding box center [112, 36] width 32 height 9
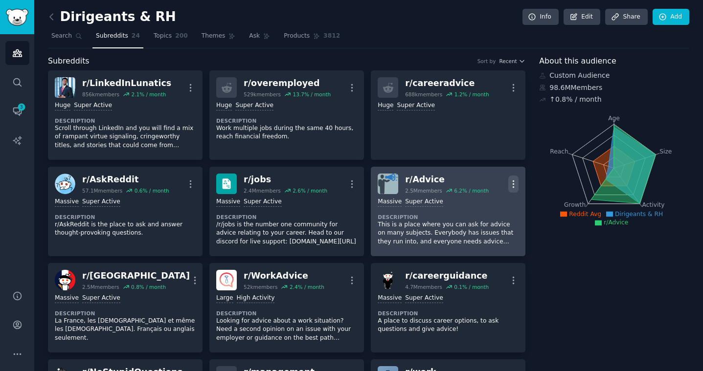
click at [510, 184] on icon "button" at bounding box center [513, 184] width 10 height 10
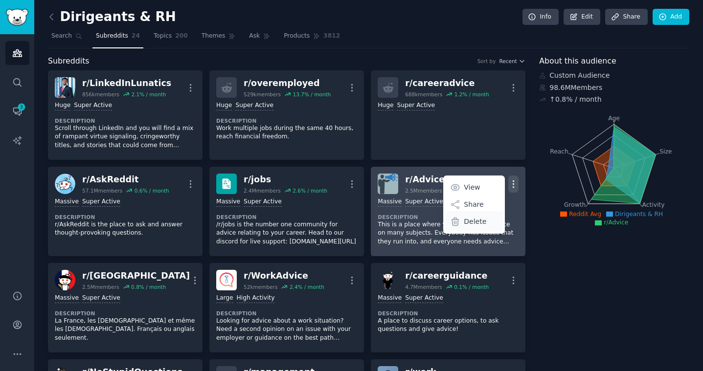
click at [466, 222] on p "Delete" at bounding box center [475, 222] width 22 height 10
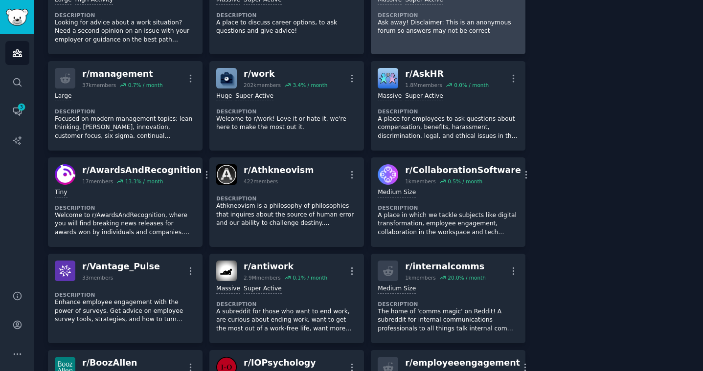
scroll to position [304, 0]
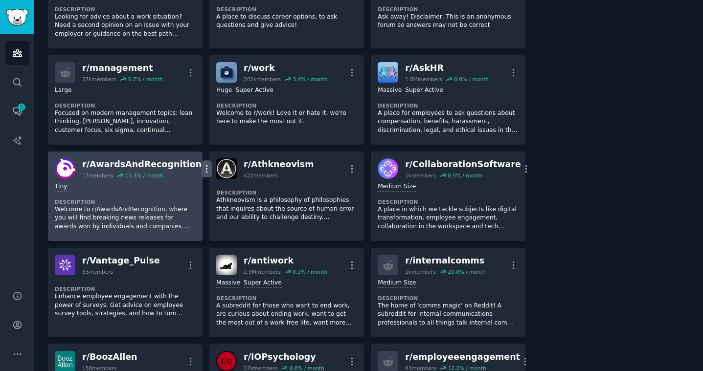
click at [202, 166] on icon "button" at bounding box center [207, 169] width 10 height 10
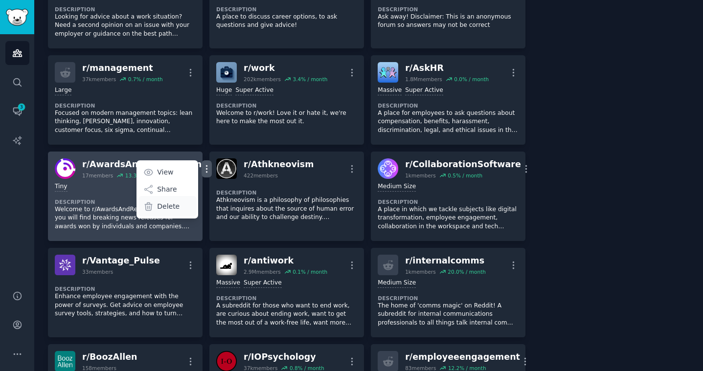
click at [157, 205] on p "Delete" at bounding box center [168, 207] width 22 height 10
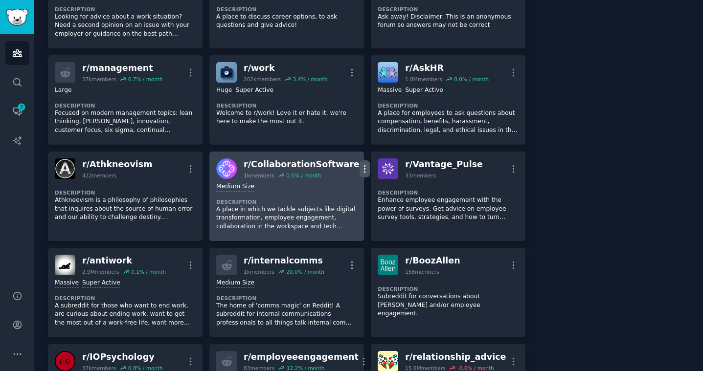
click at [364, 165] on icon "button" at bounding box center [364, 168] width 1 height 7
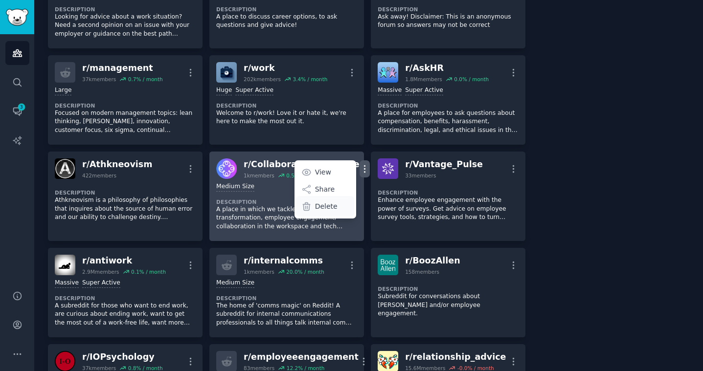
click at [315, 200] on div "Delete" at bounding box center [325, 206] width 58 height 21
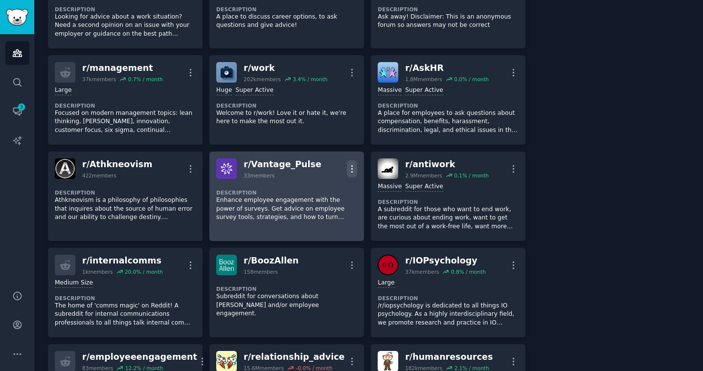
click at [354, 165] on icon "button" at bounding box center [352, 169] width 10 height 10
click at [311, 192] on p "Delete" at bounding box center [313, 189] width 22 height 10
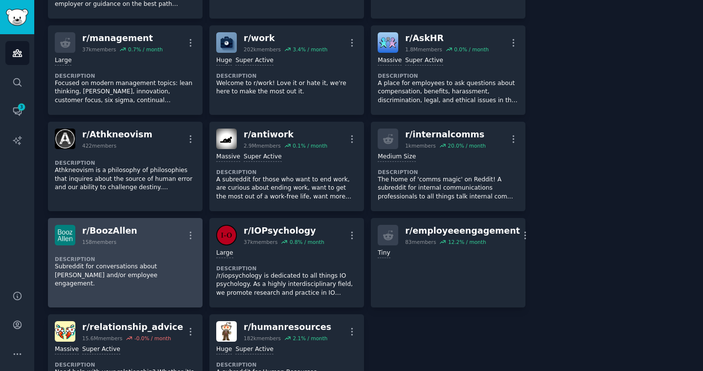
scroll to position [340, 0]
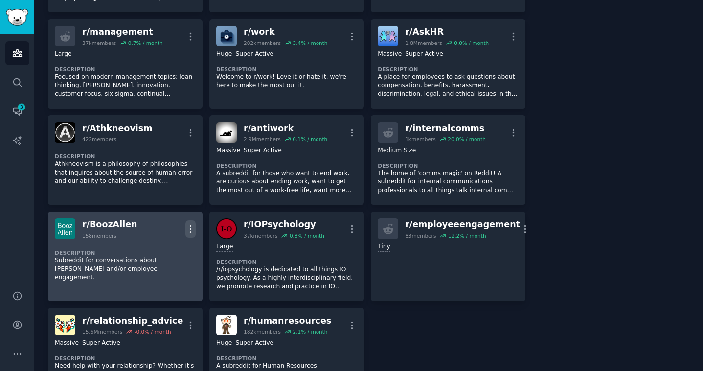
click at [190, 226] on icon "button" at bounding box center [190, 229] width 10 height 10
click at [143, 245] on p "Delete" at bounding box center [152, 250] width 22 height 10
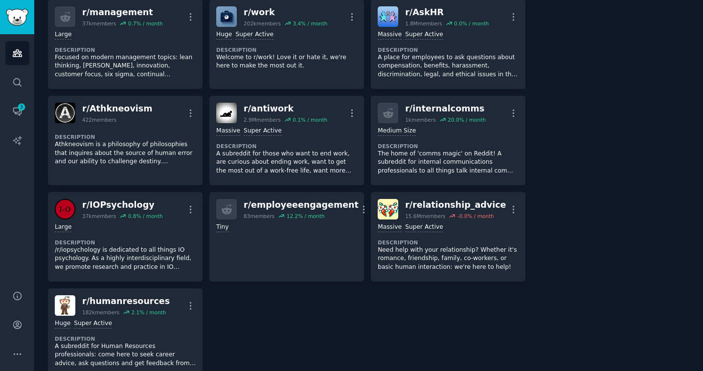
scroll to position [368, 0]
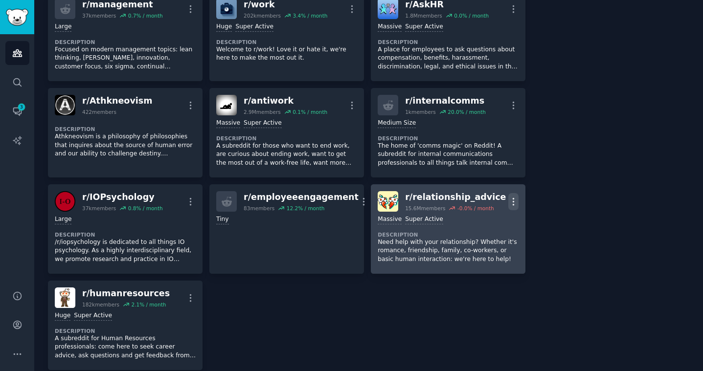
click at [509, 199] on icon "button" at bounding box center [513, 202] width 10 height 10
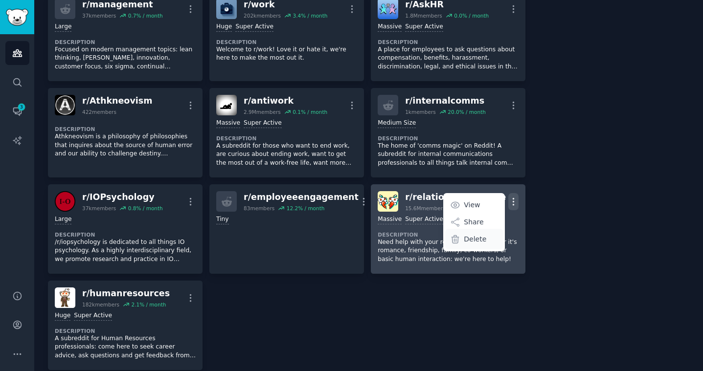
click at [469, 237] on p "Delete" at bounding box center [475, 239] width 22 height 10
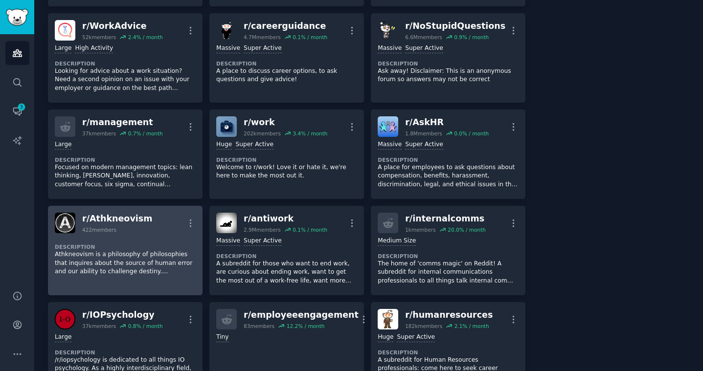
scroll to position [251, 0]
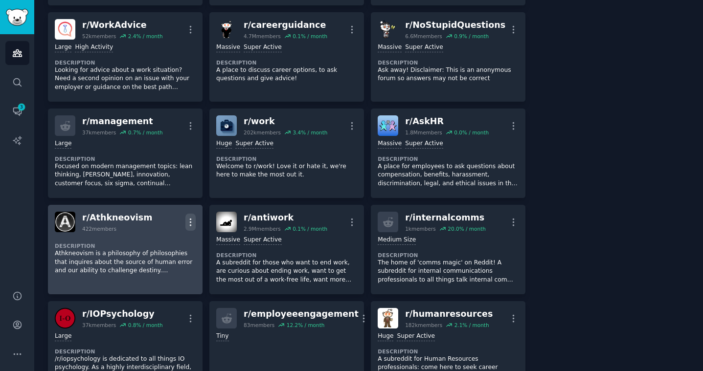
click at [190, 223] on icon "button" at bounding box center [190, 222] width 1 height 7
click at [156, 243] on p "Delete" at bounding box center [152, 243] width 22 height 10
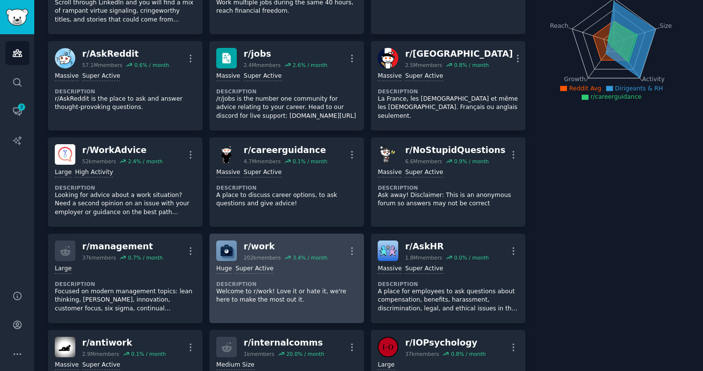
scroll to position [117, 0]
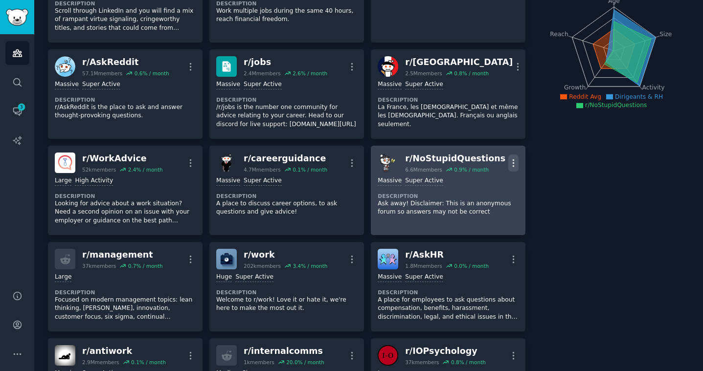
click at [512, 162] on icon "button" at bounding box center [513, 163] width 10 height 10
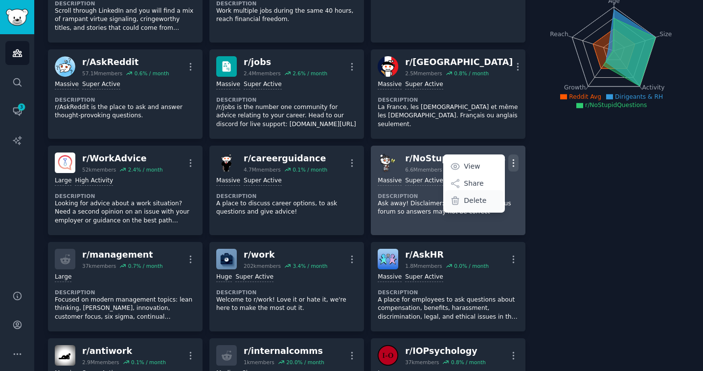
click at [471, 202] on p "Delete" at bounding box center [475, 201] width 22 height 10
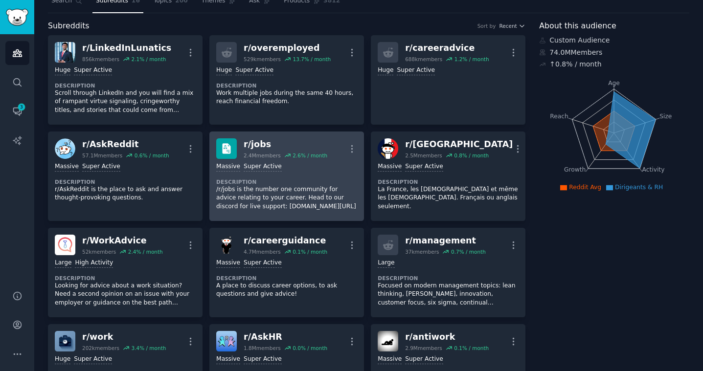
scroll to position [32, 0]
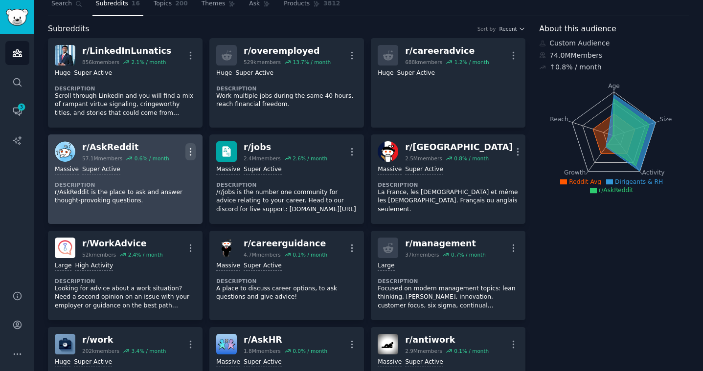
click at [192, 148] on icon "button" at bounding box center [190, 152] width 10 height 10
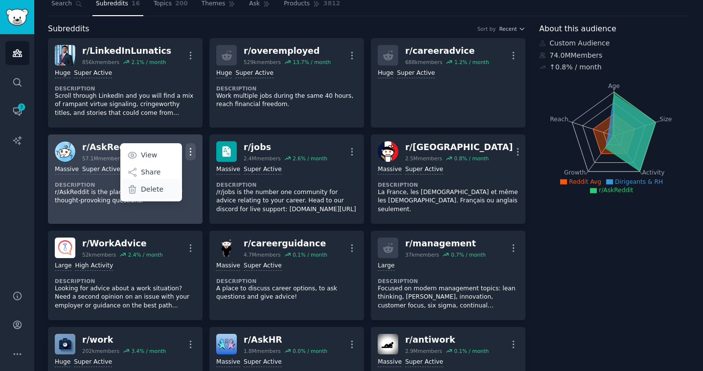
click at [160, 185] on p "Delete" at bounding box center [152, 189] width 22 height 10
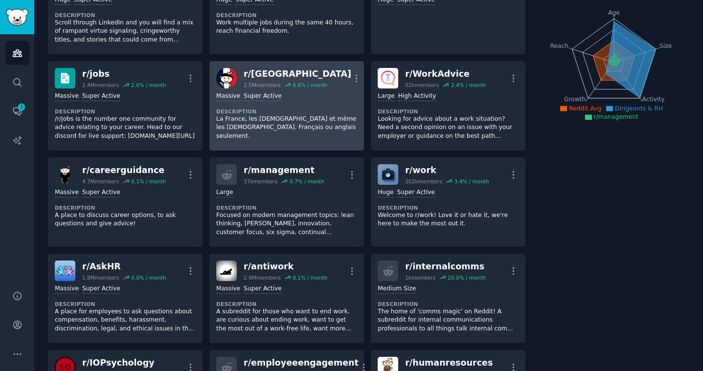
scroll to position [112, 0]
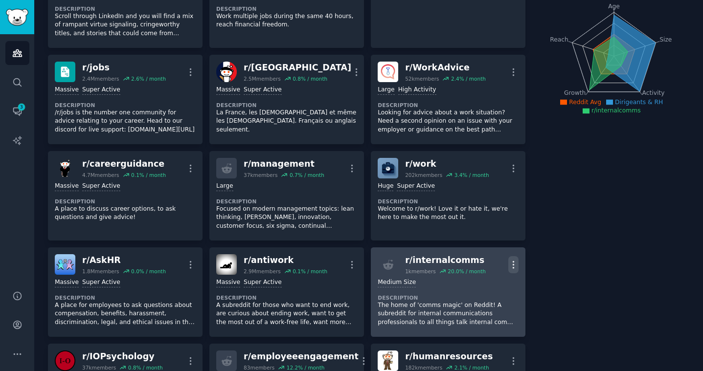
click at [509, 262] on icon "button" at bounding box center [513, 265] width 10 height 10
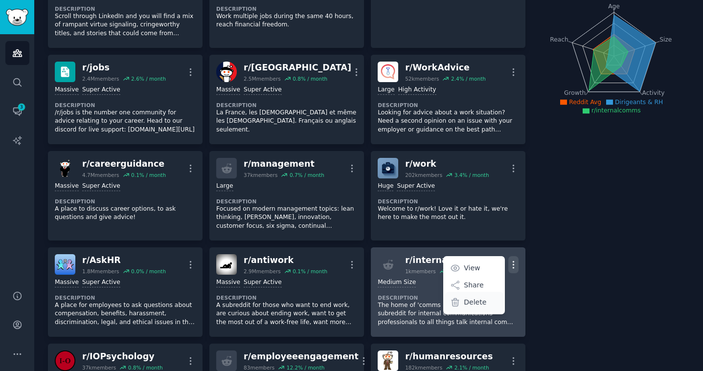
click at [475, 304] on p "Delete" at bounding box center [475, 302] width 22 height 10
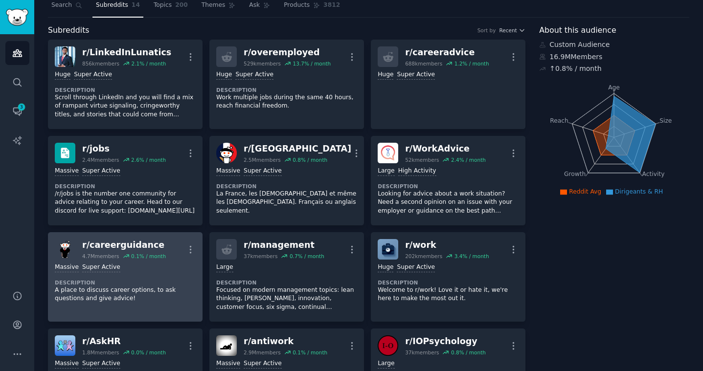
scroll to position [13, 0]
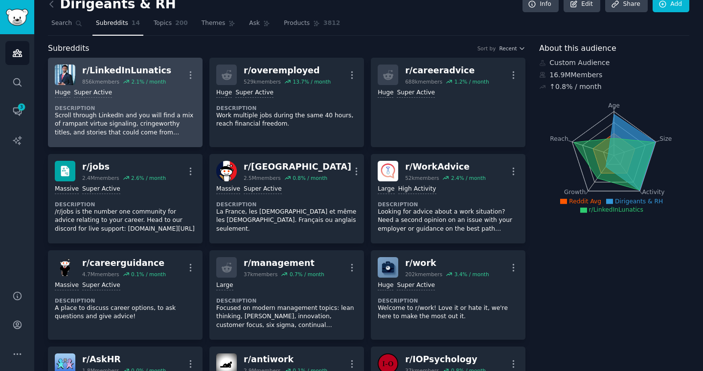
click at [147, 101] on div "Huge Super Active Description Scroll through LinkedIn and you will find a mix o…" at bounding box center [125, 112] width 141 height 55
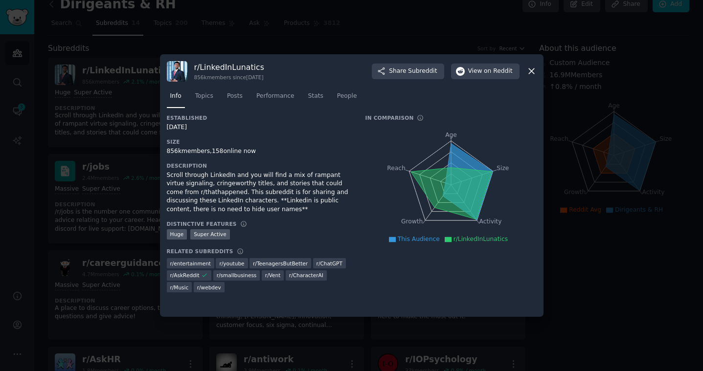
click at [228, 260] on span "r/ youtube" at bounding box center [231, 263] width 25 height 7
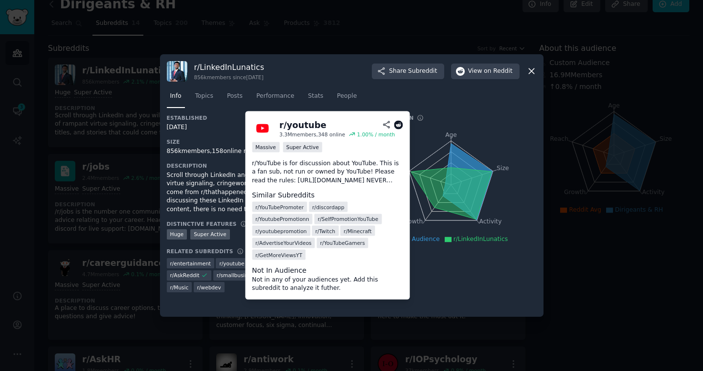
click at [228, 262] on span "r/ youtube" at bounding box center [231, 263] width 25 height 7
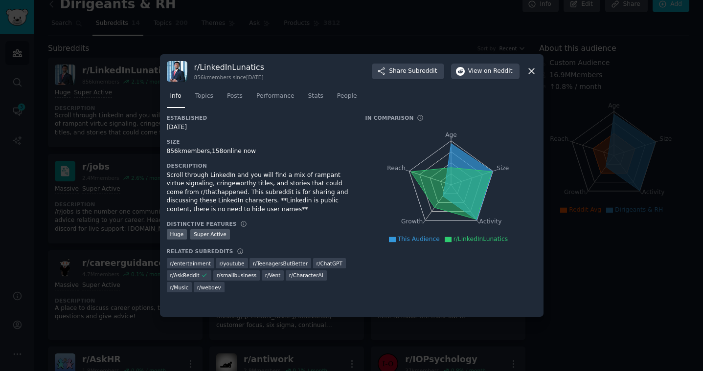
click at [227, 275] on span "r/ smallbusiness" at bounding box center [237, 275] width 40 height 7
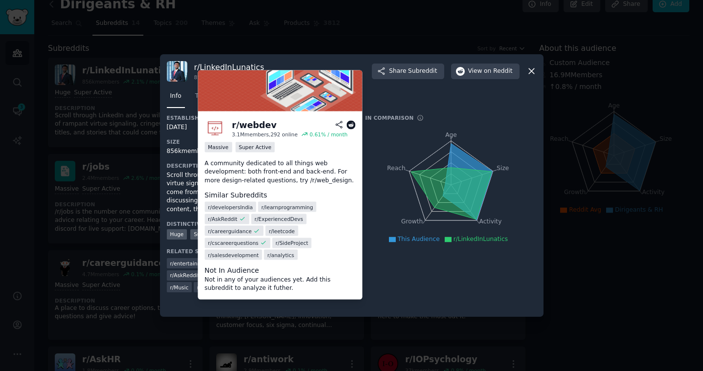
click at [197, 286] on span "r/ webdev" at bounding box center [209, 287] width 24 height 7
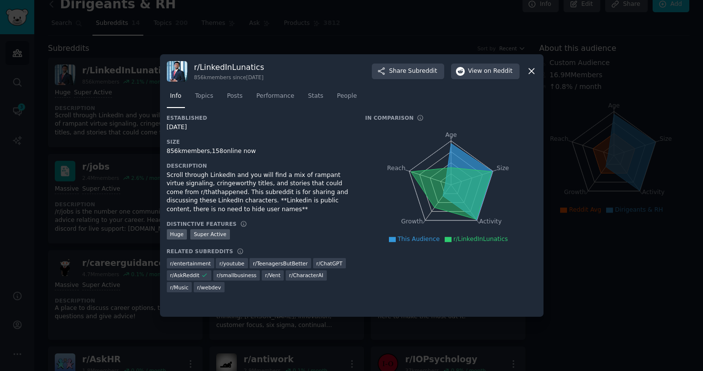
click at [187, 262] on span "r/ entertainment" at bounding box center [190, 263] width 41 height 7
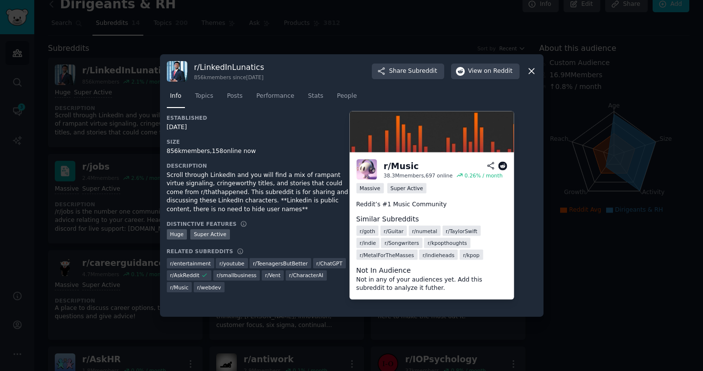
click at [189, 284] on span "r/ Music" at bounding box center [179, 287] width 19 height 7
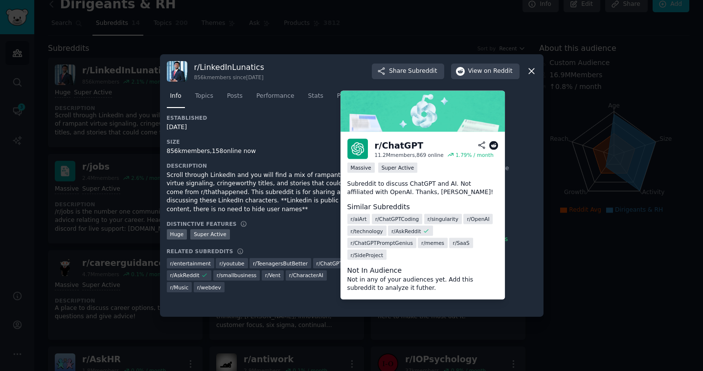
click at [322, 262] on span "r/ ChatGPT" at bounding box center [329, 263] width 26 height 7
click at [483, 145] on icon at bounding box center [481, 145] width 9 height 9
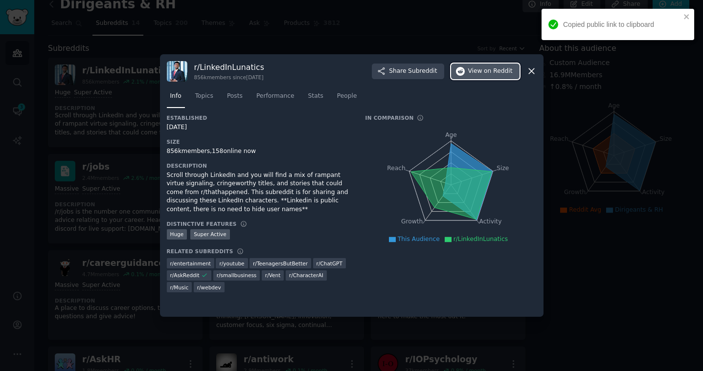
click at [482, 69] on span "View on Reddit" at bounding box center [490, 71] width 45 height 9
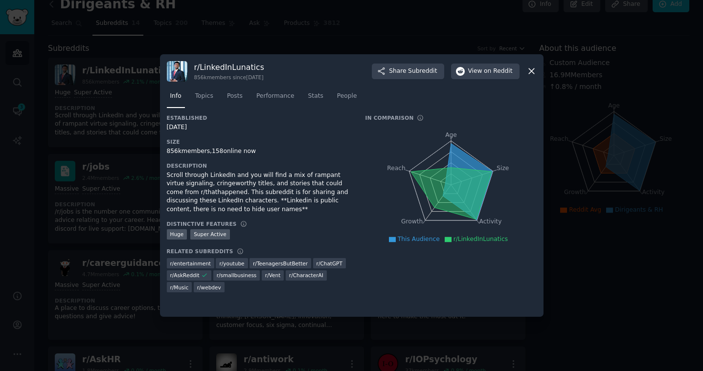
click at [530, 69] on icon at bounding box center [531, 71] width 5 height 5
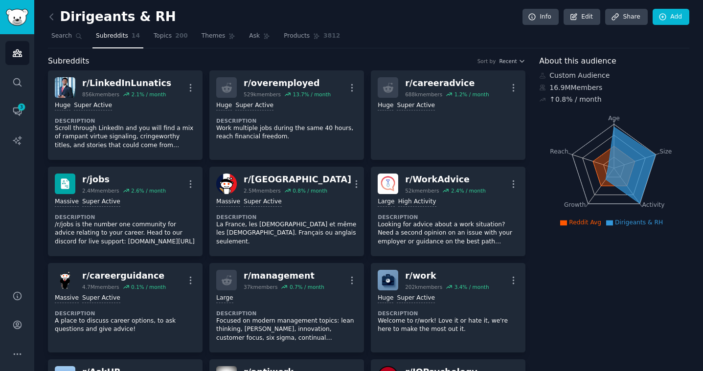
click at [57, 17] on link at bounding box center [54, 17] width 12 height 16
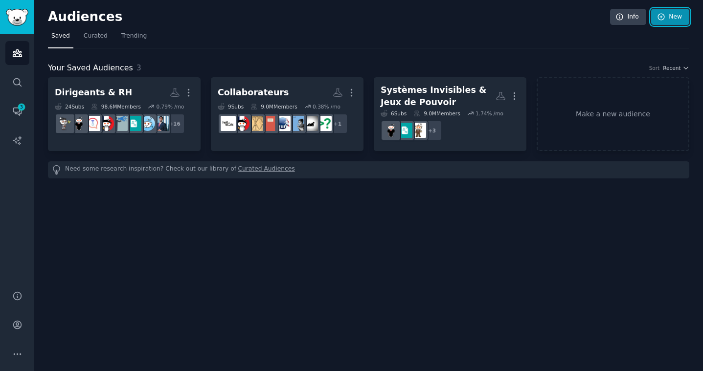
click at [673, 16] on link "New" at bounding box center [670, 17] width 38 height 17
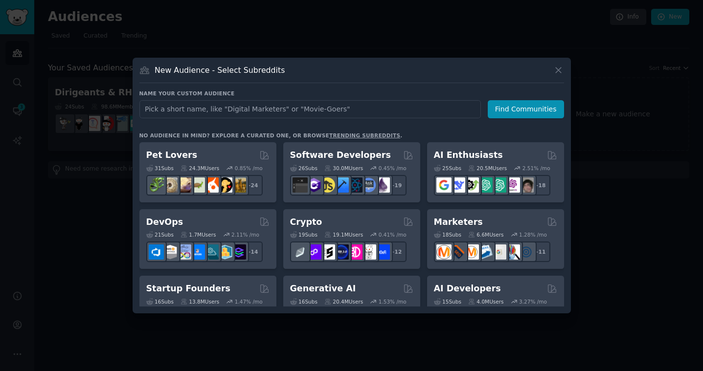
click at [338, 135] on link "trending subreddits" at bounding box center [364, 136] width 71 height 6
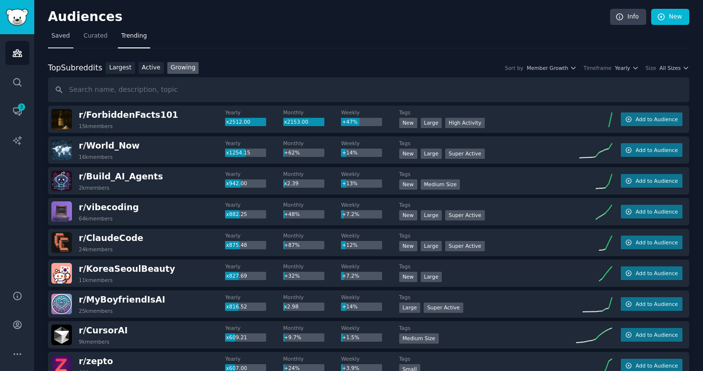
click at [68, 36] on span "Saved" at bounding box center [60, 36] width 19 height 9
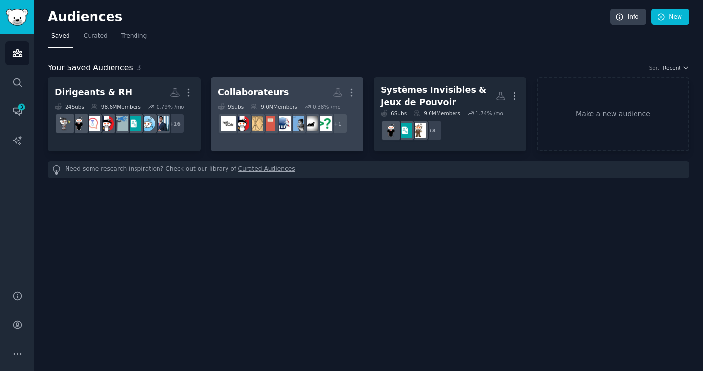
click at [303, 92] on h2 "Collaborateurs More" at bounding box center [287, 92] width 139 height 17
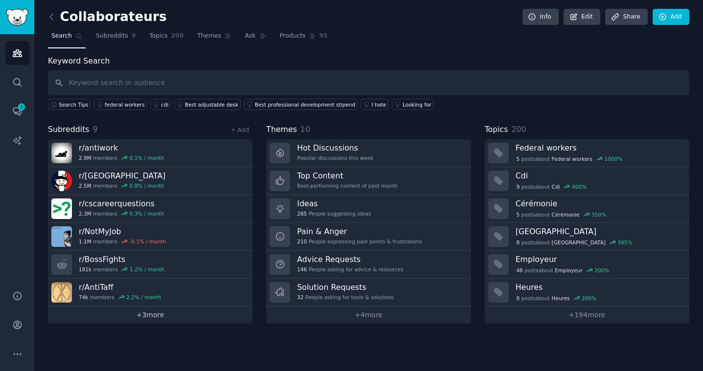
click at [146, 314] on link "+ 3 more" at bounding box center [150, 315] width 204 height 17
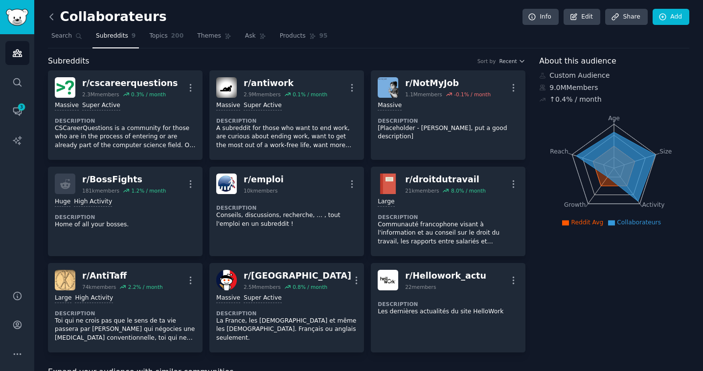
click at [54, 14] on icon at bounding box center [51, 17] width 10 height 10
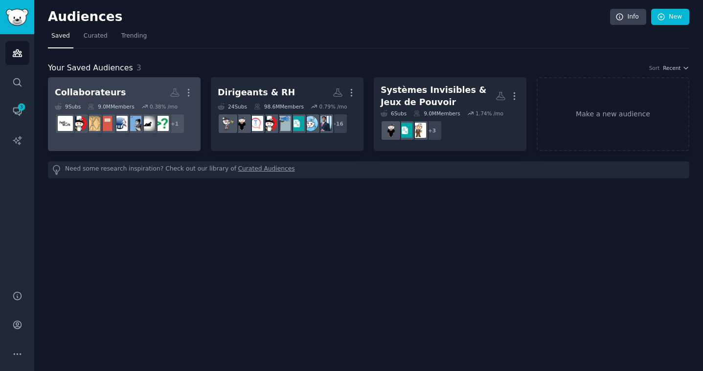
click at [176, 97] on div "More" at bounding box center [182, 92] width 24 height 17
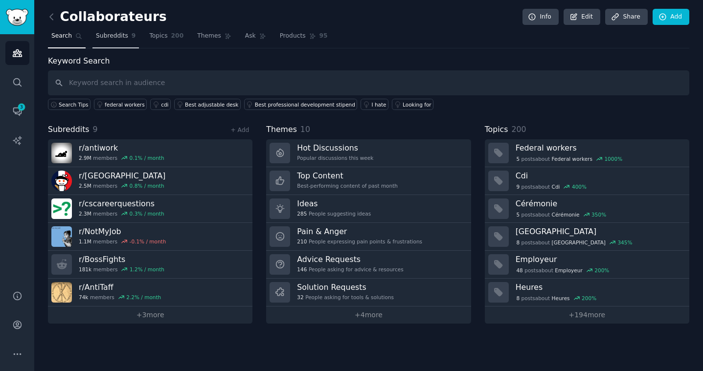
click at [115, 37] on span "Subreddits" at bounding box center [112, 36] width 32 height 9
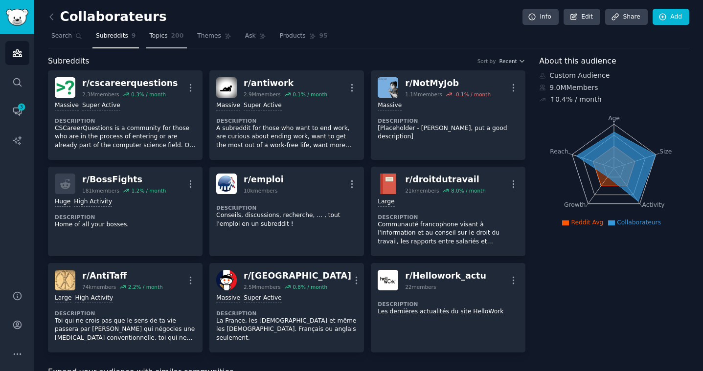
click at [156, 37] on span "Topics" at bounding box center [158, 36] width 18 height 9
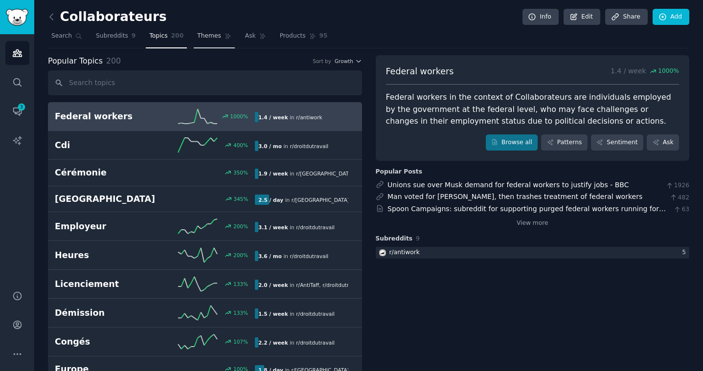
click at [211, 37] on span "Themes" at bounding box center [209, 36] width 24 height 9
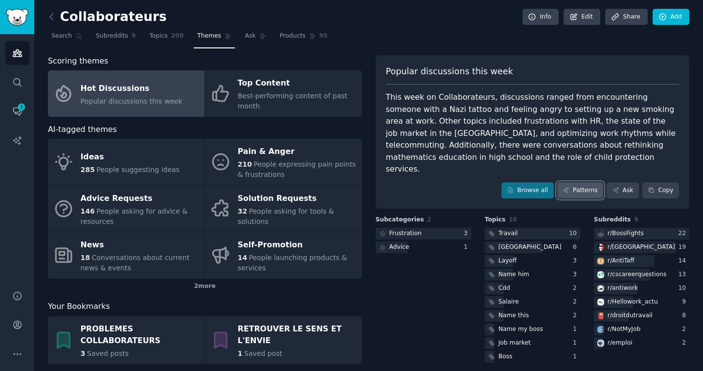
click at [577, 182] on link "Patterns" at bounding box center [580, 190] width 46 height 17
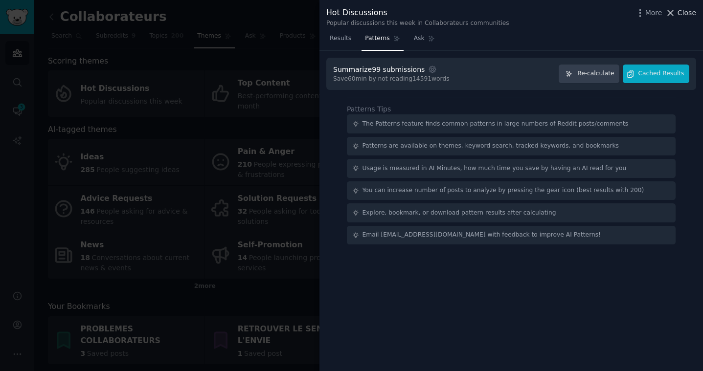
click at [683, 11] on span "Close" at bounding box center [686, 13] width 19 height 10
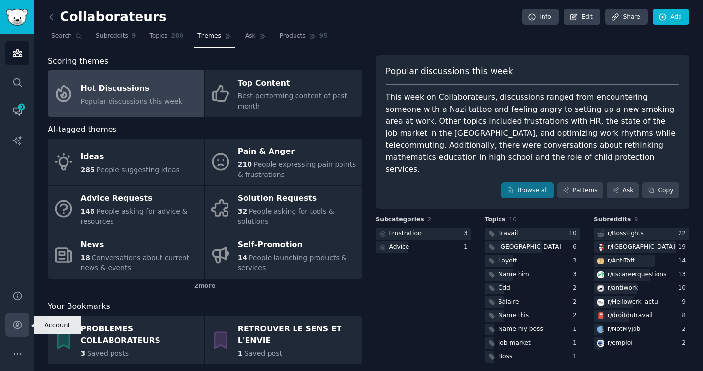
click at [21, 327] on icon "Sidebar" at bounding box center [17, 325] width 8 height 8
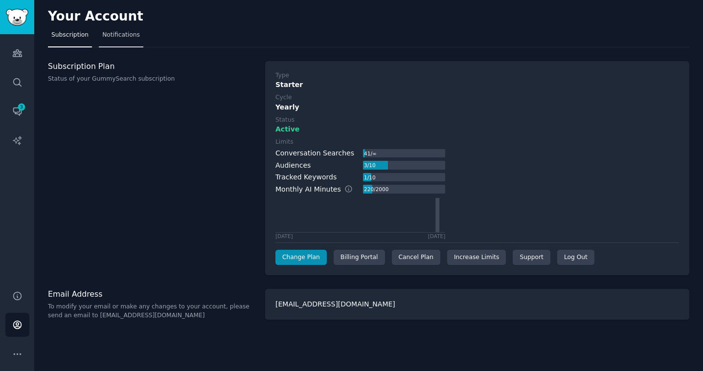
click at [125, 34] on span "Notifications" at bounding box center [121, 35] width 38 height 9
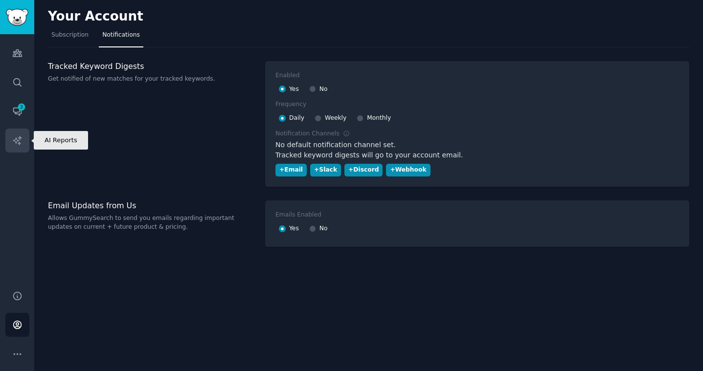
click at [18, 138] on icon "Sidebar" at bounding box center [17, 140] width 10 height 10
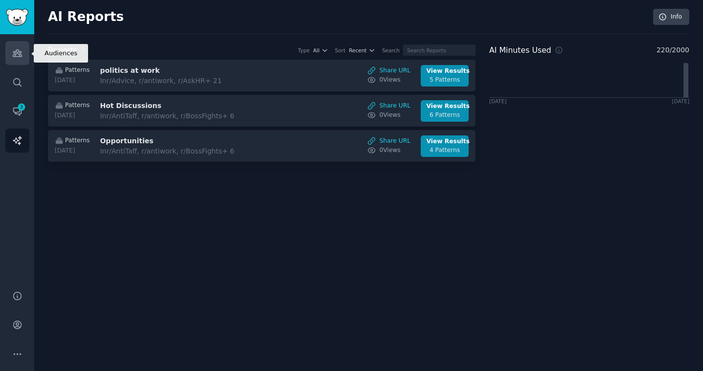
click at [20, 56] on icon "Sidebar" at bounding box center [17, 53] width 9 height 7
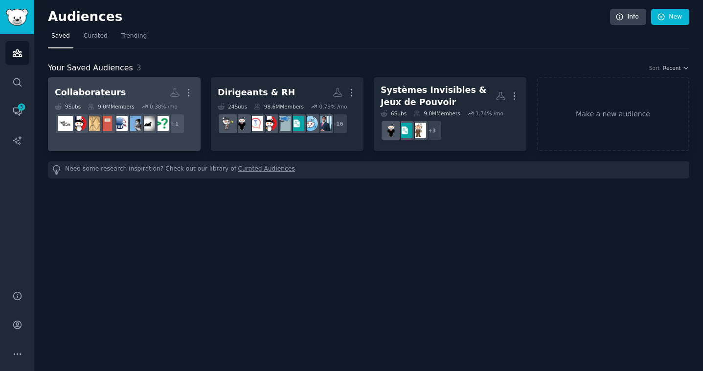
click at [122, 90] on h2 "Collaborateurs More" at bounding box center [124, 92] width 139 height 17
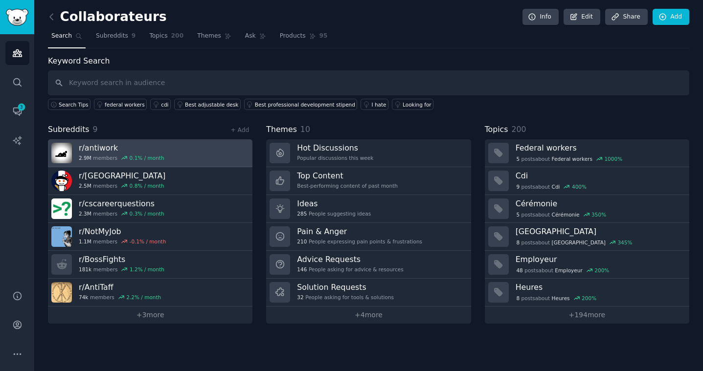
click at [131, 143] on h3 "r/ antiwork" at bounding box center [122, 148] width 86 height 10
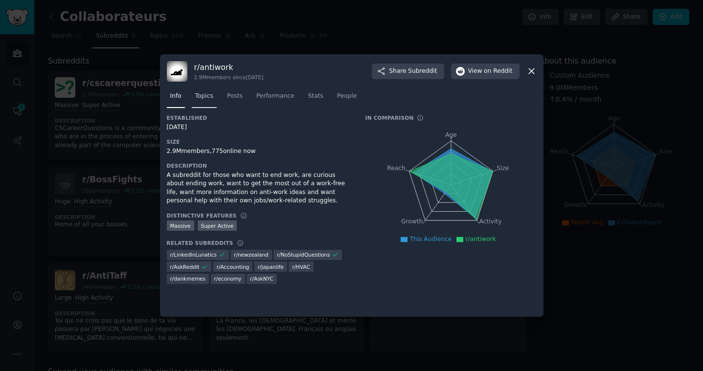
click at [207, 98] on span "Topics" at bounding box center [204, 96] width 18 height 9
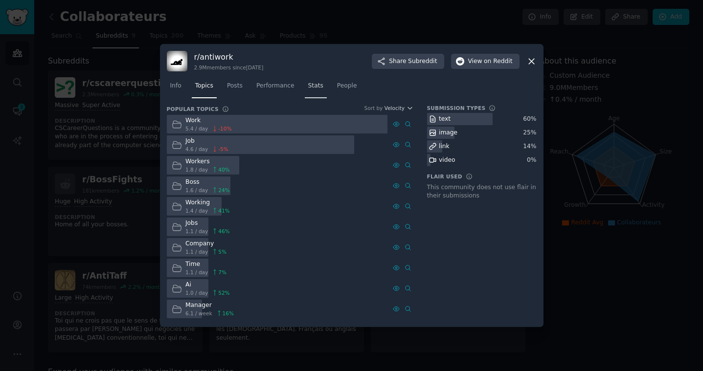
click at [311, 86] on span "Stats" at bounding box center [315, 86] width 15 height 9
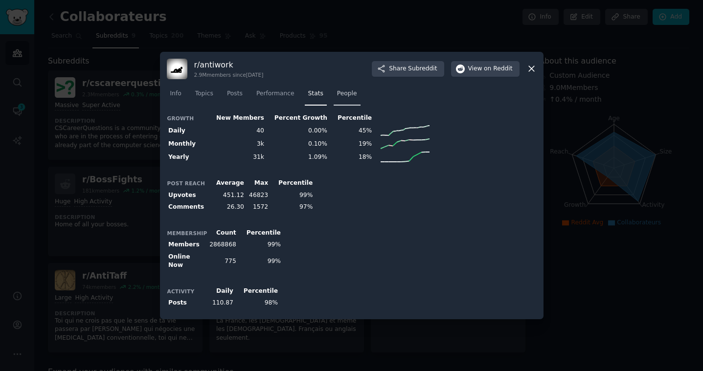
click at [342, 97] on span "People" at bounding box center [347, 94] width 20 height 9
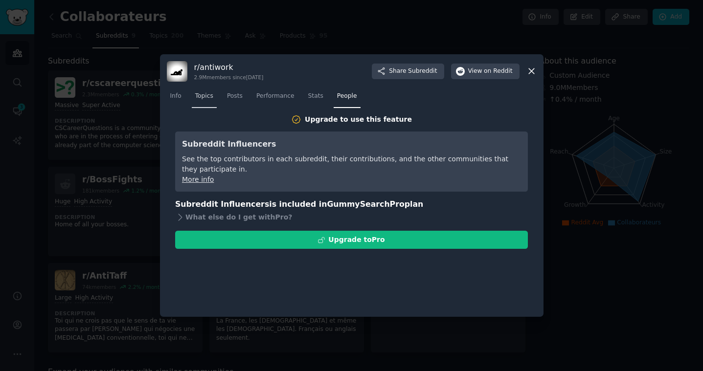
click at [204, 95] on span "Topics" at bounding box center [204, 96] width 18 height 9
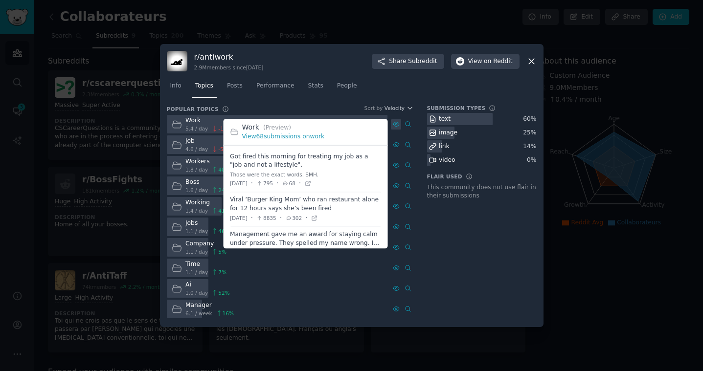
click at [396, 126] on icon at bounding box center [396, 124] width 7 height 7
click at [302, 138] on link "View 68 submissions on work" at bounding box center [283, 137] width 83 height 7
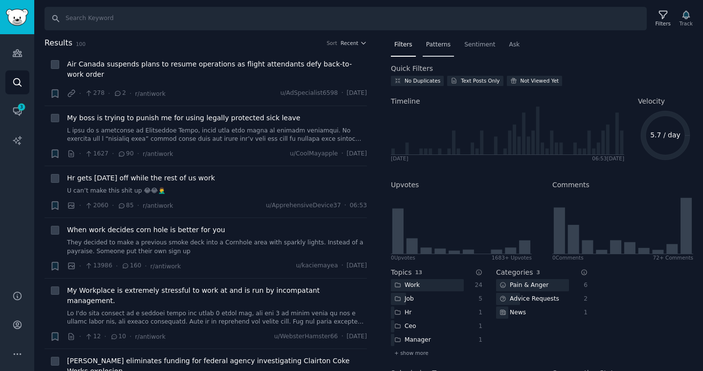
click at [444, 47] on span "Patterns" at bounding box center [438, 45] width 24 height 9
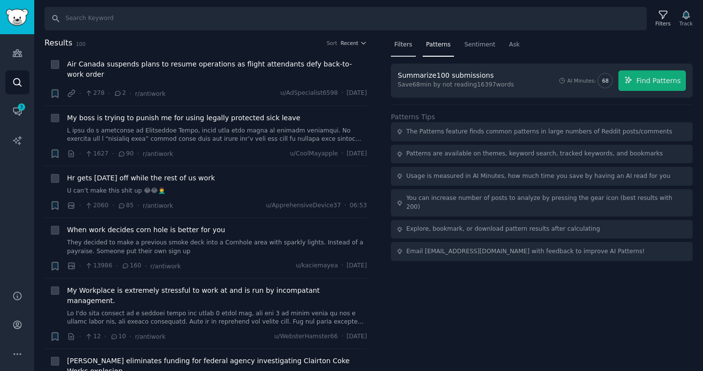
click at [407, 45] on span "Filters" at bounding box center [403, 45] width 18 height 9
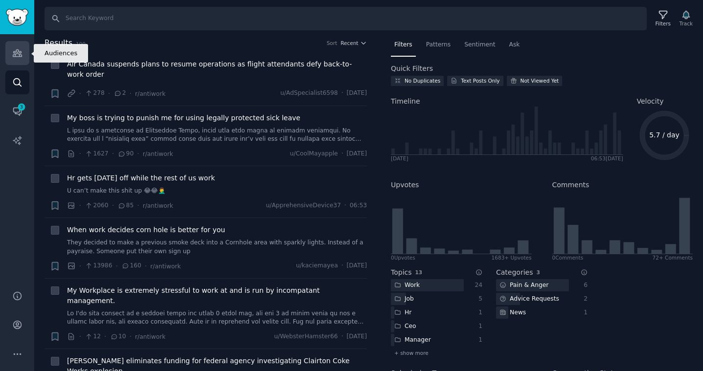
click at [20, 55] on icon "Sidebar" at bounding box center [17, 53] width 10 height 10
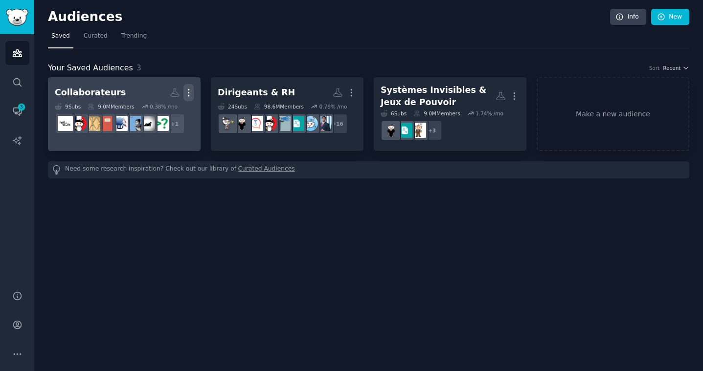
click at [191, 94] on icon "button" at bounding box center [188, 93] width 10 height 10
click at [157, 95] on p "View" at bounding box center [159, 96] width 16 height 10
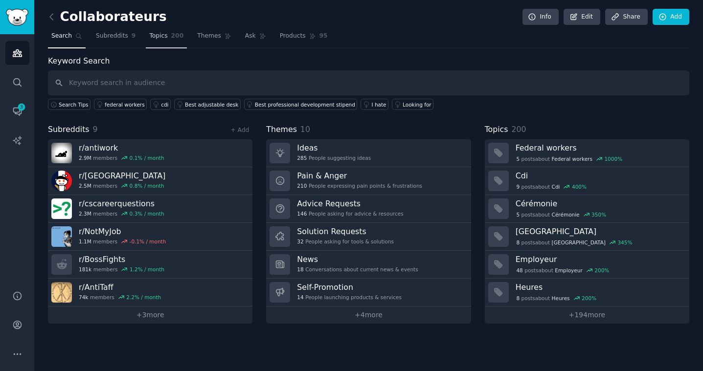
click at [160, 37] on span "Topics" at bounding box center [158, 36] width 18 height 9
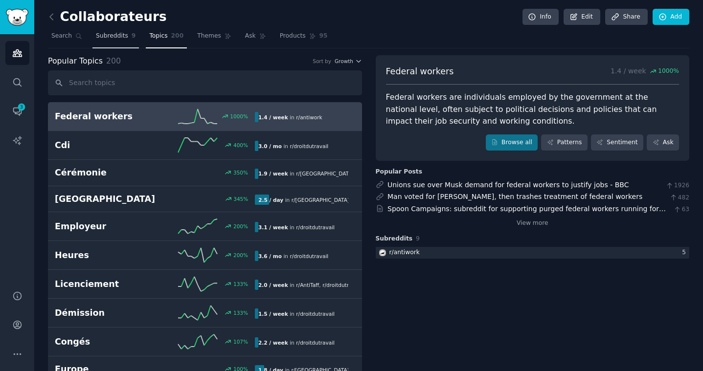
click at [115, 36] on span "Subreddits" at bounding box center [112, 36] width 32 height 9
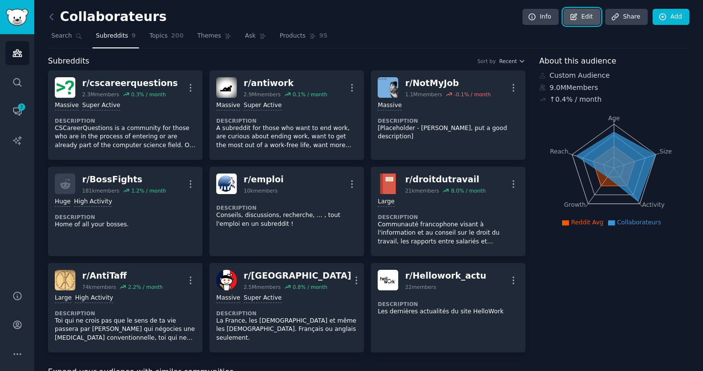
click at [578, 17] on link "Edit" at bounding box center [581, 17] width 37 height 17
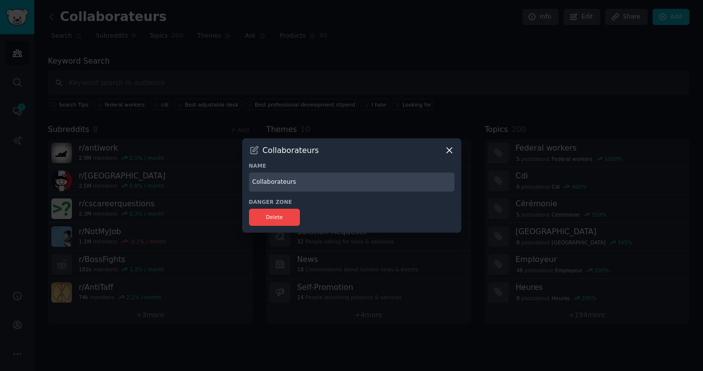
click at [446, 149] on icon at bounding box center [449, 150] width 10 height 10
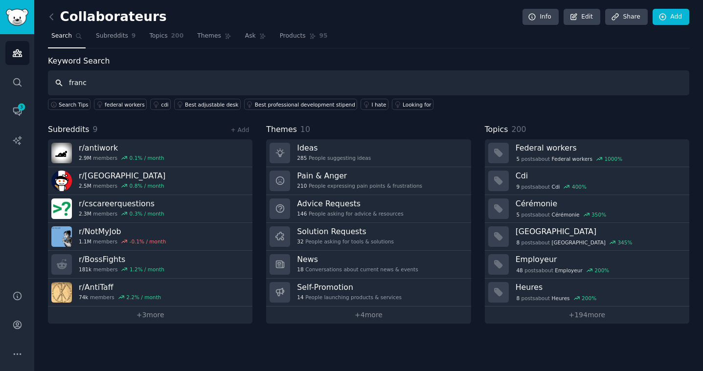
type input "[GEOGRAPHIC_DATA]"
click at [106, 87] on input "[GEOGRAPHIC_DATA]" at bounding box center [368, 82] width 641 height 25
click at [123, 36] on span "Subreddits" at bounding box center [112, 36] width 32 height 9
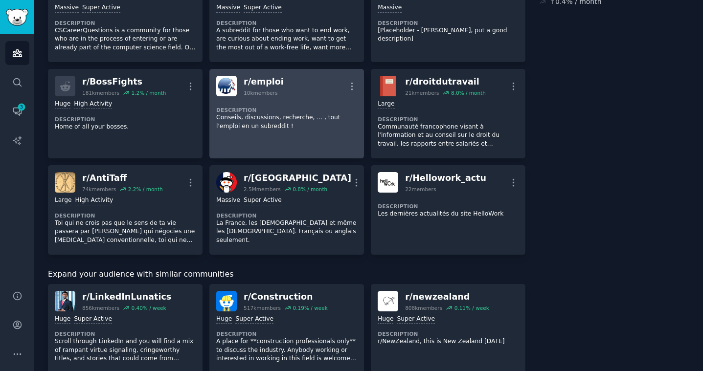
scroll to position [113, 0]
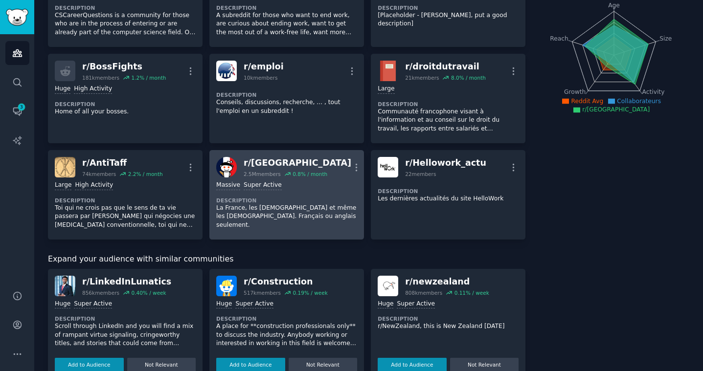
click at [323, 193] on div "Massive Super Active Description La France, les [DEMOGRAPHIC_DATA] et même les …" at bounding box center [286, 205] width 141 height 55
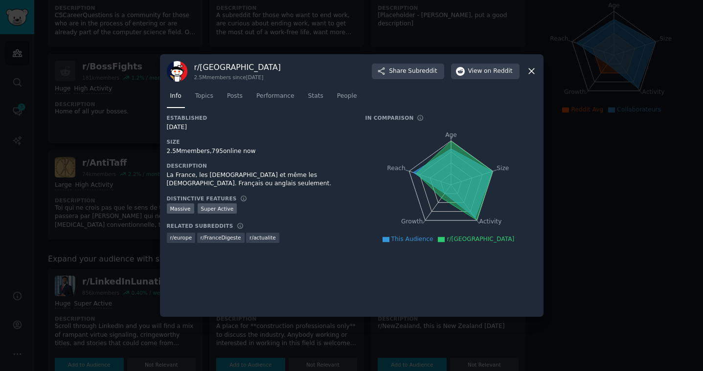
click at [531, 70] on icon at bounding box center [531, 71] width 10 height 10
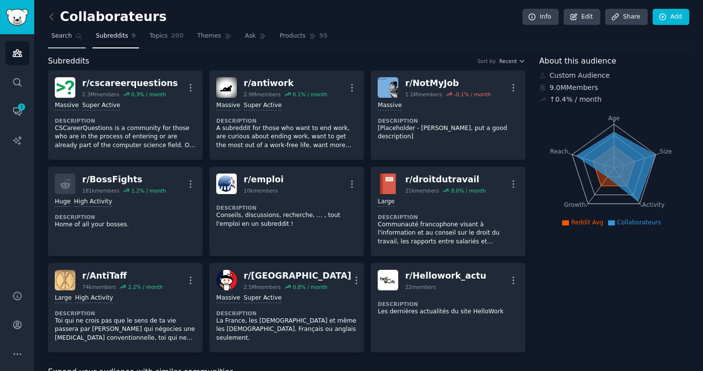
click at [74, 37] on link "Search" at bounding box center [67, 38] width 38 height 20
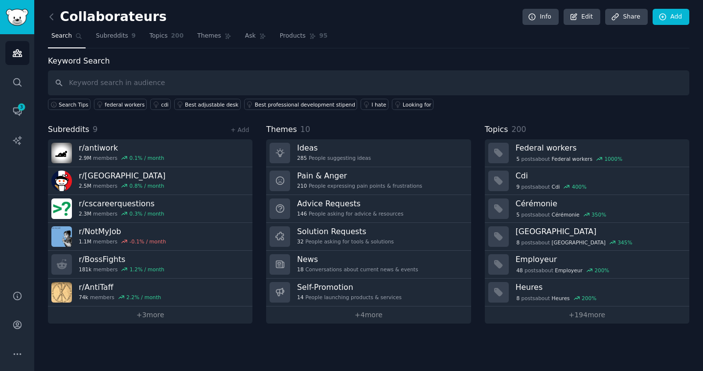
click at [88, 87] on input "text" at bounding box center [368, 82] width 641 height 25
type input "travail"
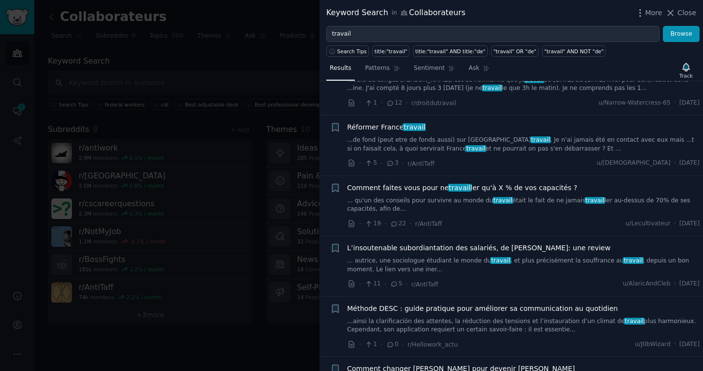
scroll to position [961, 0]
click at [387, 182] on span "Comment faites vous pour ne travail ler qu'à X % de vos capacités ?" at bounding box center [462, 187] width 230 height 10
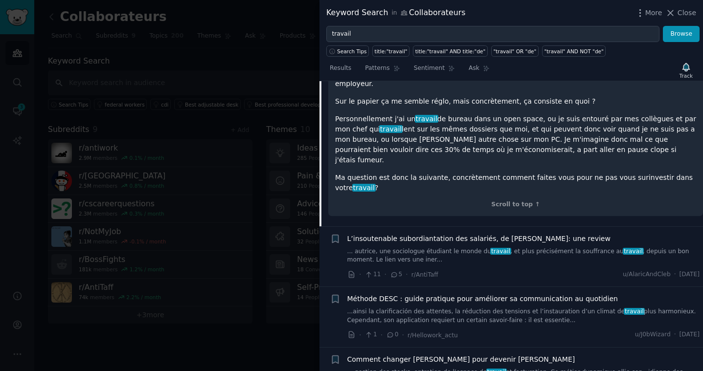
scroll to position [1217, 0]
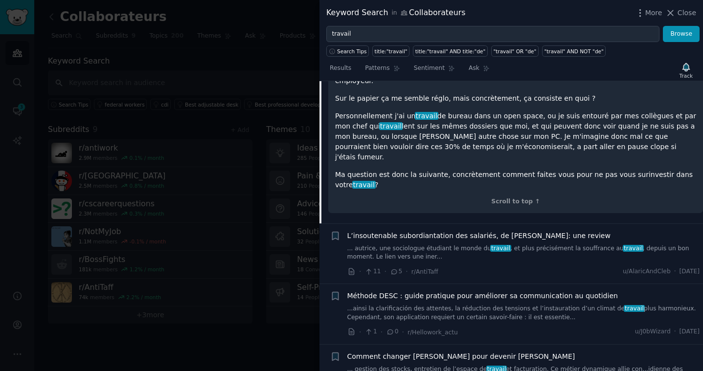
click at [449, 231] on span "L’insoutenable subordiantation des salariés, de [PERSON_NAME]: une review" at bounding box center [478, 236] width 263 height 10
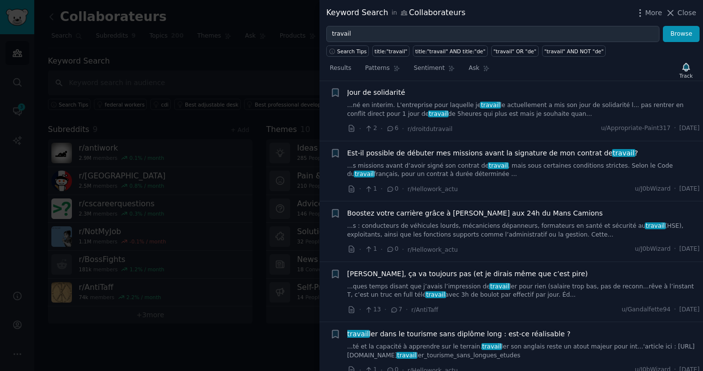
scroll to position [2834, 0]
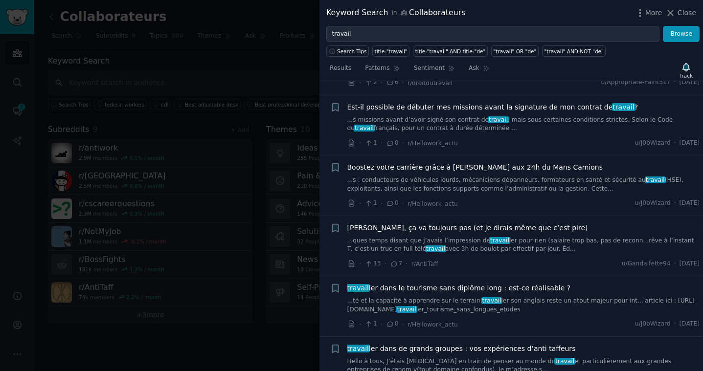
click at [428, 223] on span "[PERSON_NAME], ça va toujours pas (et je dirais même que c’est pire)" at bounding box center [467, 228] width 241 height 10
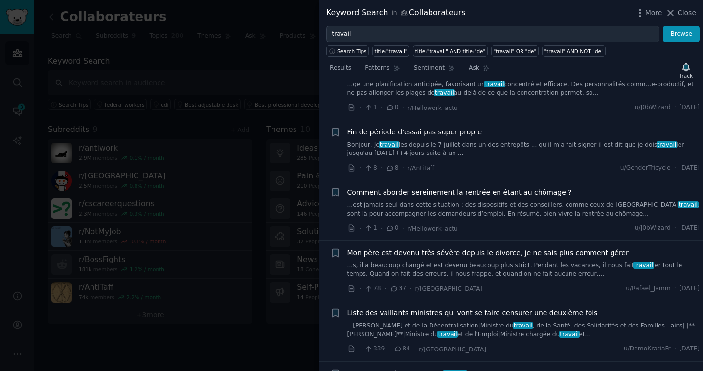
scroll to position [3617, 0]
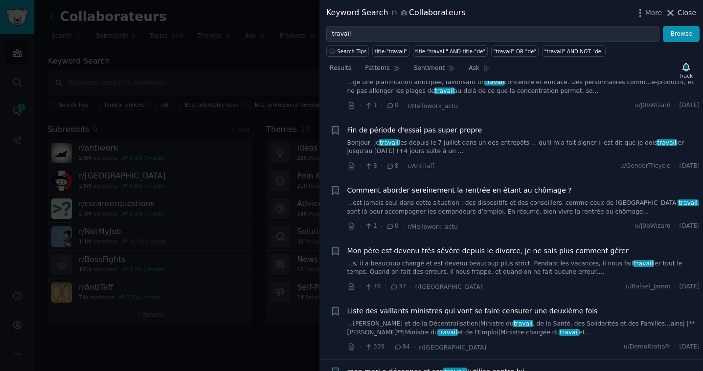
click at [681, 11] on span "Close" at bounding box center [686, 13] width 19 height 10
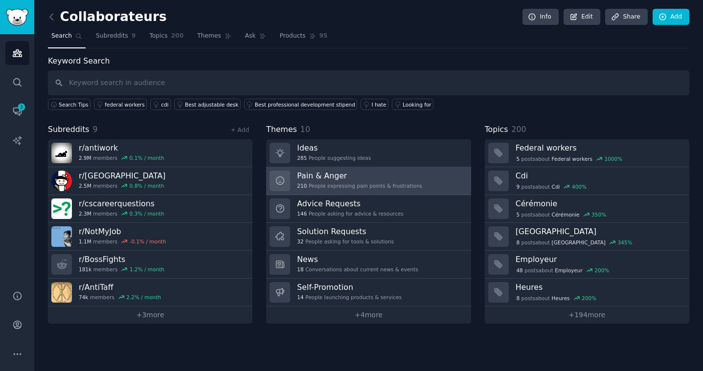
click at [387, 179] on h3 "Pain & Anger" at bounding box center [359, 176] width 125 height 10
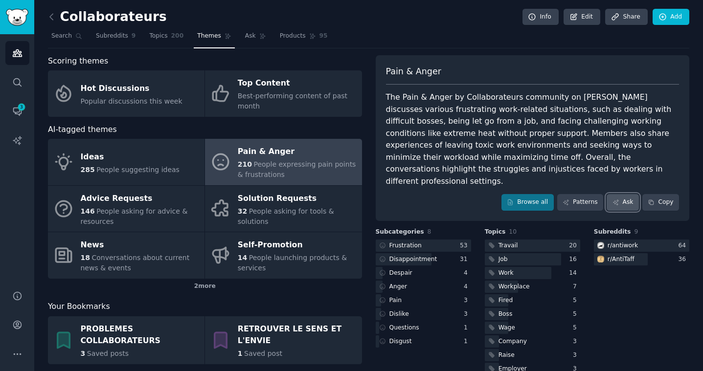
click at [623, 194] on link "Ask" at bounding box center [622, 202] width 32 height 17
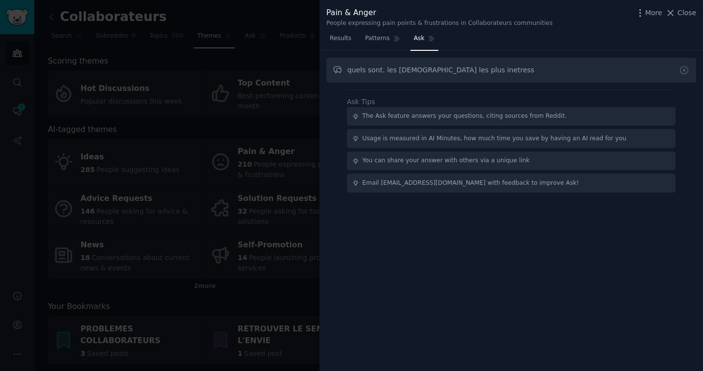
type input "quels sont. les [DEMOGRAPHIC_DATA] les plus inetress"
click at [457, 69] on input "quels sont. les [DEMOGRAPHIC_DATA] les plus inetress" at bounding box center [511, 70] width 370 height 25
click at [479, 70] on input "quels sont. les [DEMOGRAPHIC_DATA] les plus inetress" at bounding box center [511, 70] width 370 height 25
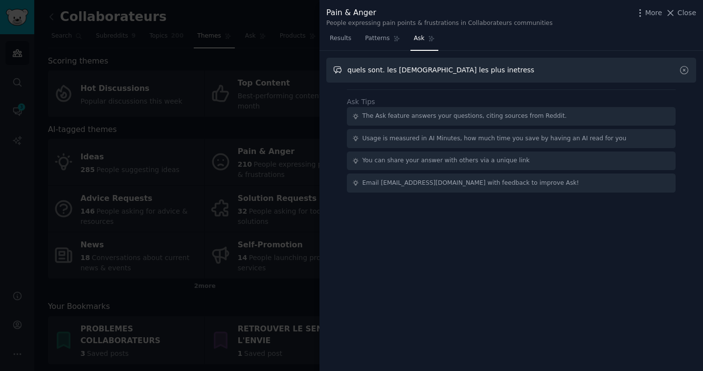
click at [479, 70] on input "quels sont. les [DEMOGRAPHIC_DATA] les plus inetress" at bounding box center [511, 70] width 370 height 25
type input "fais moi un recap des pains point sur le micromanagement"
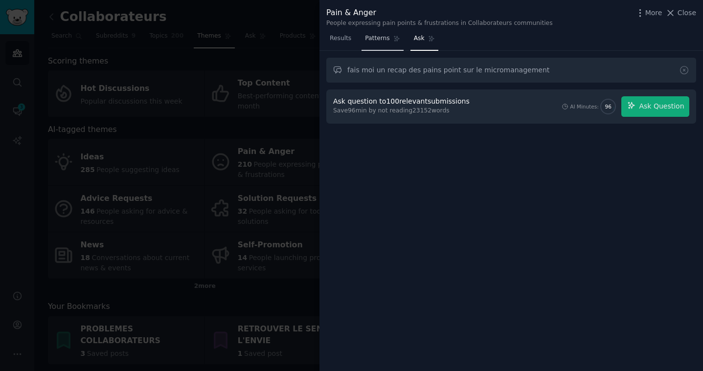
click at [372, 41] on span "Patterns" at bounding box center [377, 38] width 24 height 9
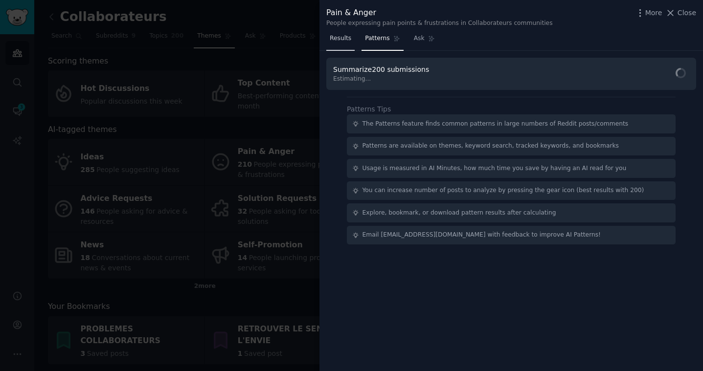
click at [343, 42] on span "Results" at bounding box center [341, 38] width 22 height 9
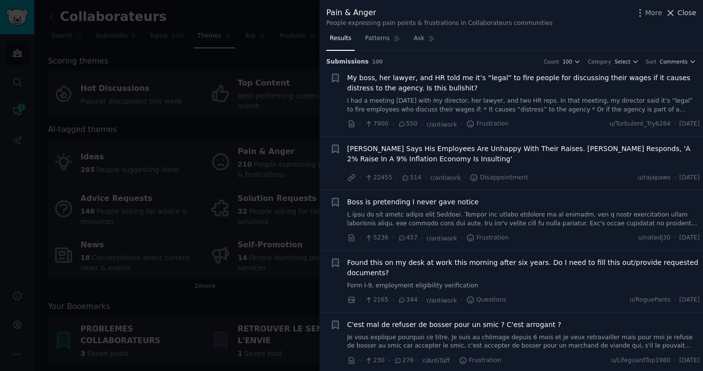
click at [681, 14] on span "Close" at bounding box center [686, 13] width 19 height 10
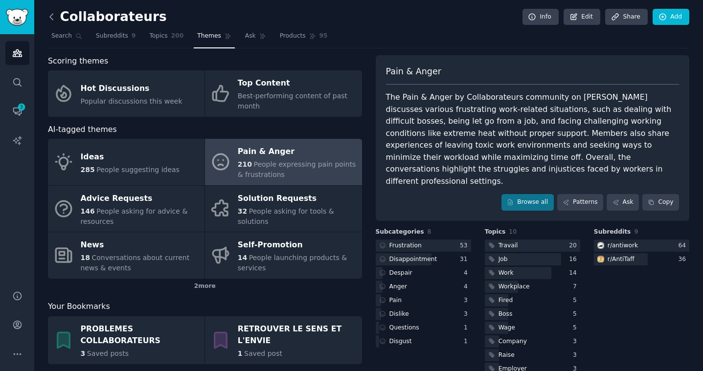
click at [54, 16] on icon at bounding box center [51, 17] width 10 height 10
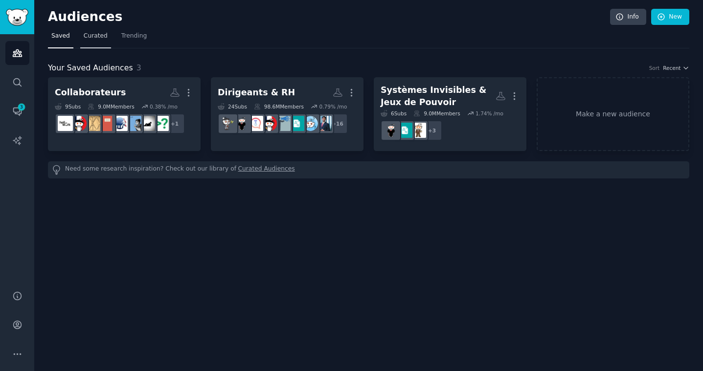
click at [96, 34] on span "Curated" at bounding box center [96, 36] width 24 height 9
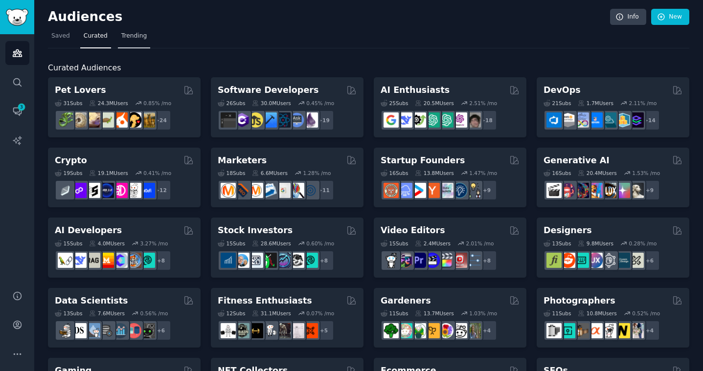
click at [134, 34] on span "Trending" at bounding box center [133, 36] width 25 height 9
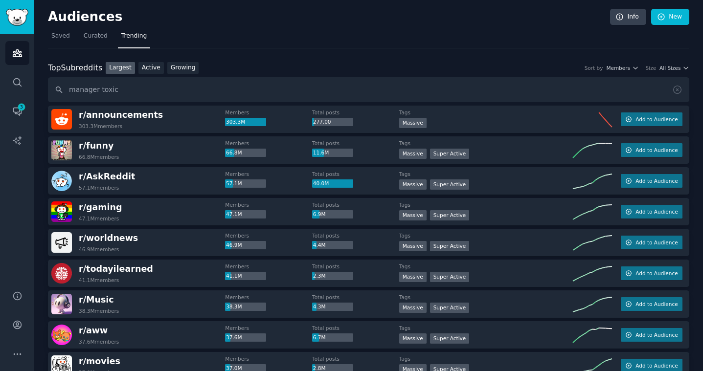
type input "manager toxic"
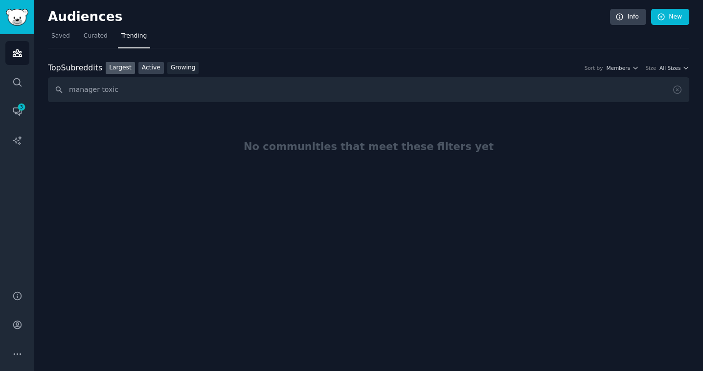
click at [152, 69] on link "Active" at bounding box center [150, 68] width 25 height 12
click at [184, 67] on link "Growing" at bounding box center [183, 68] width 32 height 12
click at [120, 66] on link "Largest" at bounding box center [120, 68] width 29 height 12
click at [62, 39] on span "Saved" at bounding box center [60, 36] width 19 height 9
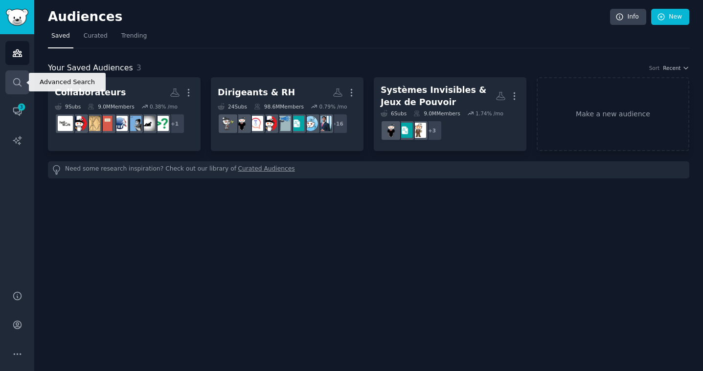
click at [18, 84] on icon "Sidebar" at bounding box center [17, 82] width 10 height 10
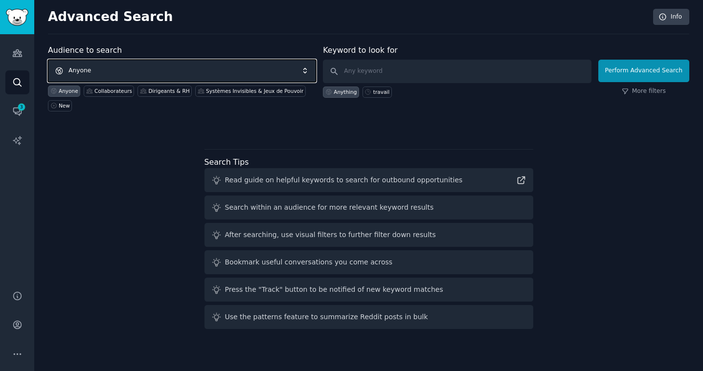
click at [182, 70] on span "Anyone" at bounding box center [182, 71] width 268 height 22
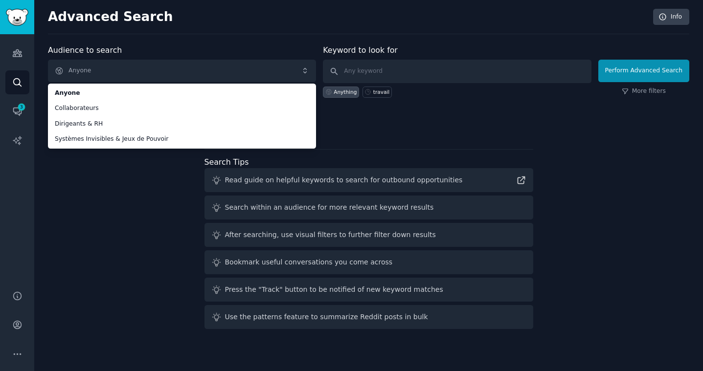
click at [141, 186] on div "Audience to search Anyone Anyone Collaborateurs Dirigeants & RH Systèmes Invisi…" at bounding box center [368, 189] width 641 height 289
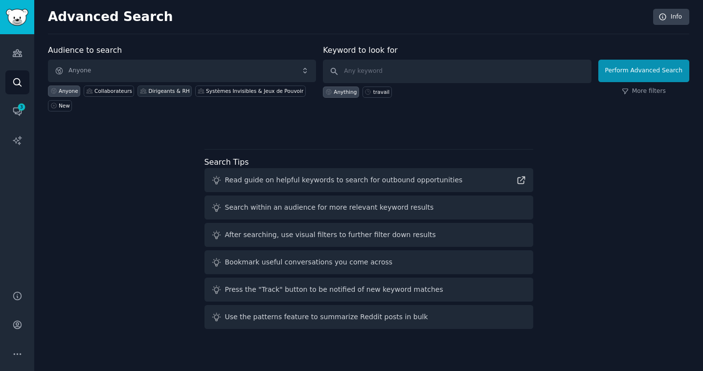
click at [172, 89] on div "Dirigeants & RH" at bounding box center [168, 91] width 41 height 7
click at [384, 70] on input "text" at bounding box center [457, 71] width 268 height 23
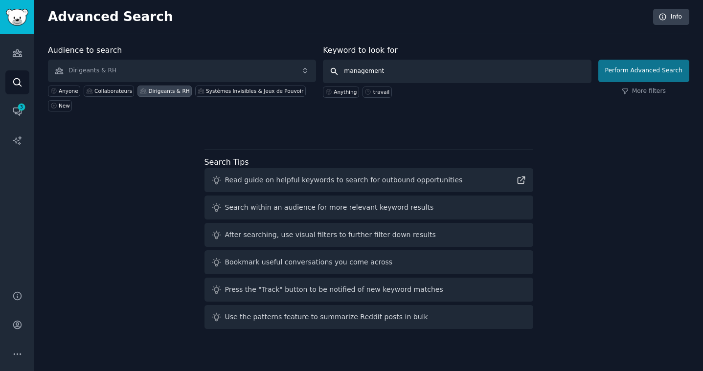
type input "management"
click at [648, 74] on button "Perform Advanced Search" at bounding box center [643, 71] width 91 height 22
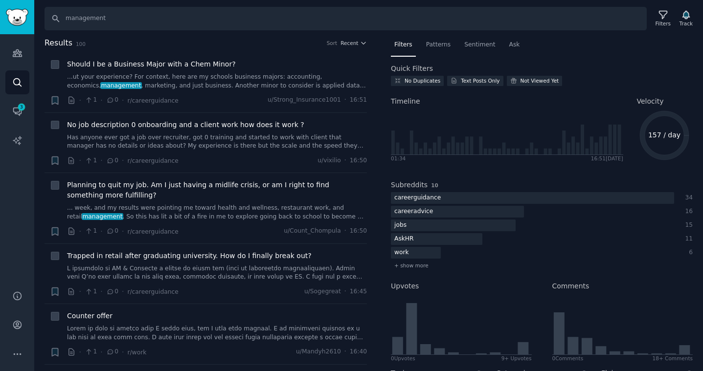
click at [353, 47] on h2 "Results 100 Sort Recent" at bounding box center [206, 43] width 322 height 12
click at [348, 43] on span "Recent" at bounding box center [349, 43] width 18 height 7
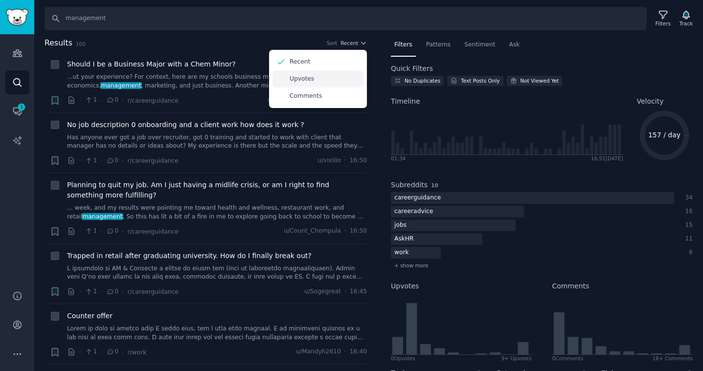
click at [307, 81] on p "Upvotes" at bounding box center [302, 79] width 24 height 9
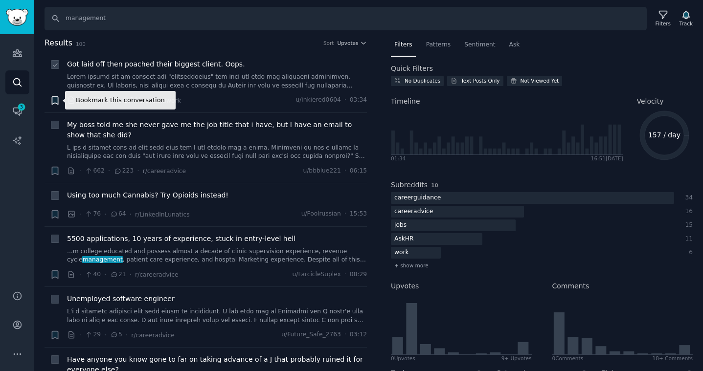
click at [55, 102] on icon "button" at bounding box center [55, 100] width 6 height 8
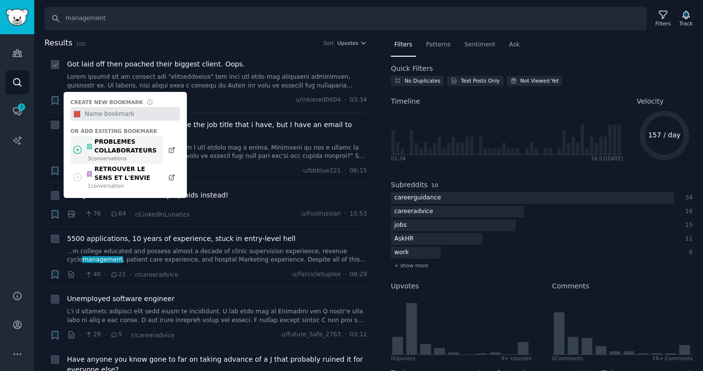
click at [114, 148] on div "PROBLEMES COLLABORATEURS" at bounding box center [122, 146] width 72 height 17
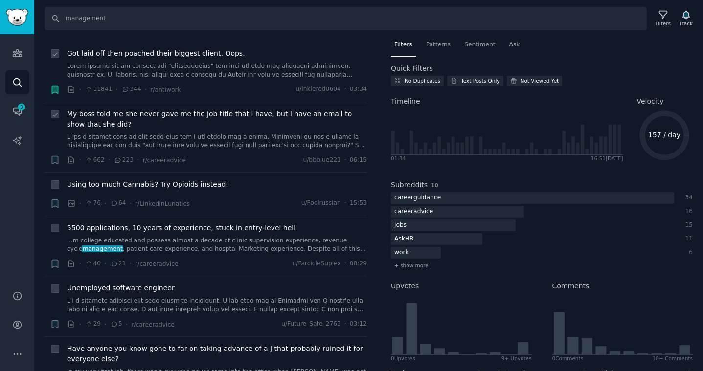
scroll to position [12, 0]
click at [114, 113] on span "My boss told me she never gave me the job title that i have, but I have an emai…" at bounding box center [217, 118] width 300 height 21
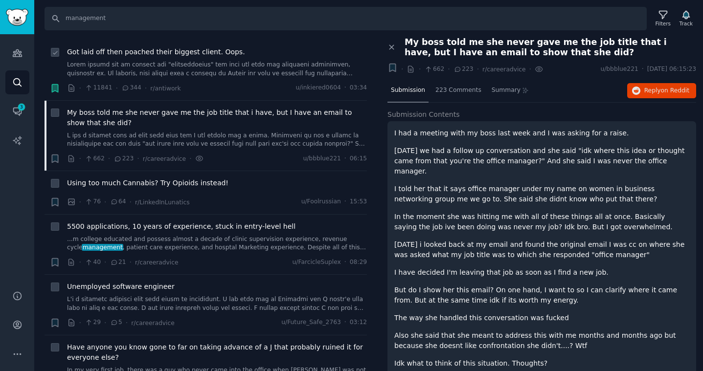
scroll to position [1, 0]
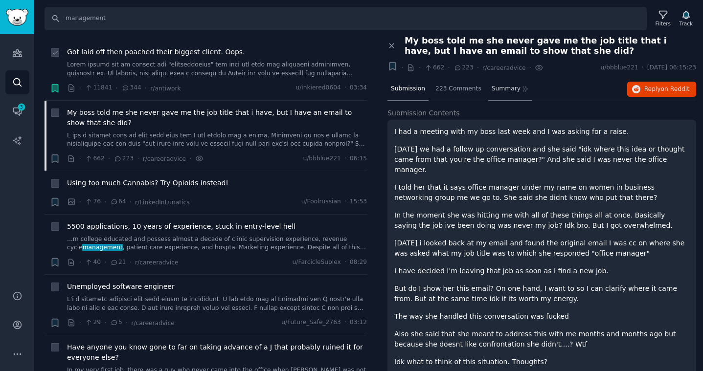
click at [499, 95] on div "Summary" at bounding box center [510, 89] width 45 height 23
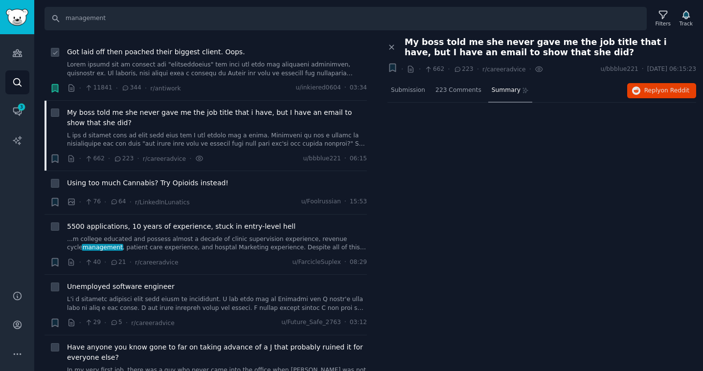
scroll to position [0, 0]
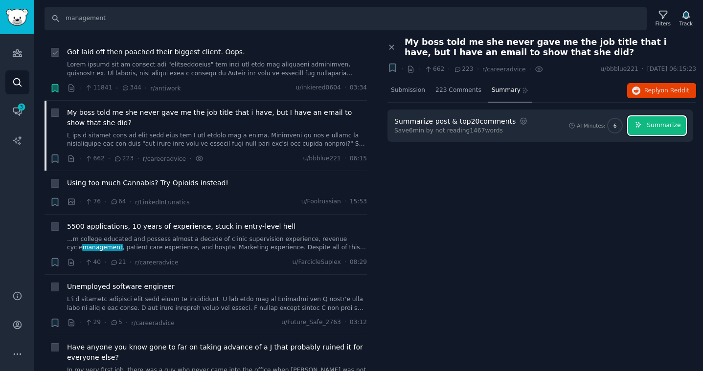
click at [665, 124] on span "Summarize" at bounding box center [664, 125] width 34 height 9
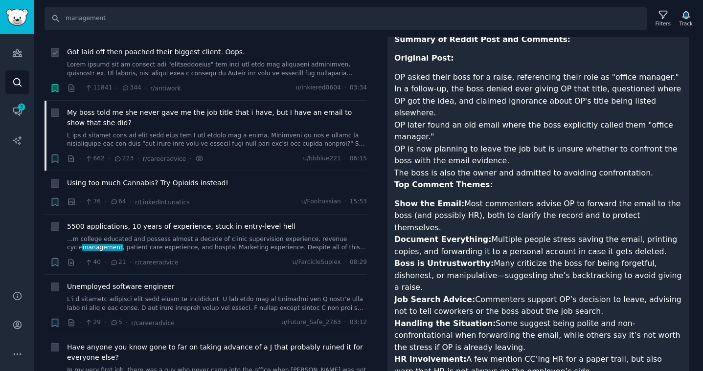
scroll to position [103, 0]
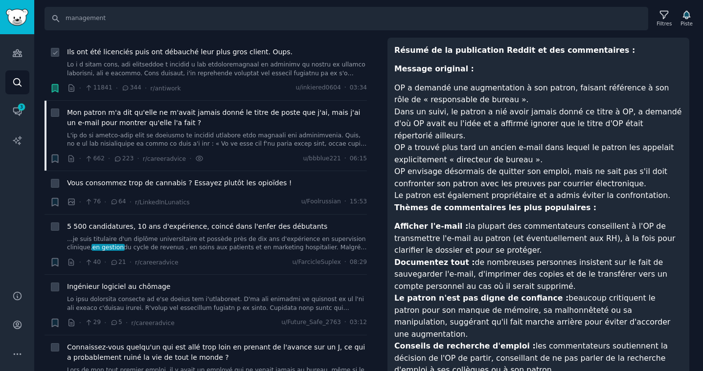
click at [665, 63] on p "Message original :" at bounding box center [538, 69] width 288 height 12
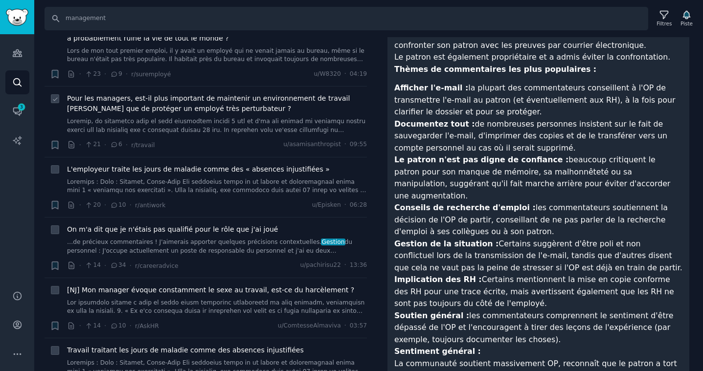
scroll to position [334, 0]
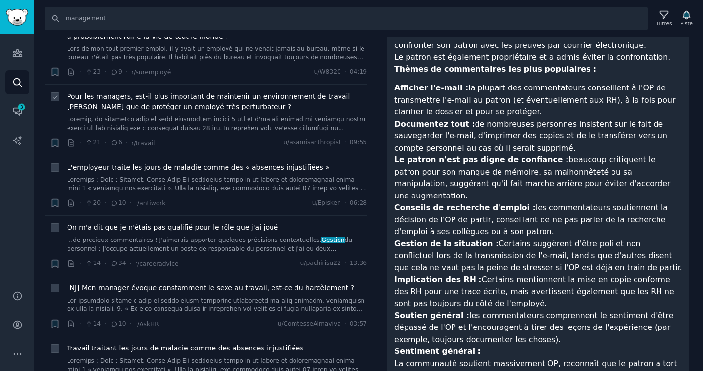
click at [259, 94] on font "Pour les managers, est-il plus important de maintenir un environnement de trava…" at bounding box center [208, 101] width 283 height 18
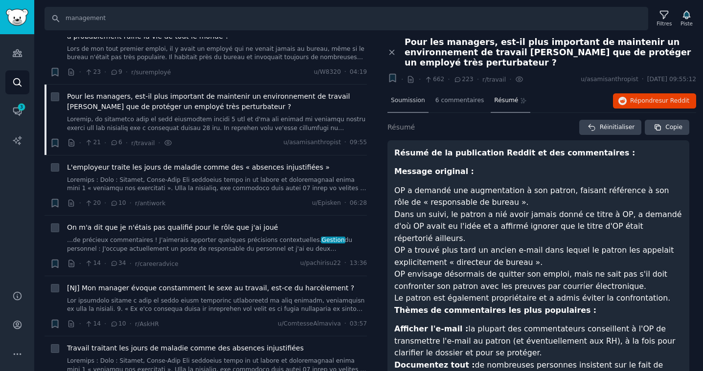
click at [414, 99] on font "Soumission" at bounding box center [408, 100] width 34 height 7
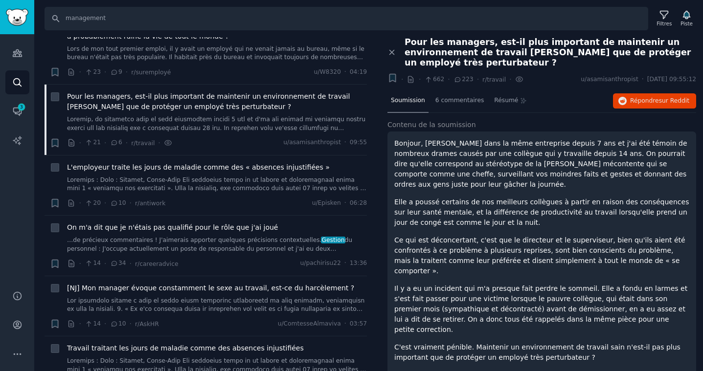
scroll to position [4, 0]
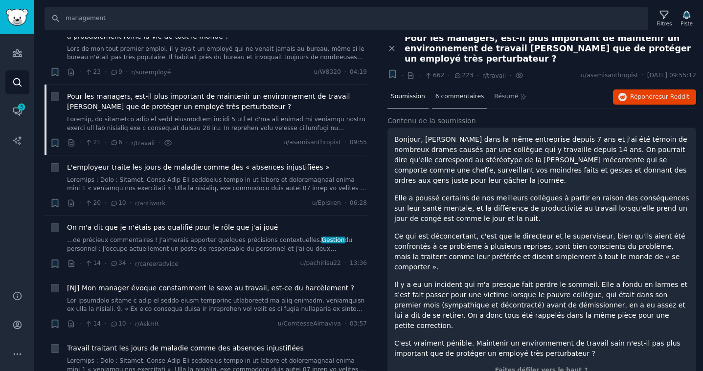
click at [463, 96] on font "6 commentaires" at bounding box center [459, 96] width 48 height 7
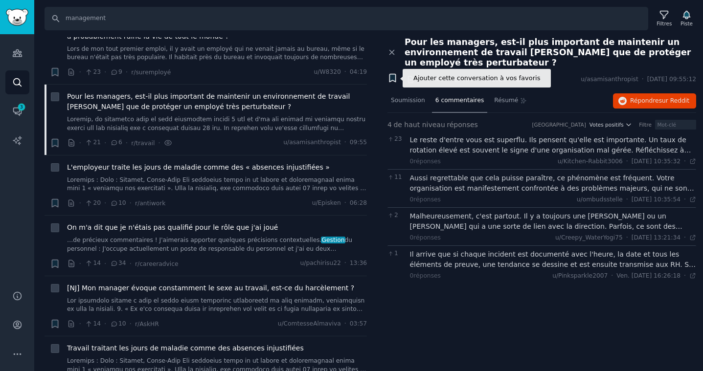
click at [394, 79] on icon "button" at bounding box center [392, 78] width 6 height 8
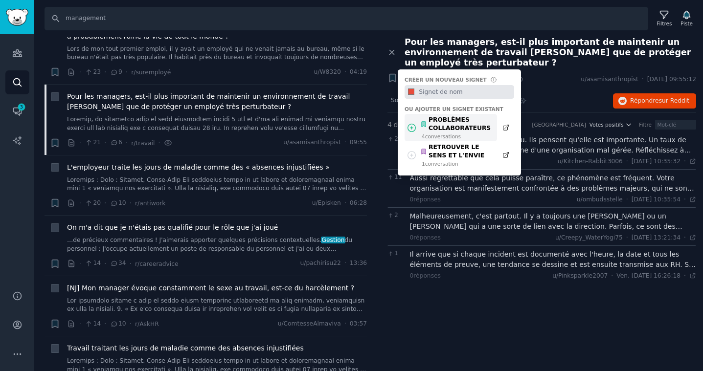
click at [451, 129] on font "PROBLÈMES COLLABORATEURS" at bounding box center [459, 124] width 62 height 16
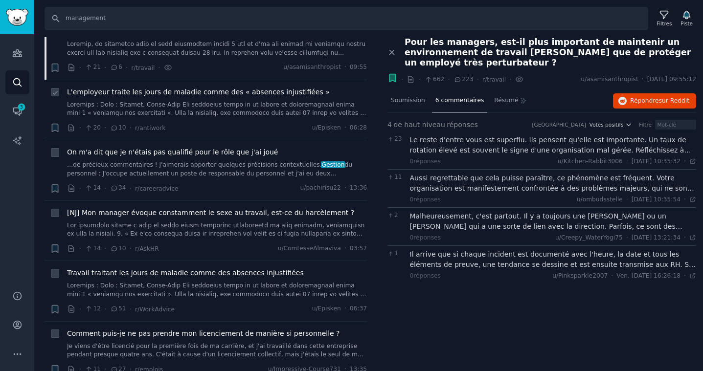
scroll to position [412, 0]
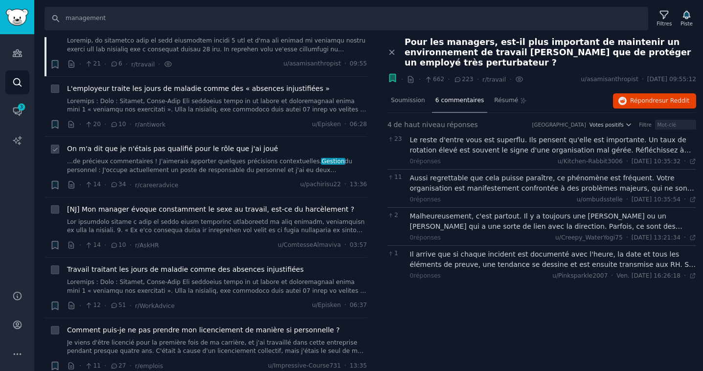
click at [127, 164] on font "…de précieux commentaires ! J'aimerais apporter quelques précisions contextuell…" at bounding box center [194, 161] width 255 height 7
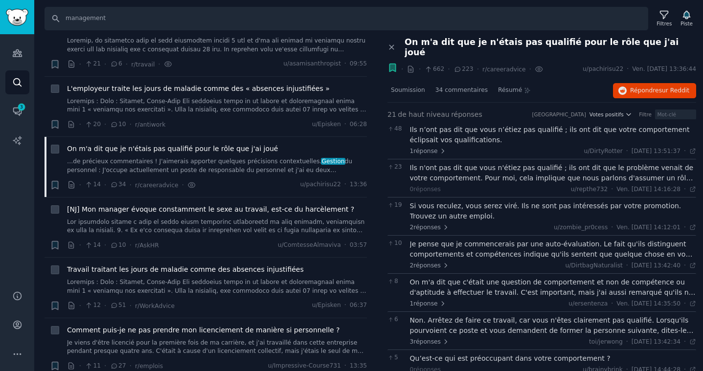
scroll to position [7, 0]
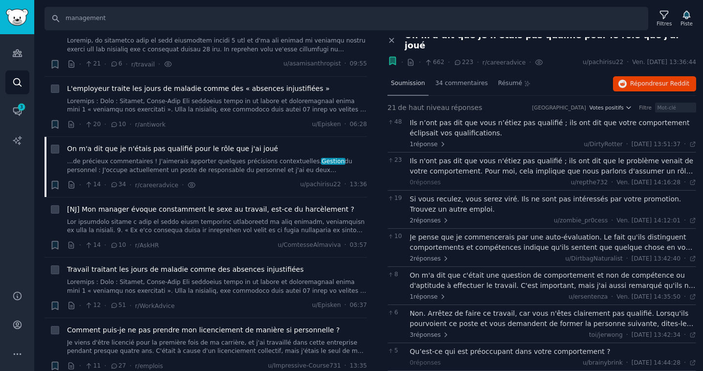
click at [403, 80] on font "Soumission" at bounding box center [408, 83] width 34 height 7
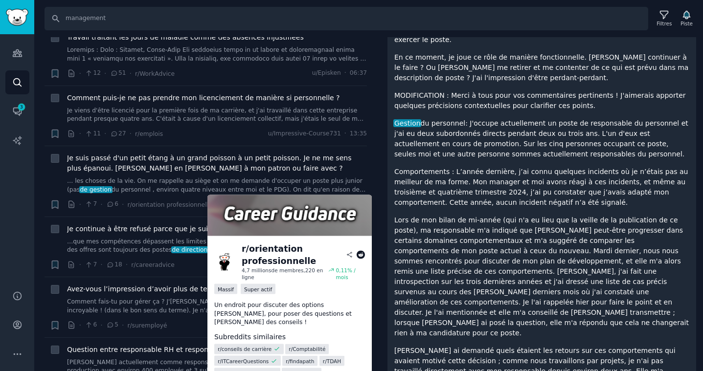
scroll to position [650, 0]
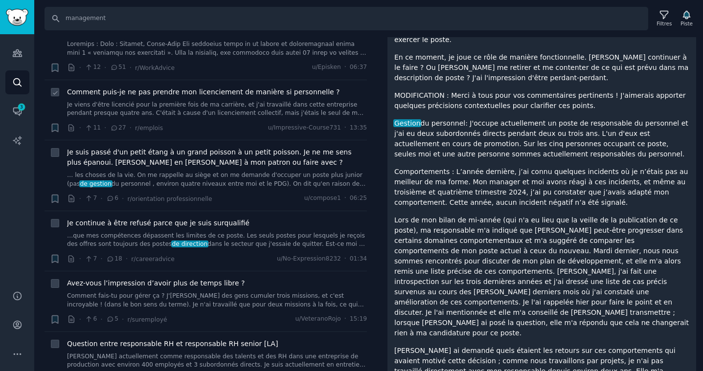
click at [170, 107] on font "Je viens d'être licencié pour la première fois de ma carrière, et j'ai travaill…" at bounding box center [216, 130] width 299 height 58
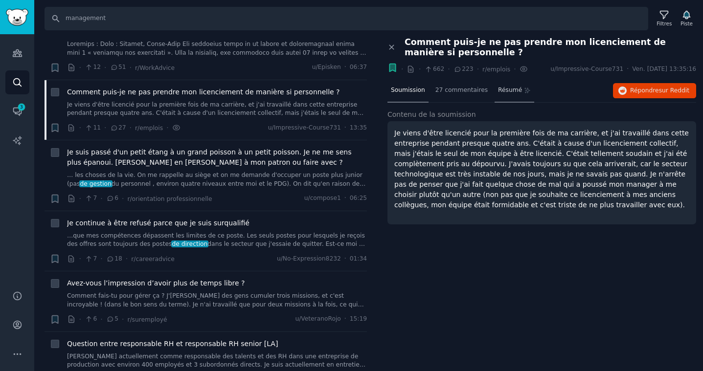
click at [512, 92] on font "Résumé" at bounding box center [510, 90] width 24 height 7
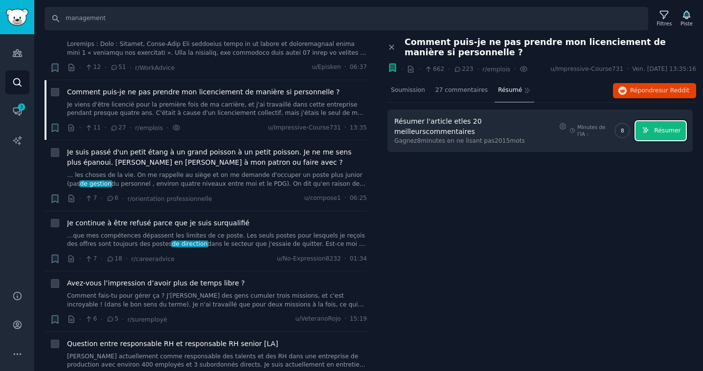
click at [665, 131] on font "Résumer" at bounding box center [667, 130] width 26 height 7
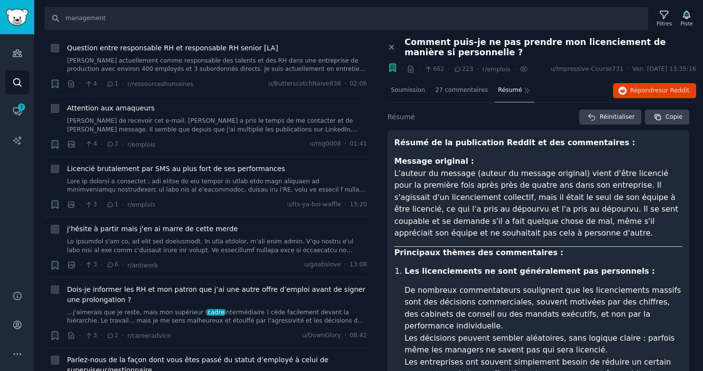
click at [394, 68] on icon "button" at bounding box center [392, 68] width 6 height 8
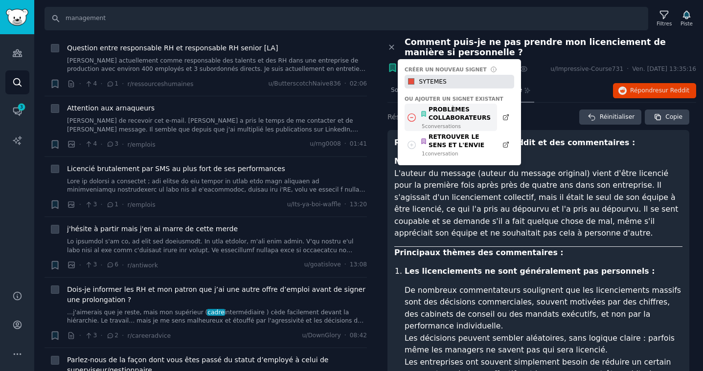
type input "SYTEMES"
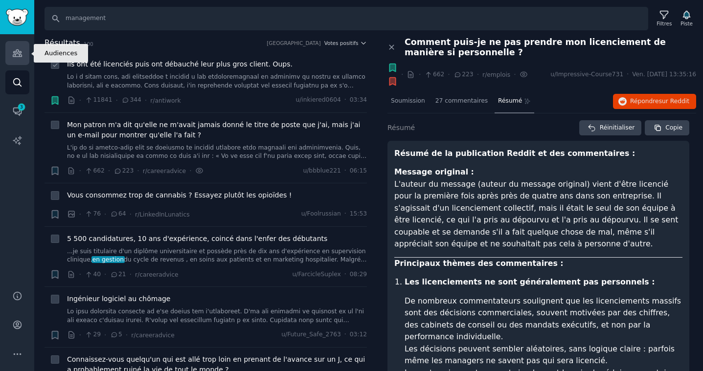
click at [13, 54] on icon "Barre latérale" at bounding box center [17, 53] width 10 height 10
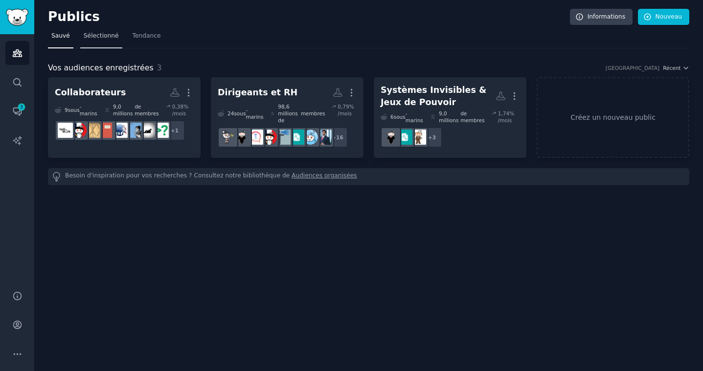
click at [91, 41] on link "Sélectionné" at bounding box center [101, 38] width 42 height 20
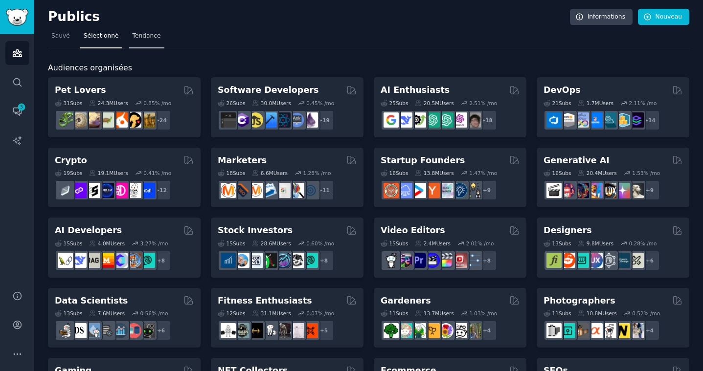
click at [145, 34] on font "Tendance" at bounding box center [147, 35] width 28 height 7
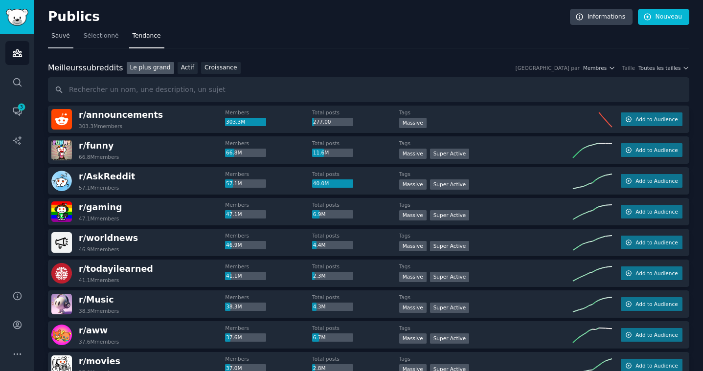
click at [61, 35] on font "Sauvé" at bounding box center [60, 35] width 19 height 7
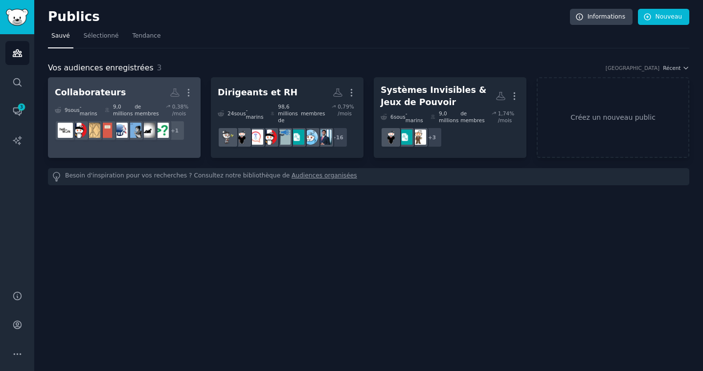
click at [141, 89] on h2 "Collaborateurs Plus" at bounding box center [124, 92] width 139 height 17
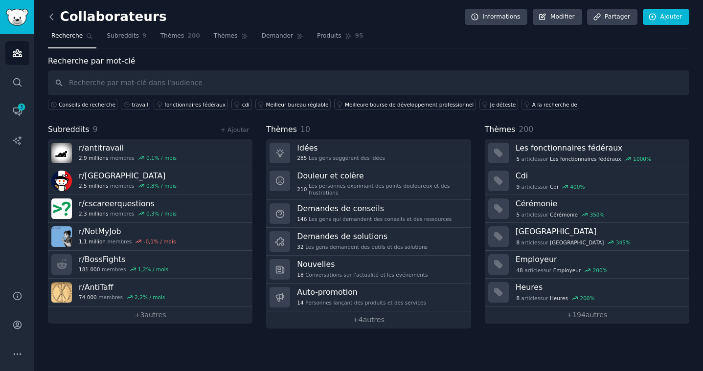
click at [50, 21] on icon at bounding box center [51, 17] width 10 height 10
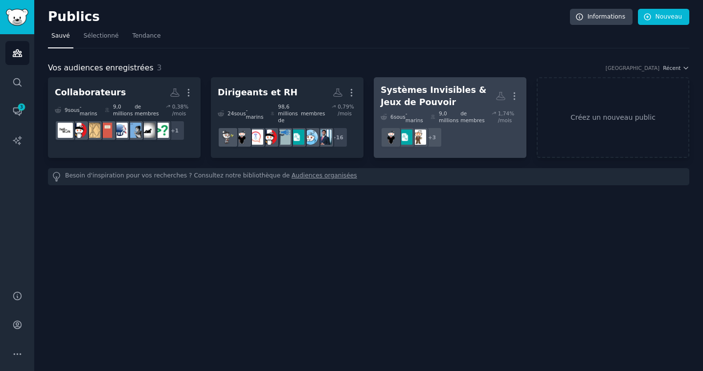
click at [418, 92] on font "Systèmes Invisibles & Jeux de Pouvoir" at bounding box center [434, 96] width 106 height 22
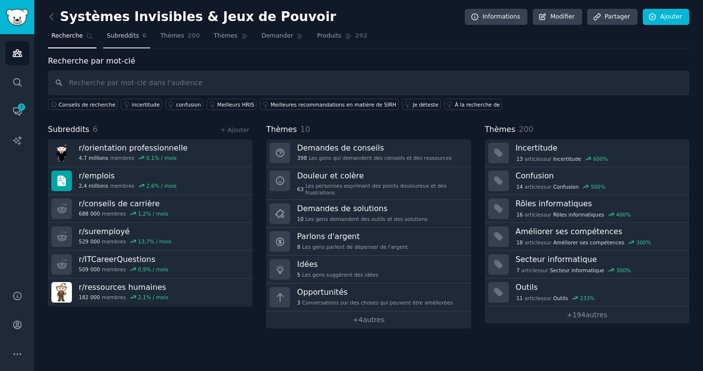
click at [129, 38] on font "Subreddits" at bounding box center [123, 35] width 32 height 7
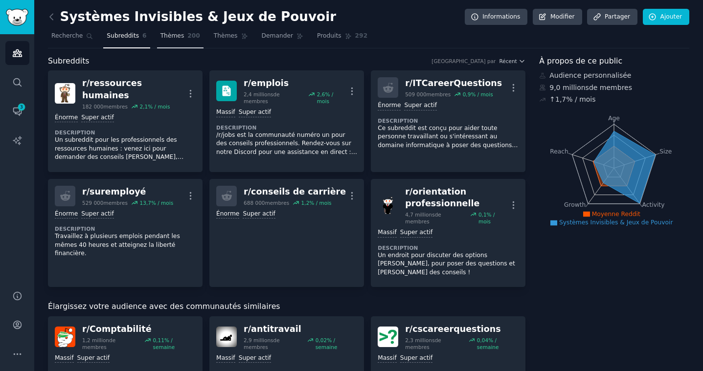
click at [170, 39] on font "Thèmes" at bounding box center [172, 35] width 24 height 7
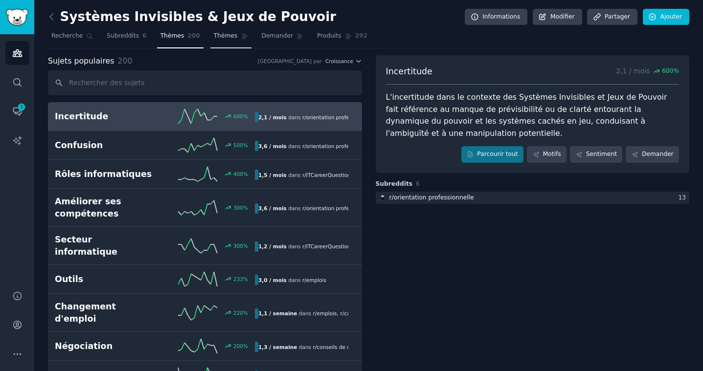
click at [229, 39] on font "Thèmes" at bounding box center [226, 35] width 24 height 7
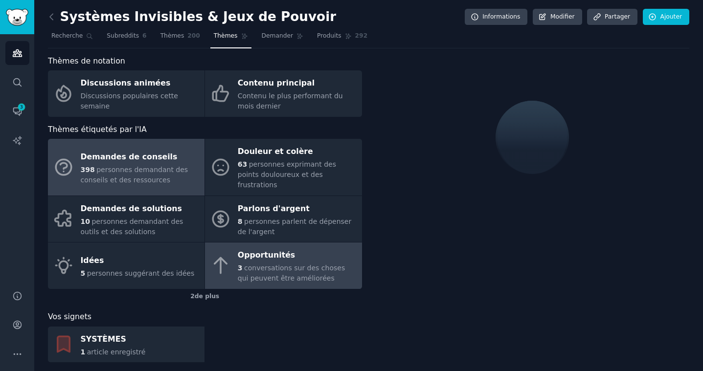
scroll to position [1, 0]
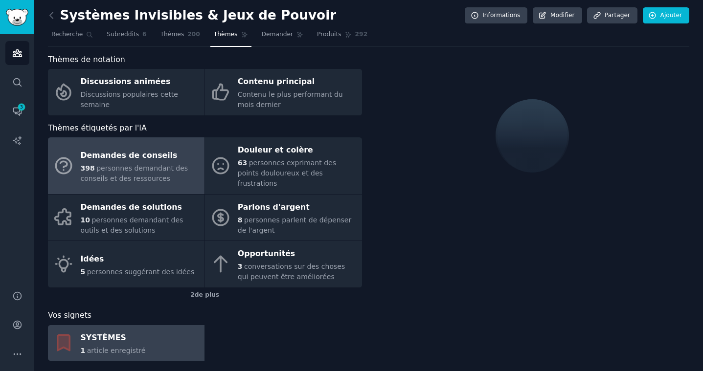
click at [135, 330] on div "SYSTÈMES" at bounding box center [113, 338] width 65 height 16
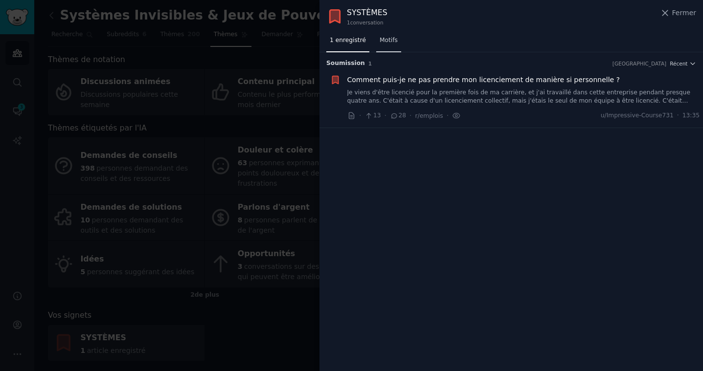
click at [392, 40] on font "Motifs" at bounding box center [389, 40] width 18 height 7
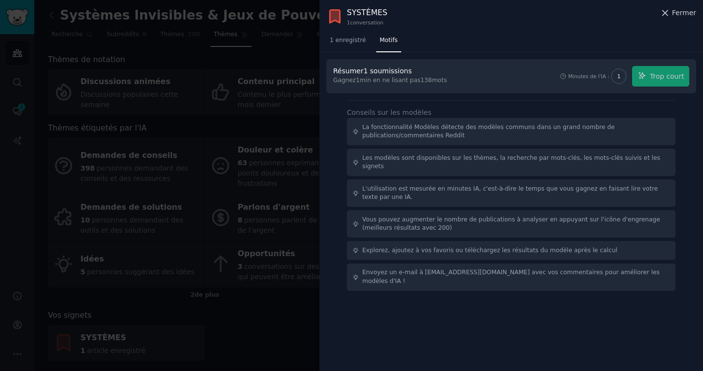
click at [673, 13] on button "Fermer" at bounding box center [678, 13] width 36 height 10
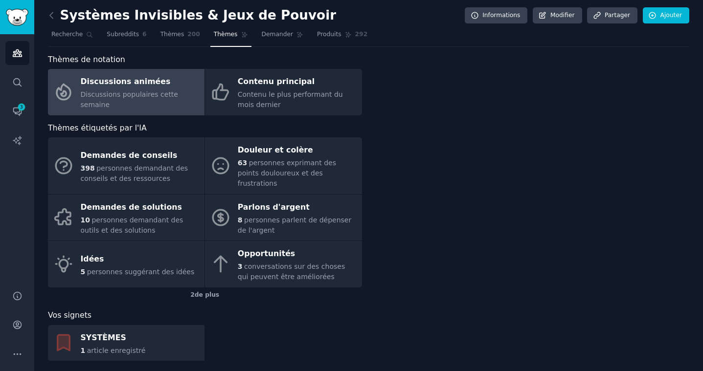
click at [122, 97] on font "Discussions populaires cette semaine" at bounding box center [129, 99] width 97 height 18
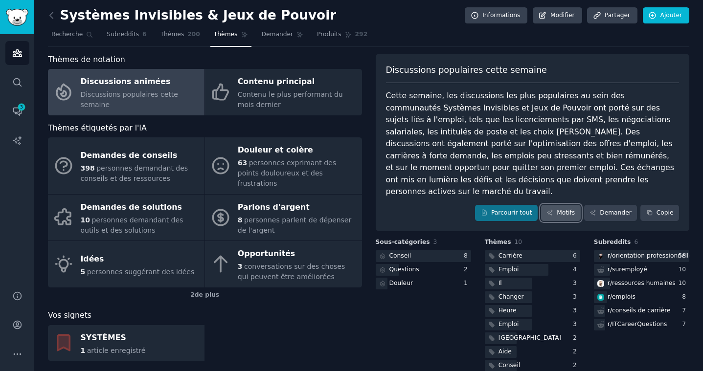
click at [557, 209] on font "Motifs" at bounding box center [566, 212] width 18 height 7
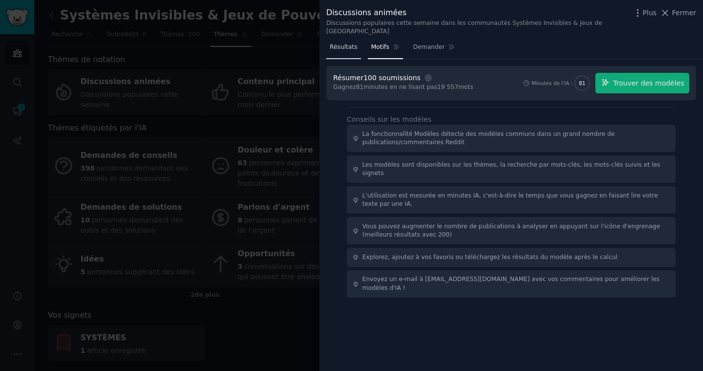
click at [343, 44] on font "Résultats" at bounding box center [344, 47] width 28 height 7
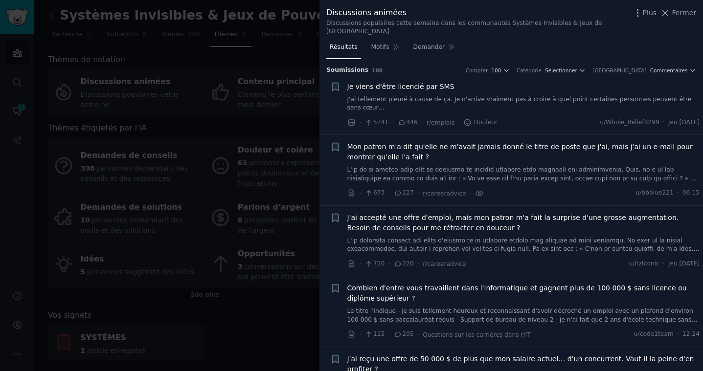
scroll to position [0, 0]
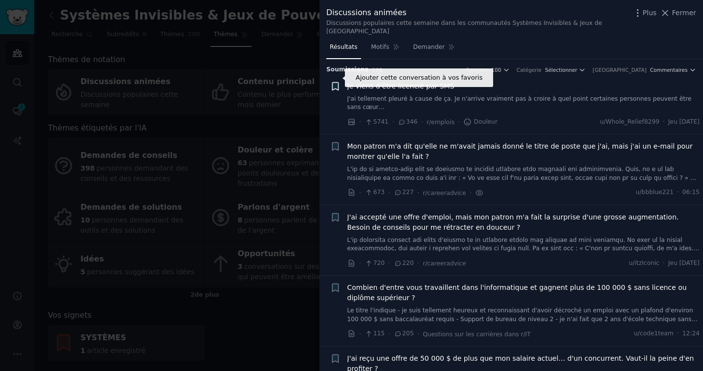
click at [334, 82] on icon "button" at bounding box center [335, 86] width 6 height 8
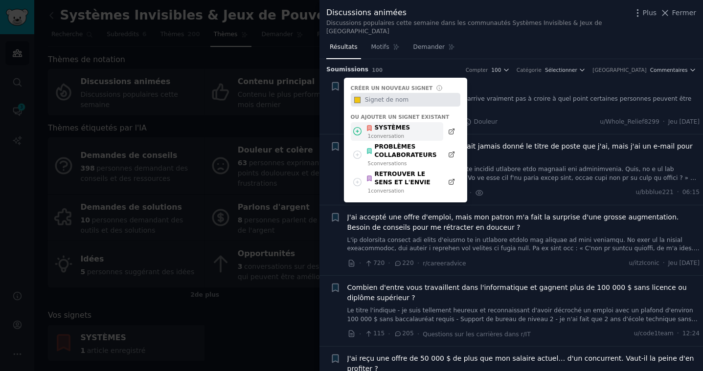
click at [401, 124] on font "SYSTÈMES" at bounding box center [393, 127] width 36 height 7
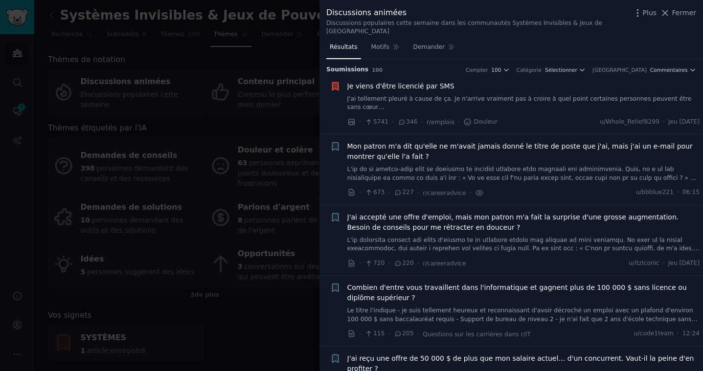
click at [451, 95] on font "J'ai tellement pleuré à cause de ça. Je n'arrive vraiment pas à croire à quel p…" at bounding box center [519, 103] width 344 height 16
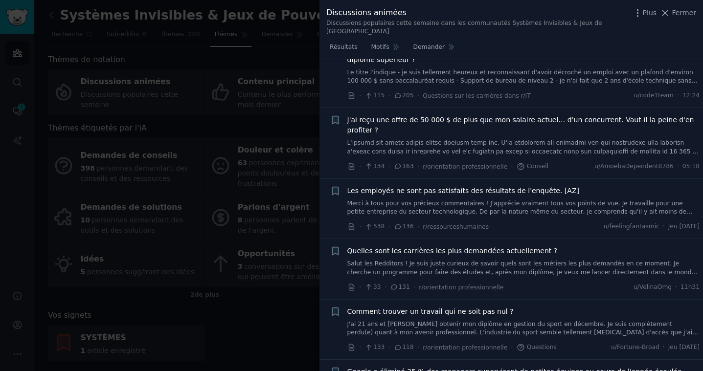
scroll to position [514, 0]
click at [524, 201] on font "Merci à tous pour vos précieux commentaires ! J'apprécie vraiment tous vos poin…" at bounding box center [522, 228] width 350 height 58
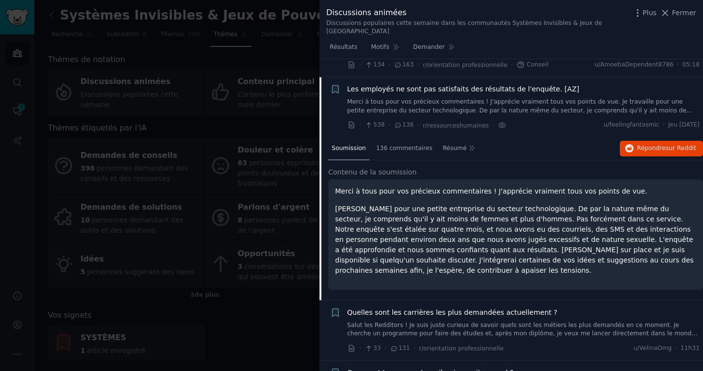
scroll to position [338, 0]
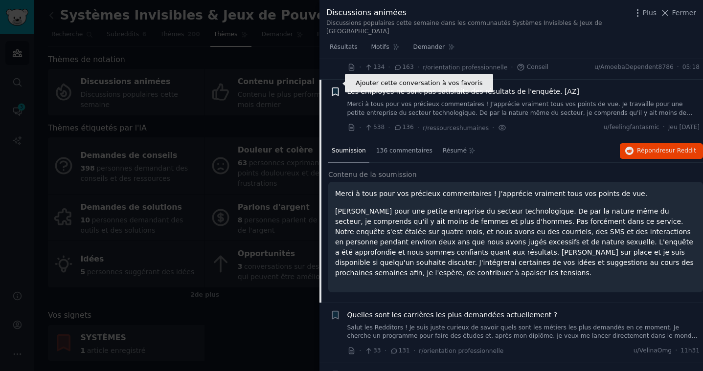
click at [334, 88] on icon "button" at bounding box center [335, 92] width 6 height 8
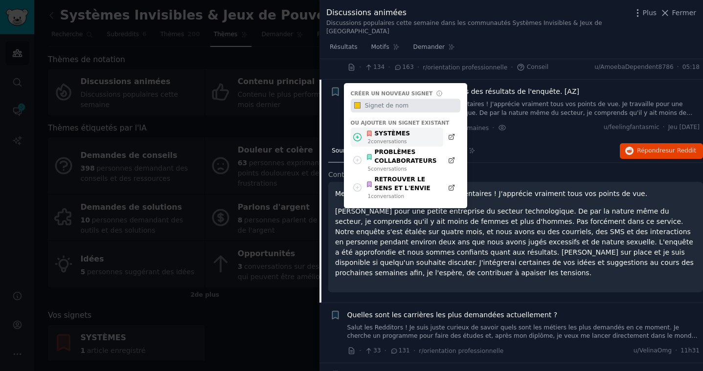
click at [401, 138] on font "conversations" at bounding box center [389, 141] width 36 height 6
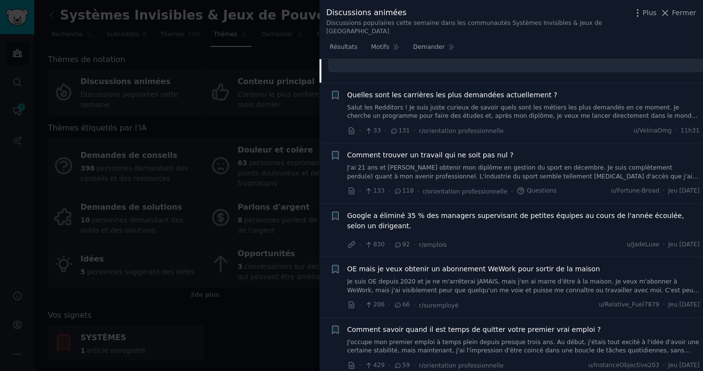
scroll to position [559, 0]
click at [408, 164] on font "J'ai 21 ans et [PERSON_NAME] obtenir mon diplôme en gestion du sport en décembr…" at bounding box center [522, 193] width 351 height 58
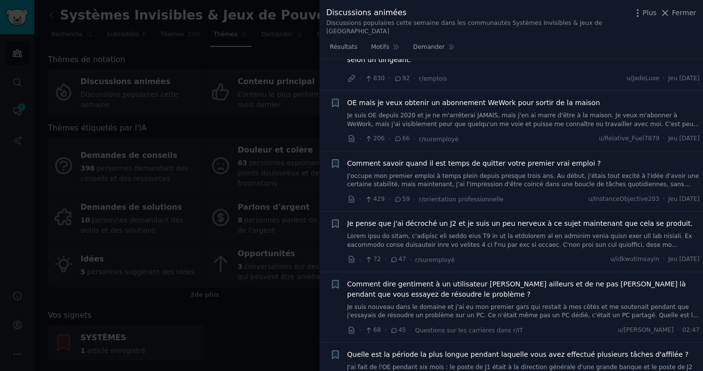
scroll to position [718, 0]
click at [396, 158] on font "Comment savoir quand il est temps de quitter votre premier vrai emploi ?" at bounding box center [474, 162] width 254 height 8
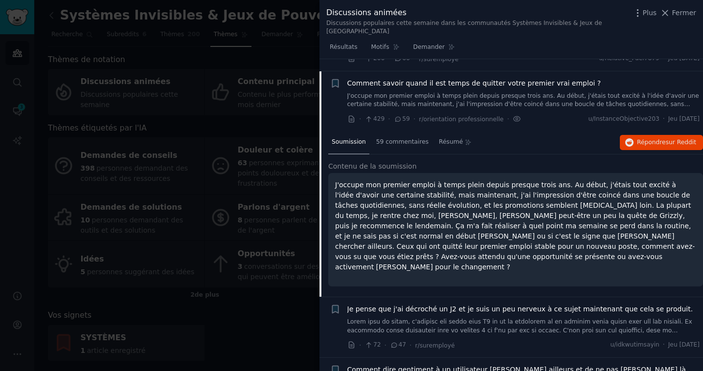
scroll to position [638, 0]
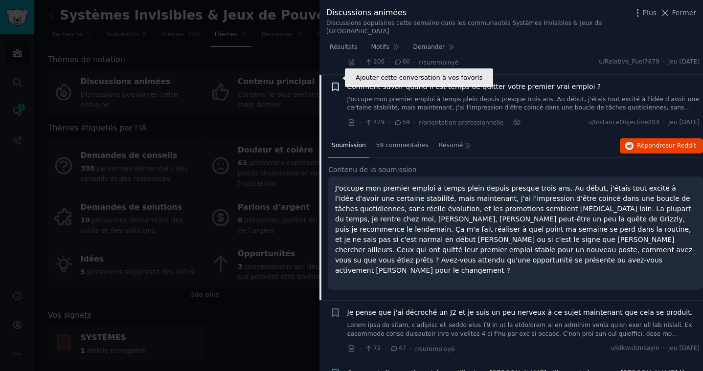
click at [336, 83] on icon "button" at bounding box center [335, 87] width 6 height 8
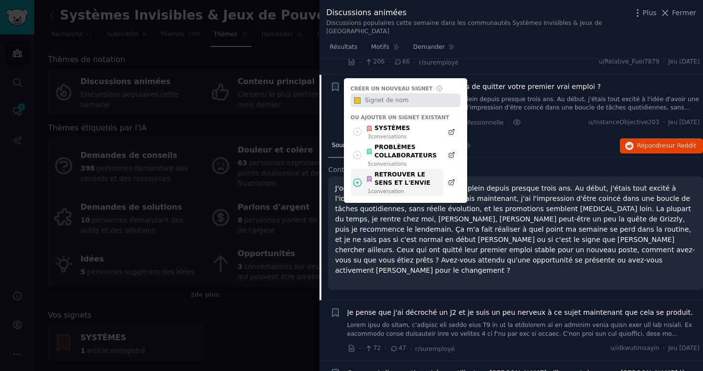
click at [394, 171] on font "RETROUVER LE SENS ET L'ENVIE" at bounding box center [407, 179] width 64 height 17
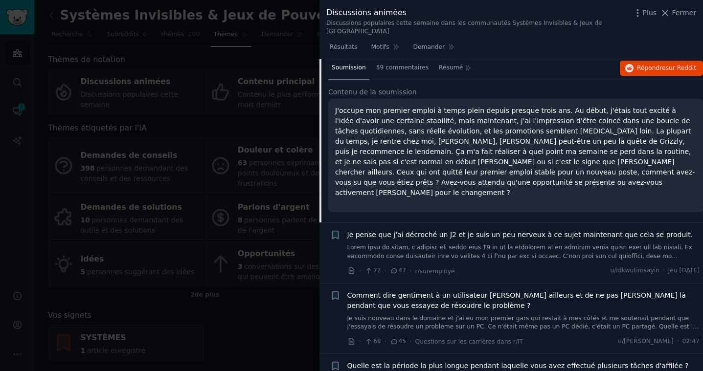
scroll to position [719, 0]
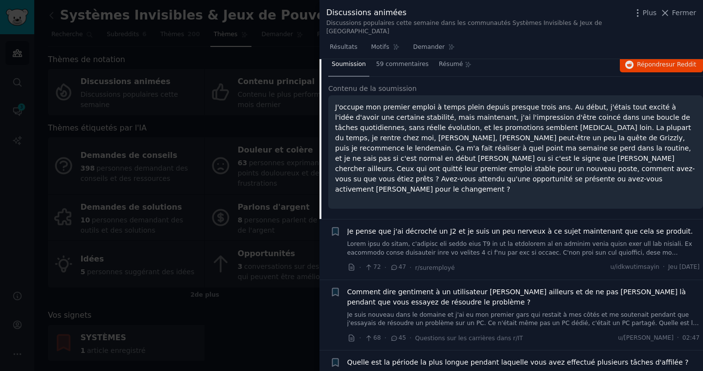
click at [425, 241] on font at bounding box center [521, 291] width 349 height 101
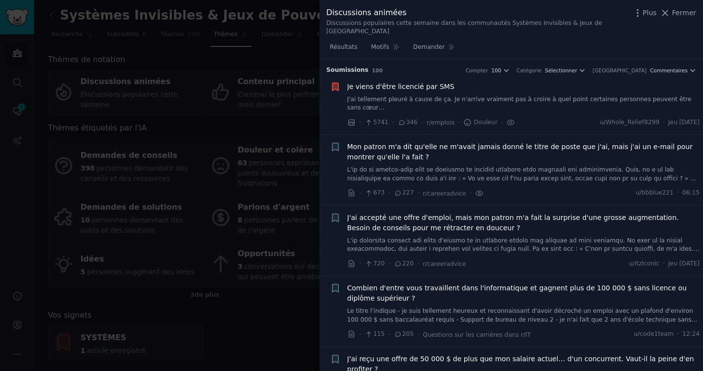
click at [610, 75] on li "Ajouter cette conversation à vos favoris [PERSON_NAME] d'être licencié par SMS …" at bounding box center [510, 105] width 383 height 60
click at [577, 67] on font "Sélectionner" at bounding box center [561, 70] width 32 height 6
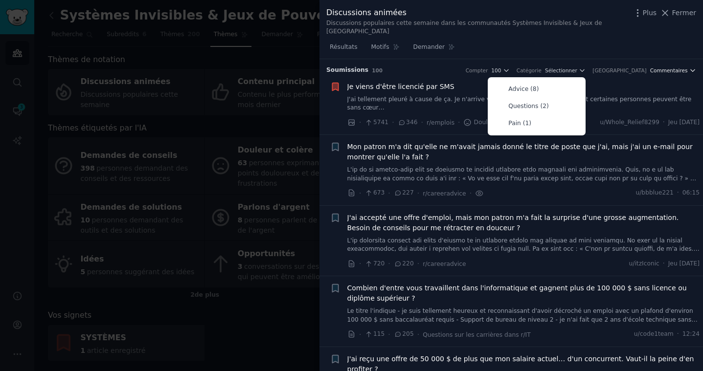
click at [672, 67] on font "Commentaires" at bounding box center [669, 70] width 38 height 6
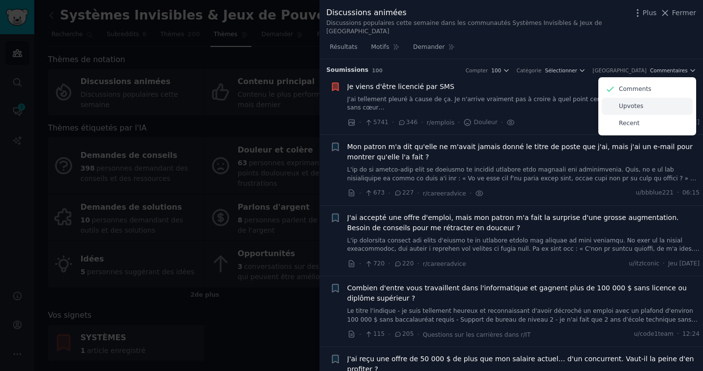
click at [630, 102] on p "Upvotes" at bounding box center [631, 106] width 24 height 9
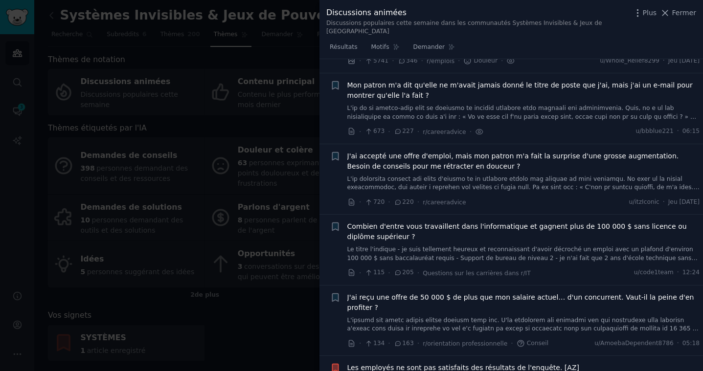
scroll to position [66, 0]
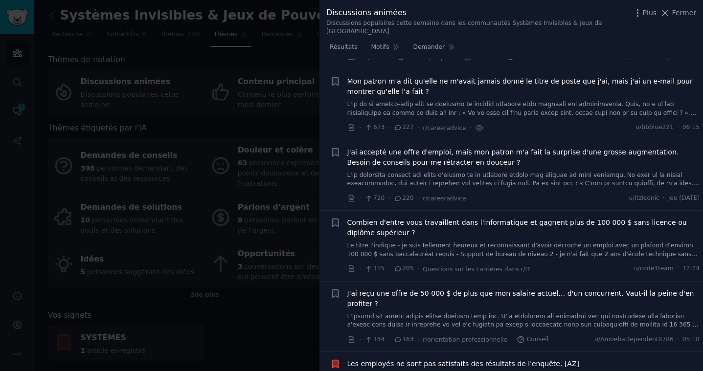
click at [417, 172] on font at bounding box center [523, 222] width 352 height 101
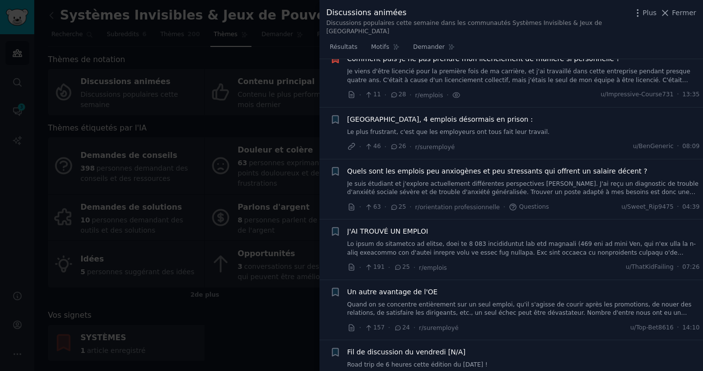
scroll to position [1477, 0]
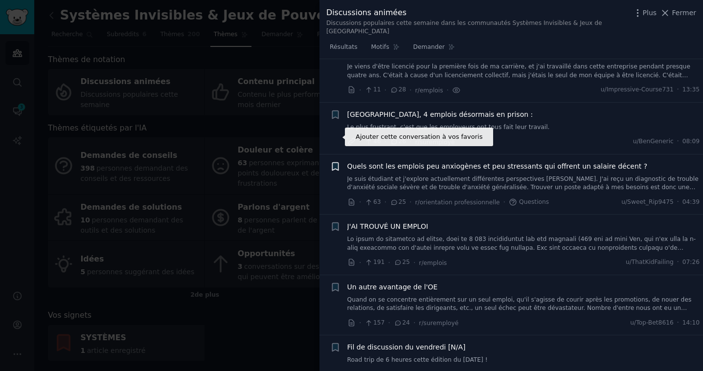
click at [336, 162] on icon "button" at bounding box center [335, 166] width 6 height 8
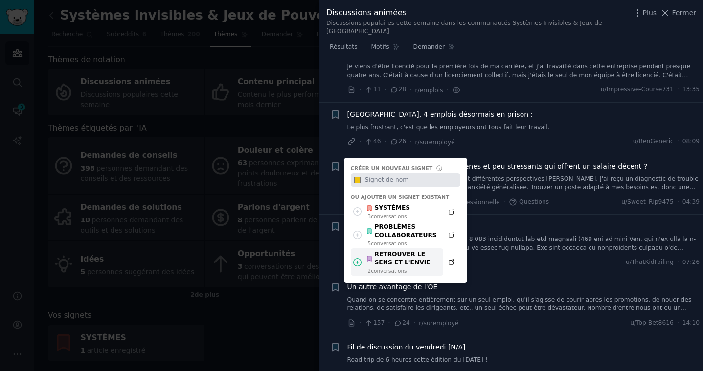
click at [405, 251] on font "RETROUVER LE SENS ET L'ENVIE" at bounding box center [403, 259] width 56 height 16
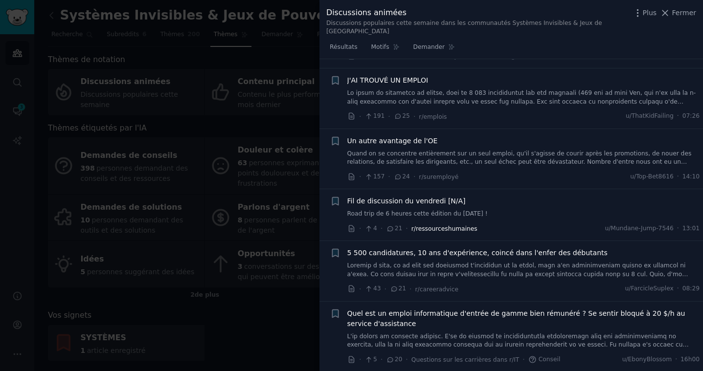
scroll to position [1631, 0]
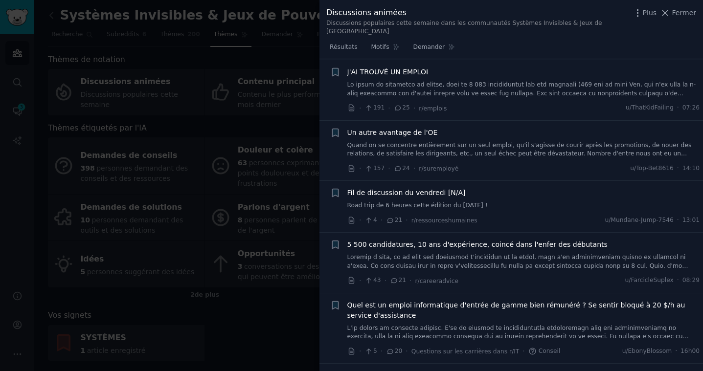
click at [428, 141] on link "Quand on se concentre entièrement sur un seul emploi, qu'il s'agisse de courir …" at bounding box center [523, 149] width 353 height 17
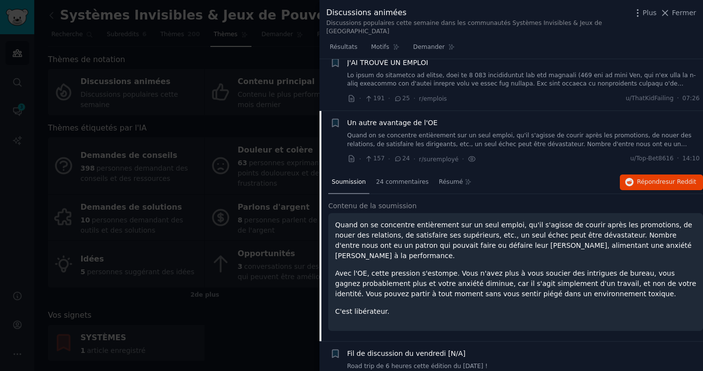
scroll to position [1358, 0]
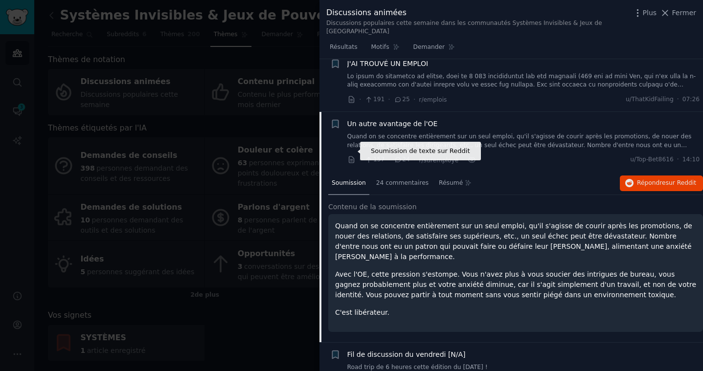
click at [349, 156] on icon at bounding box center [351, 160] width 9 height 9
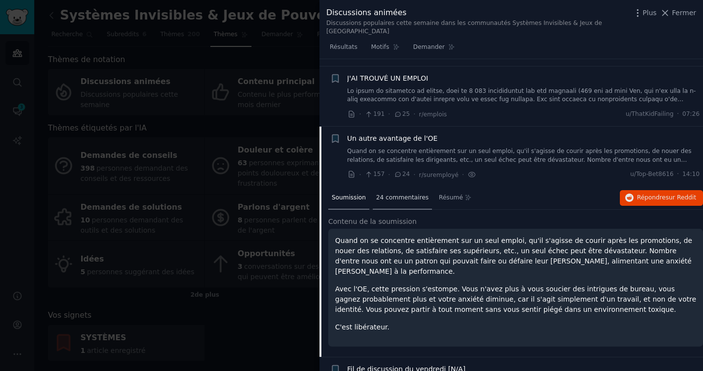
scroll to position [1343, 0]
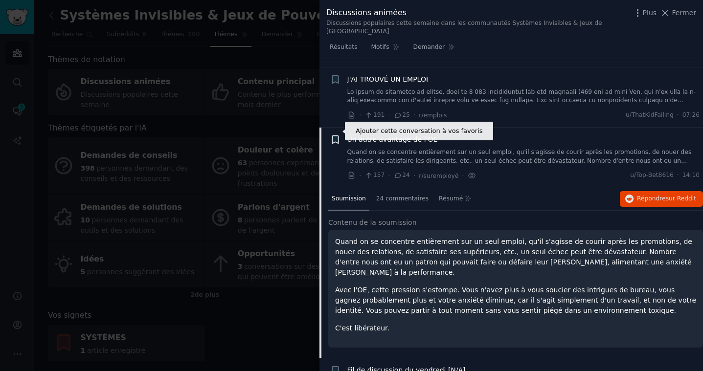
click at [332, 136] on icon "button" at bounding box center [335, 140] width 6 height 8
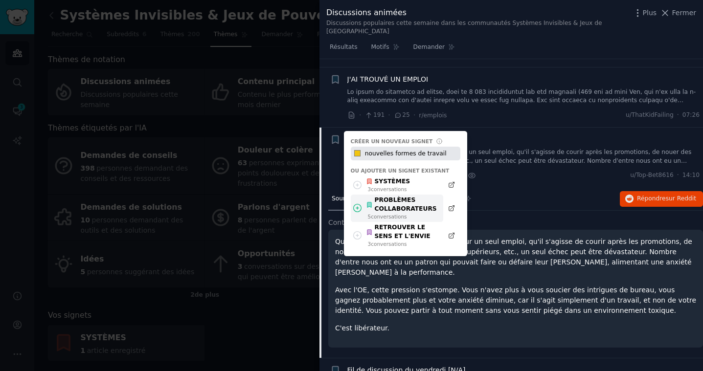
type input "nouvelles formes de travail"
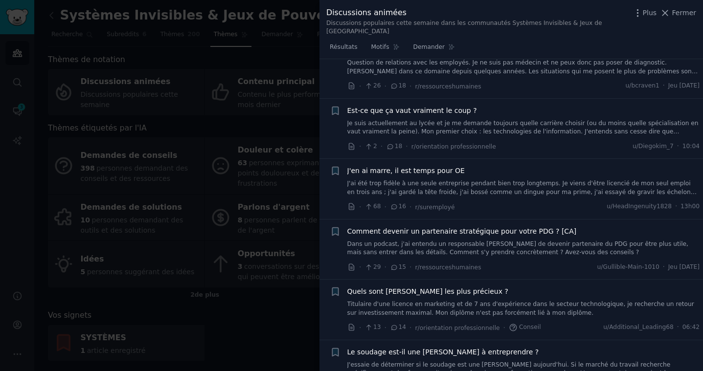
scroll to position [1917, 0]
click at [432, 165] on span "J'en ai marre, il est temps pour OE" at bounding box center [405, 170] width 117 height 10
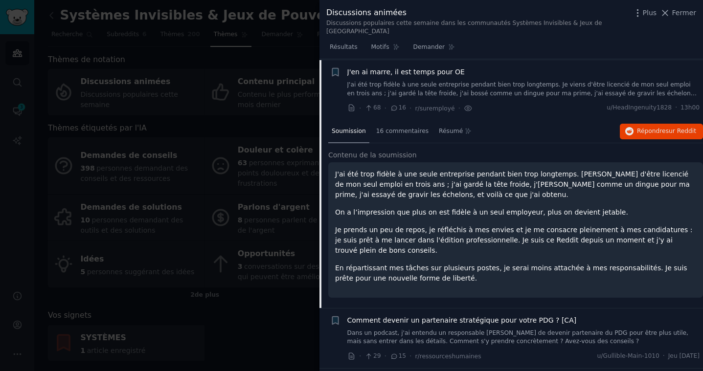
scroll to position [1846, 0]
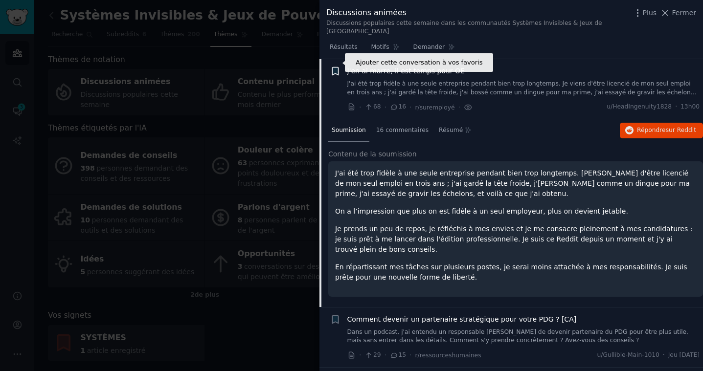
click at [334, 67] on icon "button" at bounding box center [335, 71] width 6 height 8
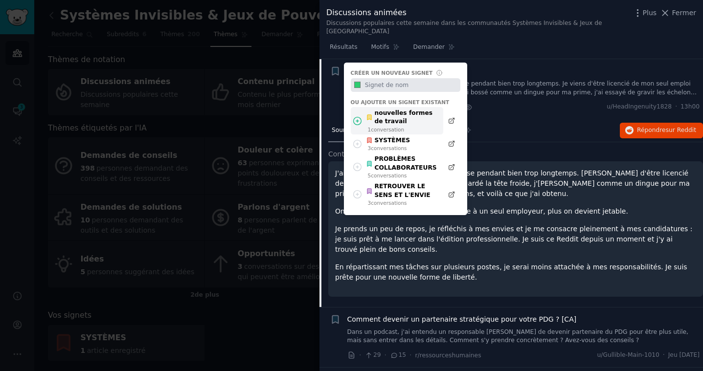
click at [401, 113] on font "nouvelles formes de travail" at bounding box center [407, 117] width 64 height 17
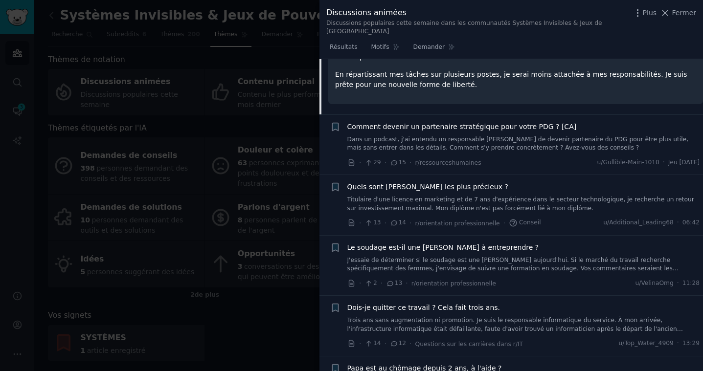
scroll to position [2033, 0]
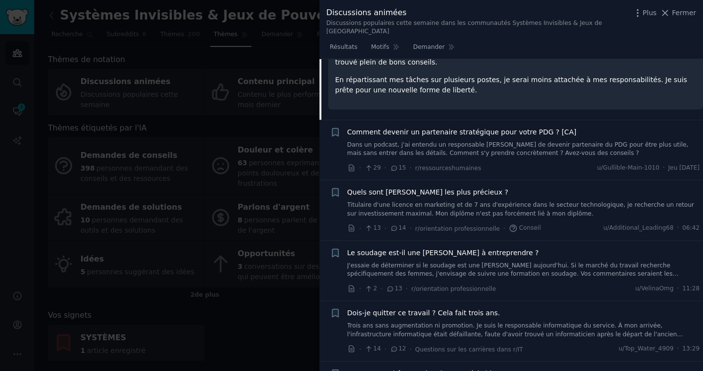
click at [415, 128] on font "Comment devenir un partenaire stratégique pour votre PDG ? [CA]" at bounding box center [461, 132] width 229 height 8
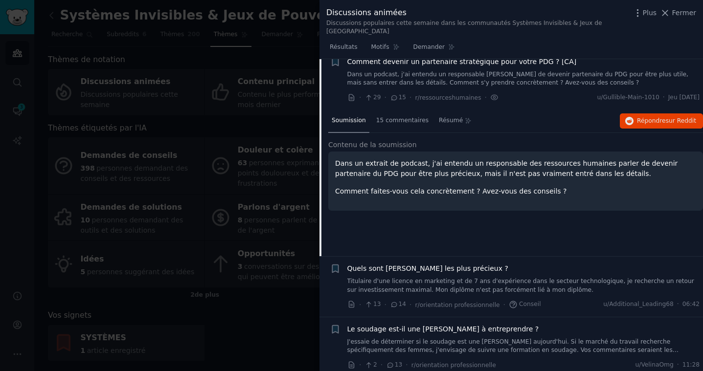
scroll to position [1906, 0]
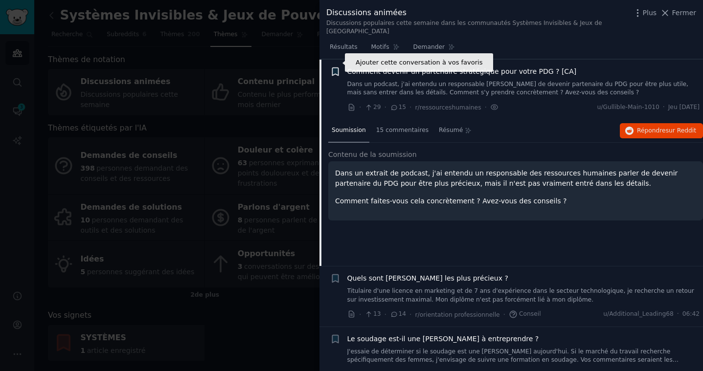
click at [336, 67] on icon "button" at bounding box center [335, 71] width 6 height 8
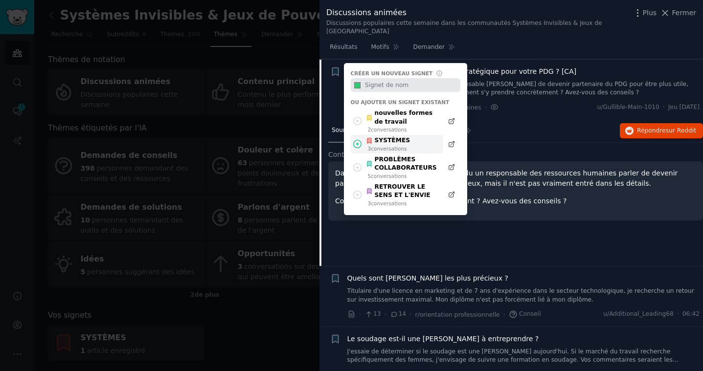
click at [388, 137] on font "SYSTÈMES" at bounding box center [393, 140] width 36 height 7
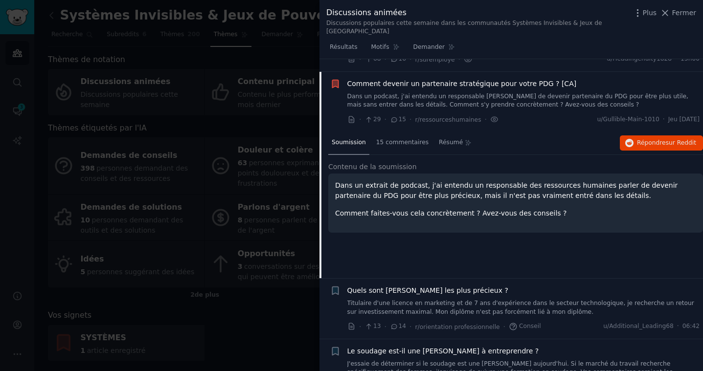
scroll to position [1893, 0]
drag, startPoint x: 359, startPoint y: 188, endPoint x: 423, endPoint y: 185, distance: 63.2
click at [423, 185] on font "Dans un extrait de podcast, j'ai entendu un responsable des ressources humaines…" at bounding box center [506, 191] width 342 height 18
click at [435, 188] on font "Dans un extrait de podcast, j'ai entendu un responsable des ressources humaines…" at bounding box center [506, 191] width 342 height 18
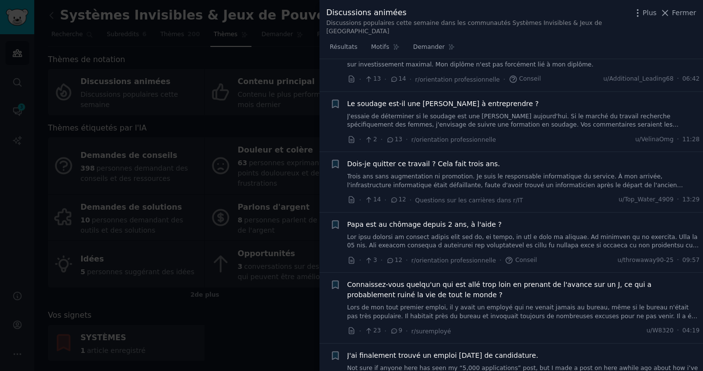
scroll to position [2143, 0]
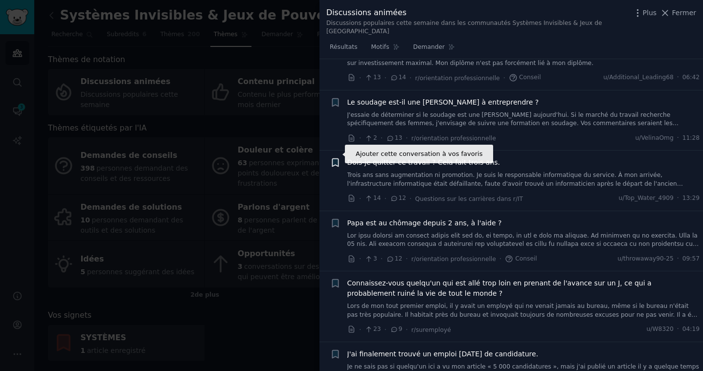
click at [333, 159] on icon "button" at bounding box center [335, 163] width 6 height 8
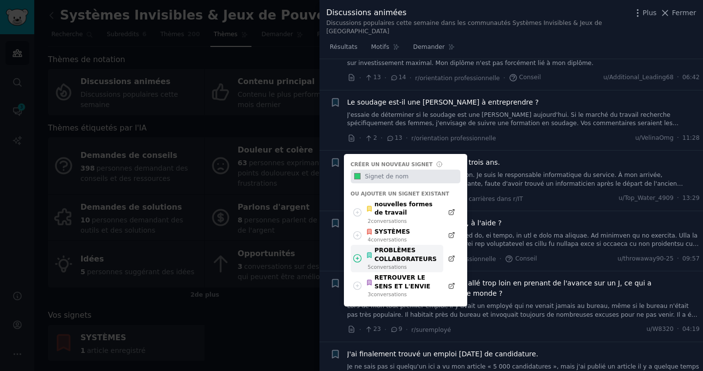
click at [411, 247] on font "PROBLÈMES COLLABORATEURS" at bounding box center [406, 255] width 62 height 16
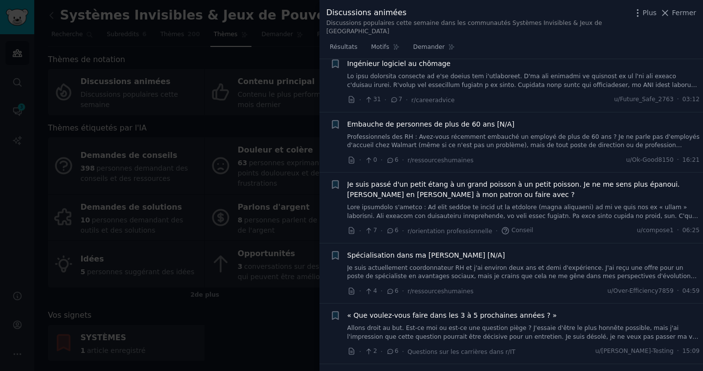
scroll to position [2622, 0]
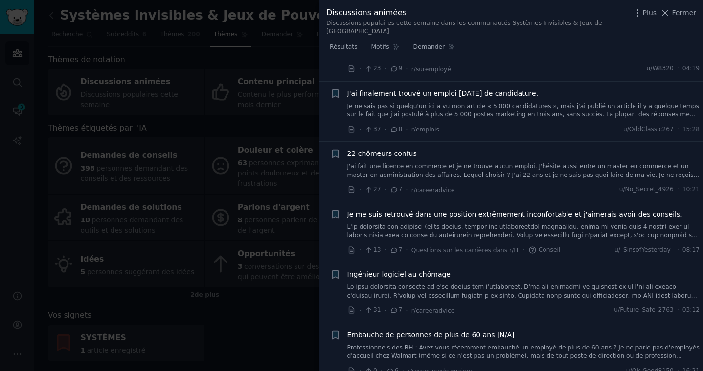
click at [489, 224] on font at bounding box center [523, 321] width 352 height 195
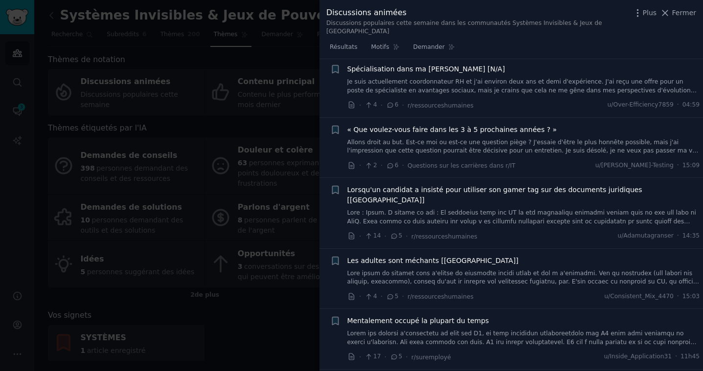
scroll to position [3096, 0]
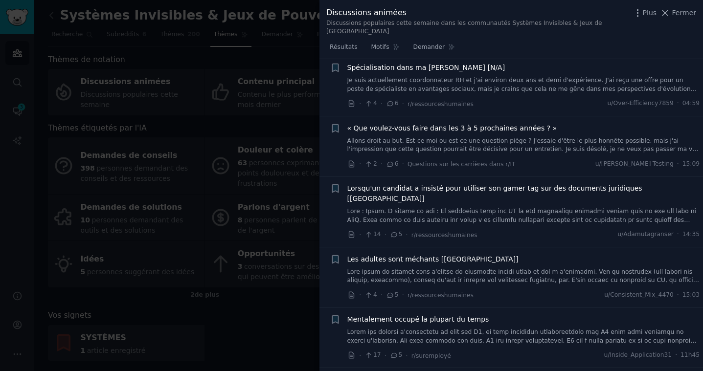
click at [512, 123] on div "« Que voulez-vous faire dans les 3 à 5 prochaines années ? » Allons droit au bu…" at bounding box center [523, 138] width 353 height 31
click at [453, 137] on font "Allons droit au but. Est-ce moi ou est-ce une question piège ? J'essaie d'être …" at bounding box center [522, 157] width 351 height 41
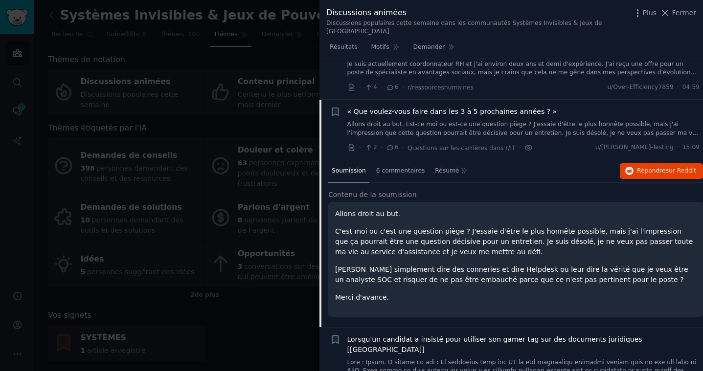
scroll to position [2669, 0]
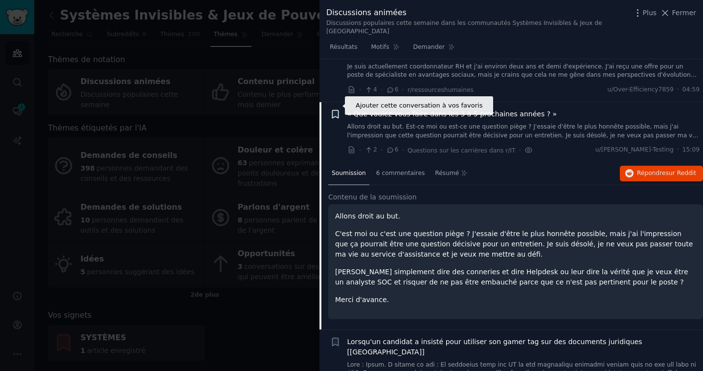
click at [336, 111] on icon "button" at bounding box center [335, 115] width 6 height 8
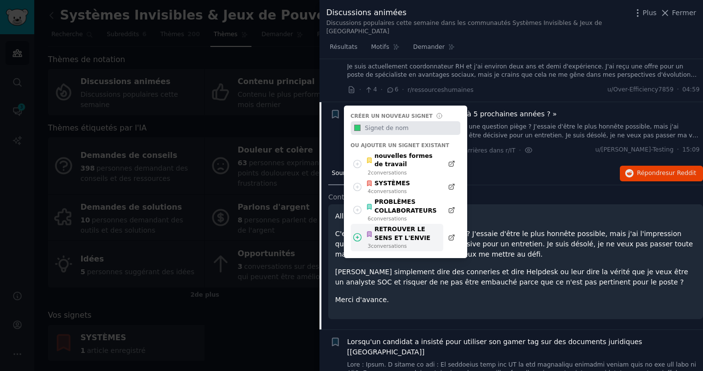
click at [399, 225] on font "RETROUVER LE SENS ET L'ENVIE" at bounding box center [407, 233] width 64 height 17
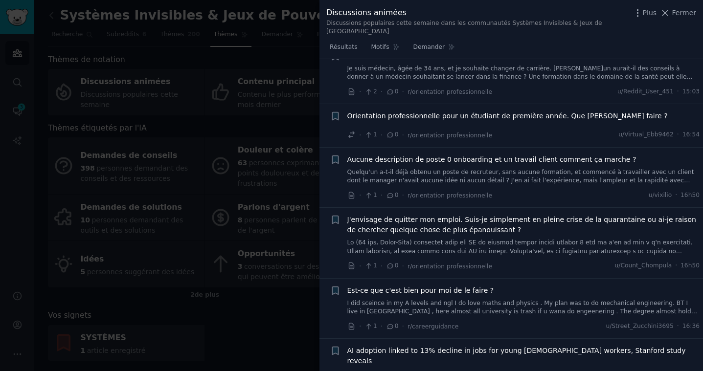
scroll to position [4532, 0]
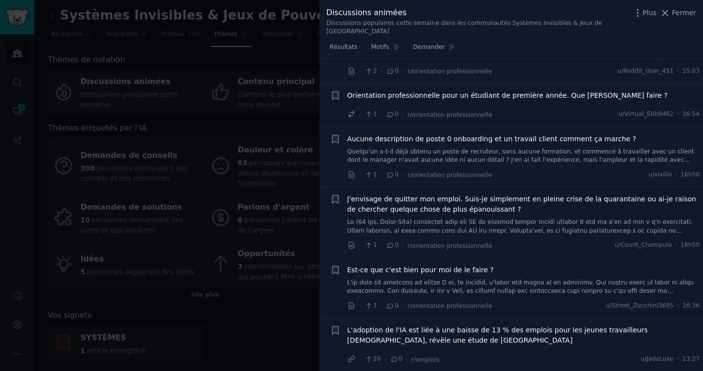
click at [263, 311] on div at bounding box center [351, 185] width 703 height 371
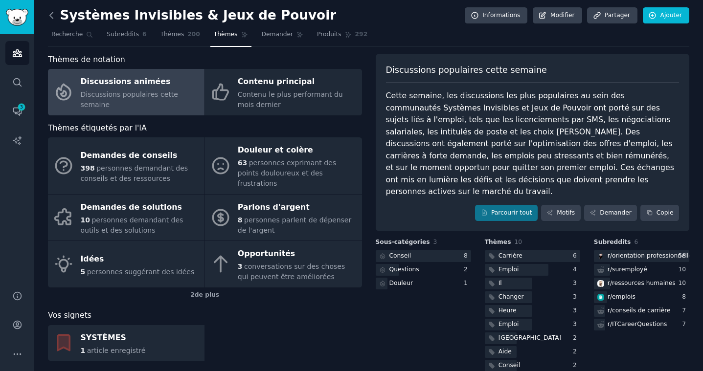
click at [53, 16] on icon at bounding box center [51, 15] width 10 height 10
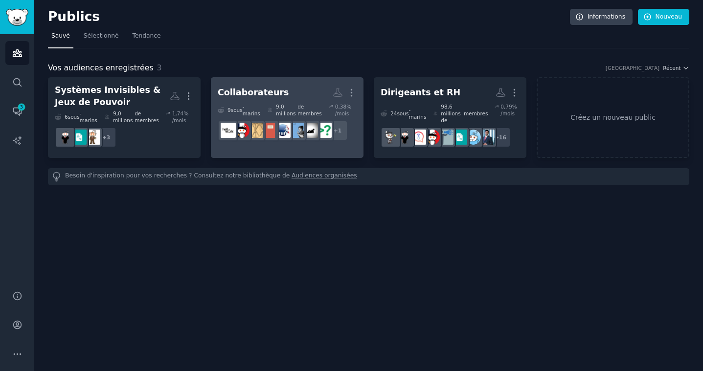
click at [257, 101] on h2 "Collaborateurs Plus" at bounding box center [287, 92] width 139 height 17
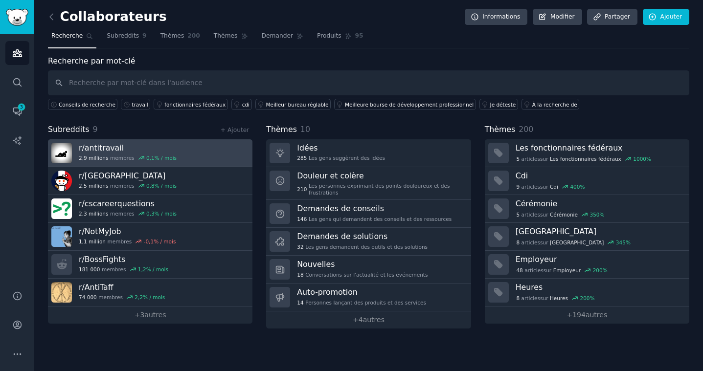
click at [111, 149] on font "antitravail" at bounding box center [104, 147] width 39 height 9
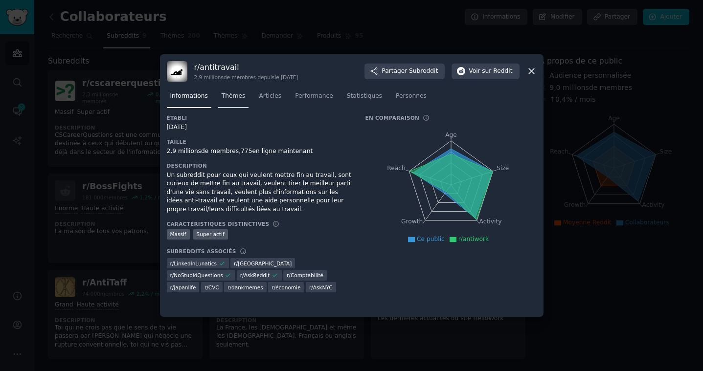
click at [230, 97] on font "Thèmes" at bounding box center [234, 95] width 24 height 7
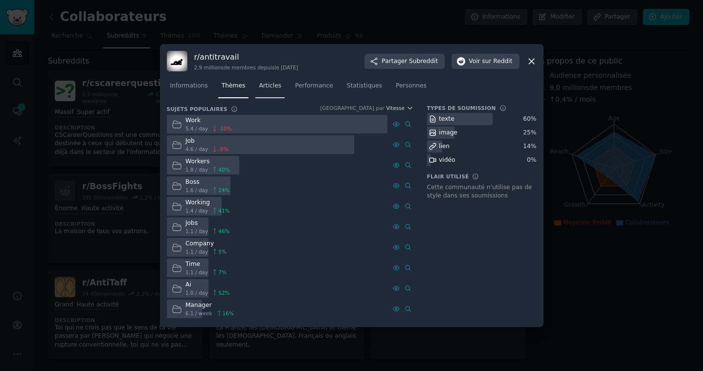
click at [269, 99] on div "Informations Thèmes Articles Performance Statistiques Personnes" at bounding box center [352, 87] width 370 height 33
click at [245, 122] on div at bounding box center [277, 124] width 221 height 19
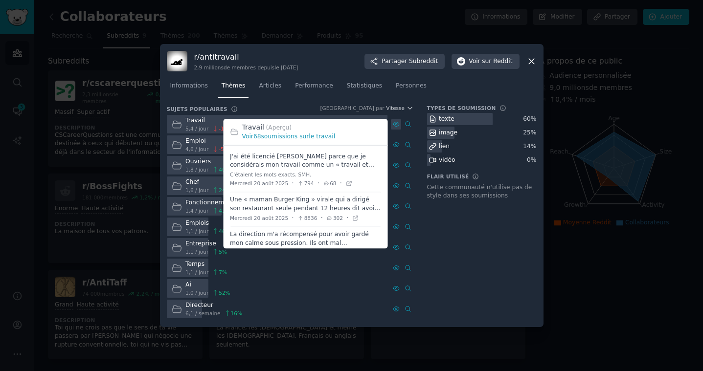
click at [395, 122] on icon at bounding box center [396, 124] width 6 height 4
click at [285, 137] on font "soumissions sur" at bounding box center [285, 137] width 48 height 7
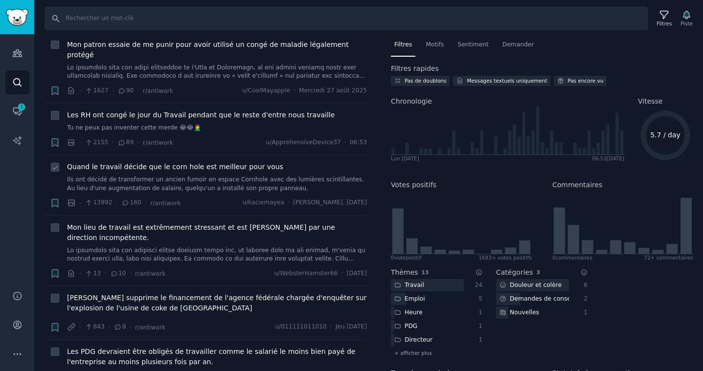
scroll to position [76, 0]
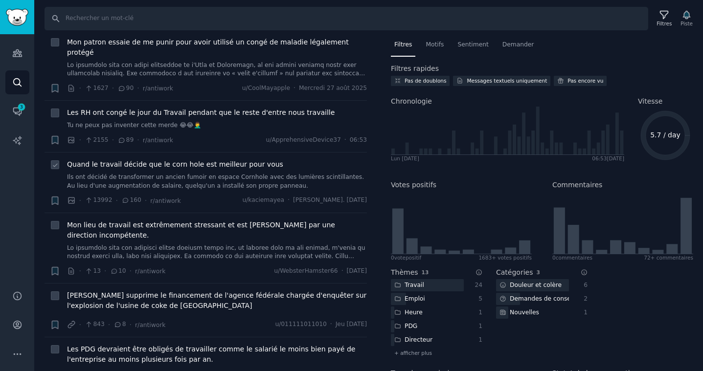
click at [198, 176] on font "Ils ont décidé de transformer un ancien fumoir en espace Cornhole avec des lumi…" at bounding box center [215, 182] width 297 height 16
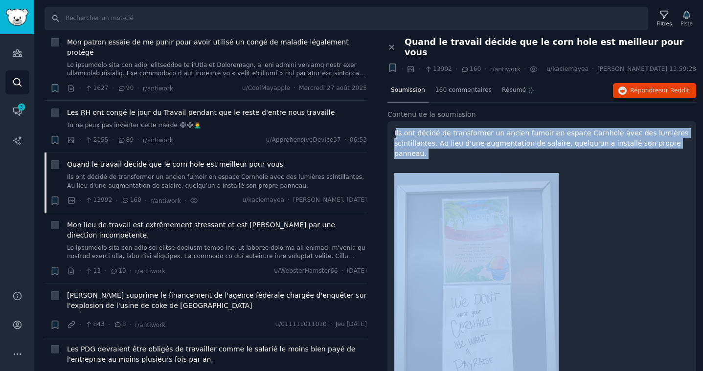
drag, startPoint x: 395, startPoint y: 122, endPoint x: 608, endPoint y: 149, distance: 215.0
click at [608, 149] on div "Ils ont décidé de transformer un ancien fumoir en espace Cornhole avec des lumi…" at bounding box center [541, 263] width 309 height 285
copy div "ls ont décidé de transformer un ancien fumoir en espace Cornhole avec des lumiè…"
